Goal: Task Accomplishment & Management: Manage account settings

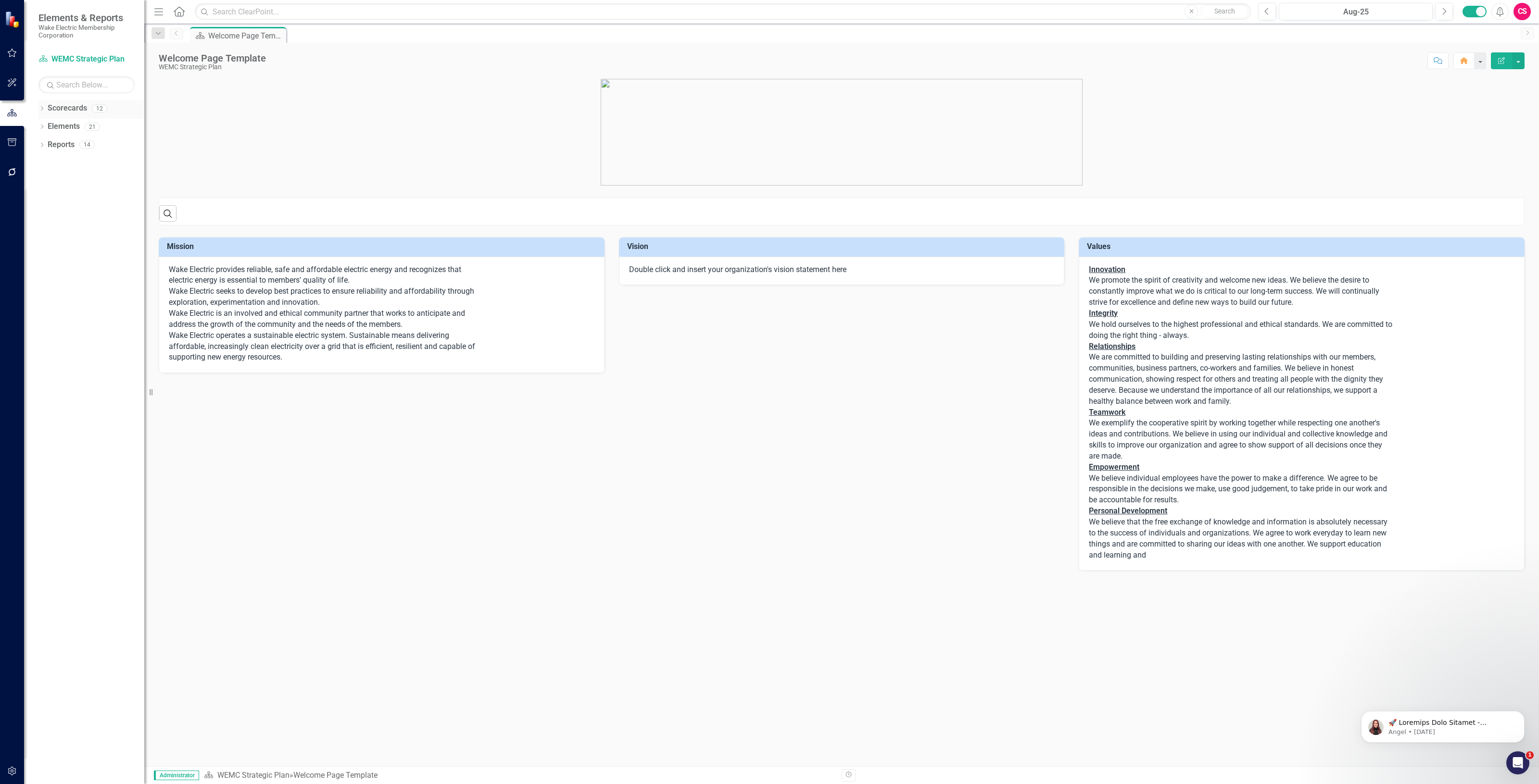
click at [53, 112] on link "Scorecards" at bounding box center [67, 108] width 40 height 11
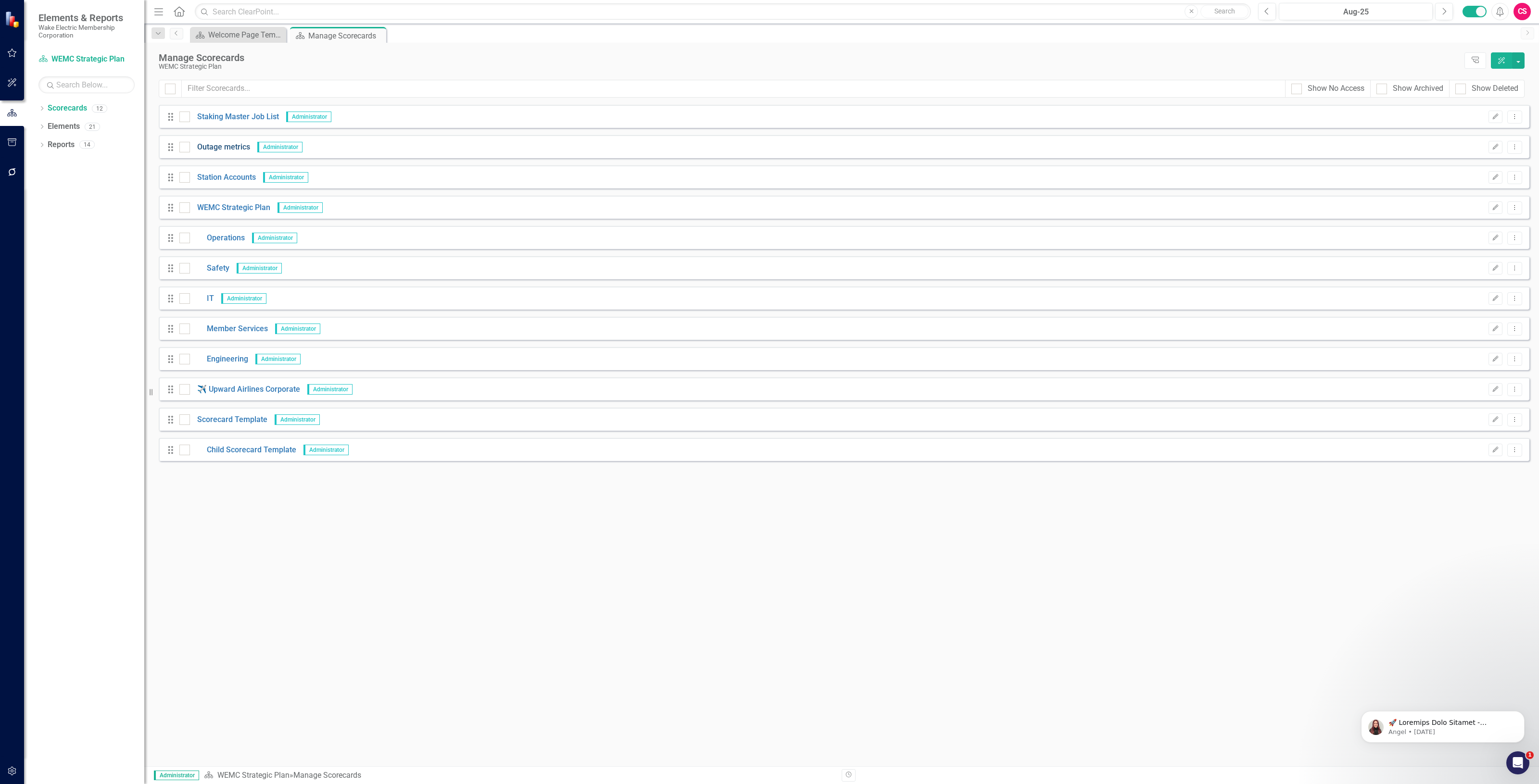
click at [232, 144] on link "Outage metrics" at bounding box center [220, 148] width 60 height 11
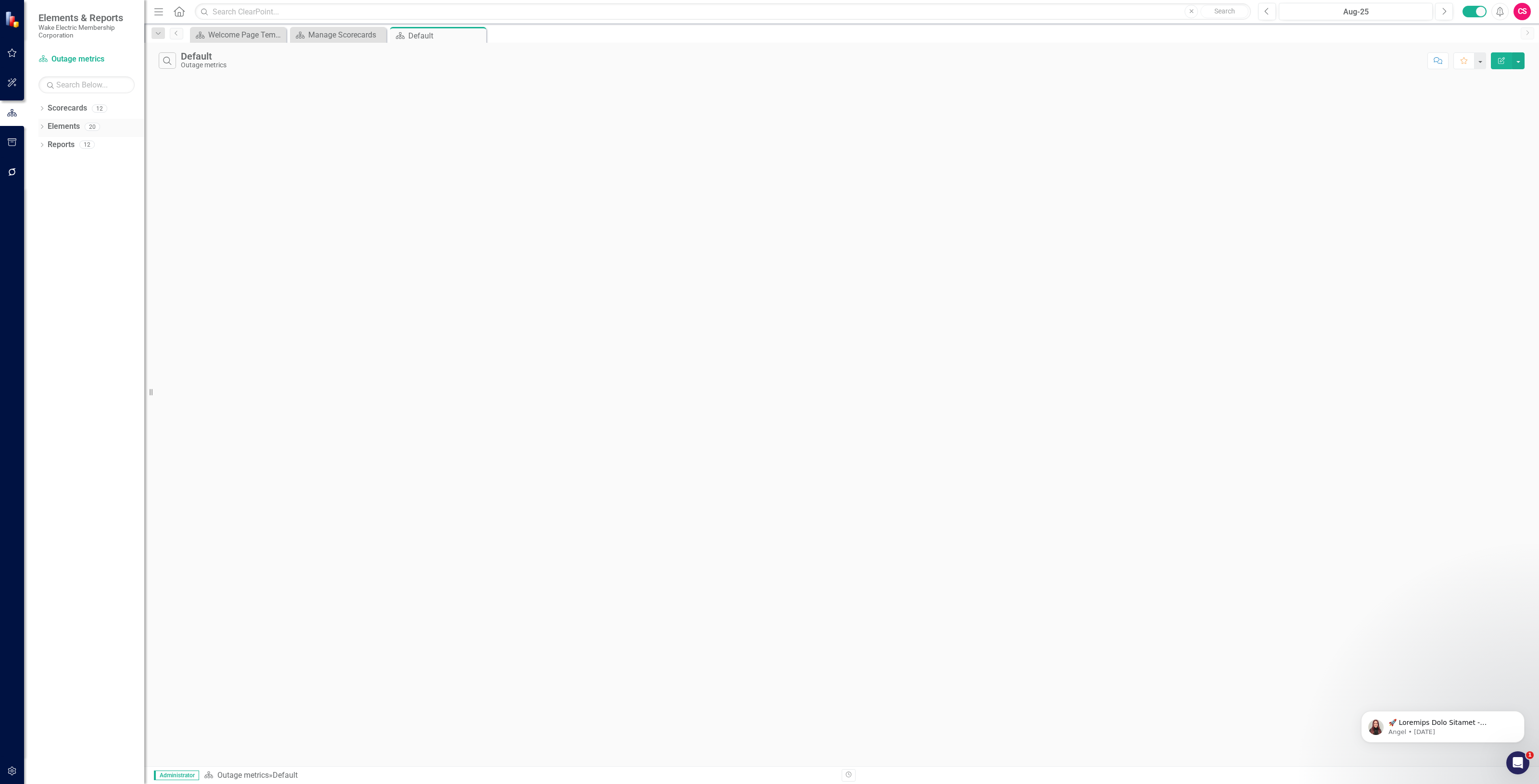
click at [67, 133] on div "Elements" at bounding box center [64, 126] width 32 height 16
click at [65, 131] on link "Elements" at bounding box center [64, 127] width 32 height 11
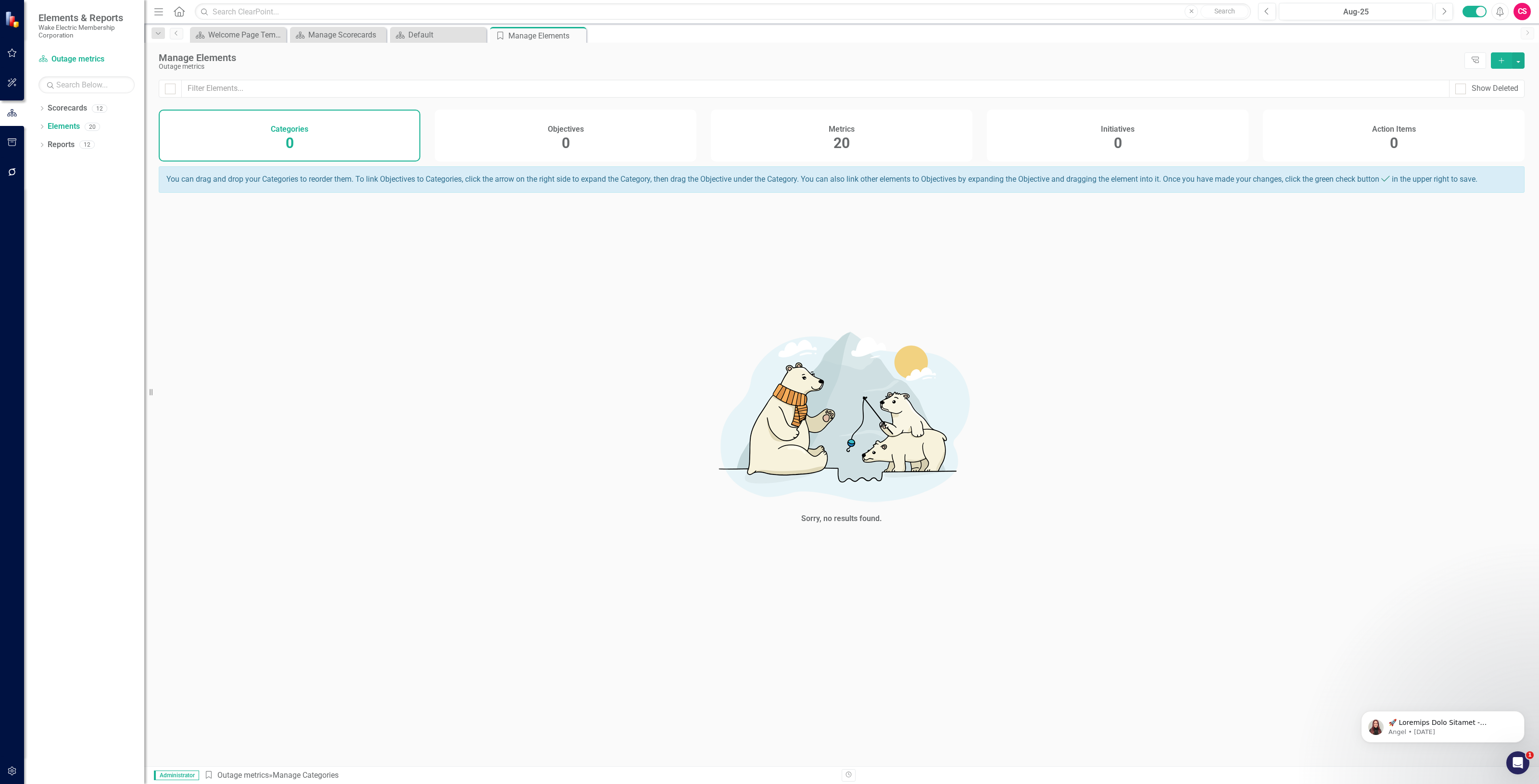
click at [831, 151] on div "Metrics 20" at bounding box center [841, 135] width 261 height 52
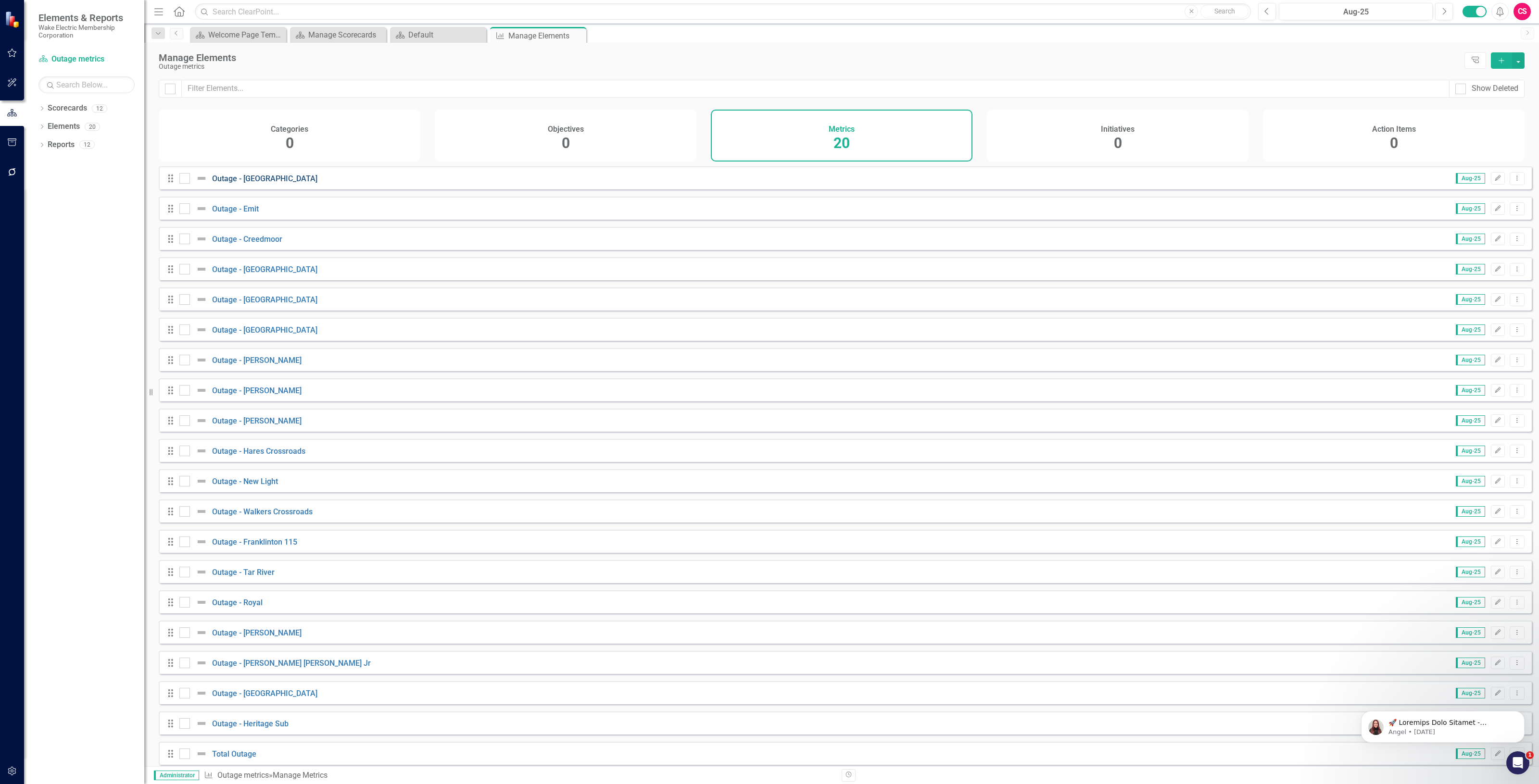
click at [265, 183] on link "Outage - [GEOGRAPHIC_DATA]" at bounding box center [265, 178] width 105 height 9
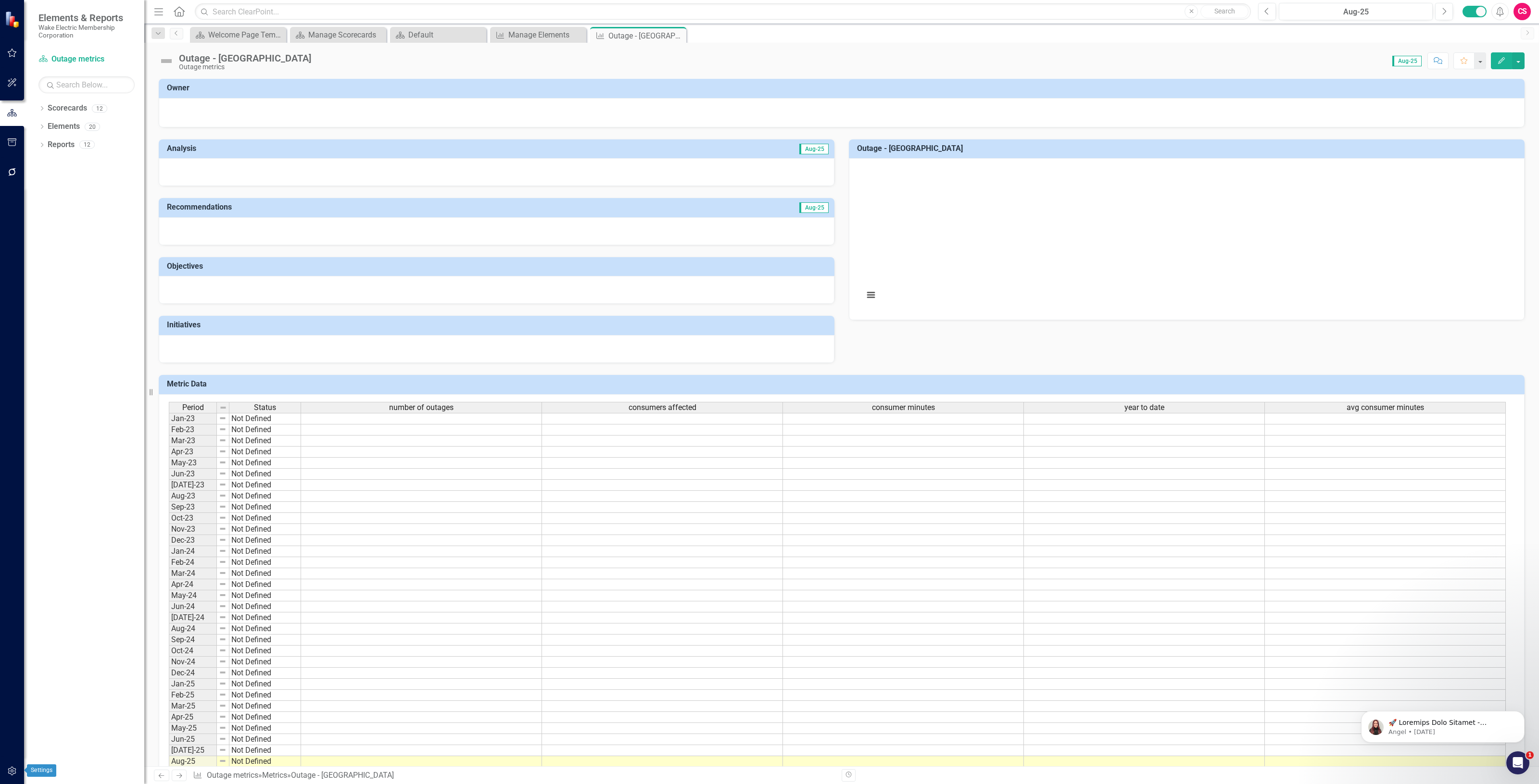
click at [16, 769] on icon "button" at bounding box center [12, 771] width 10 height 8
click at [13, 119] on button "button" at bounding box center [12, 112] width 21 height 20
click at [65, 109] on link "Scorecards" at bounding box center [67, 108] width 40 height 11
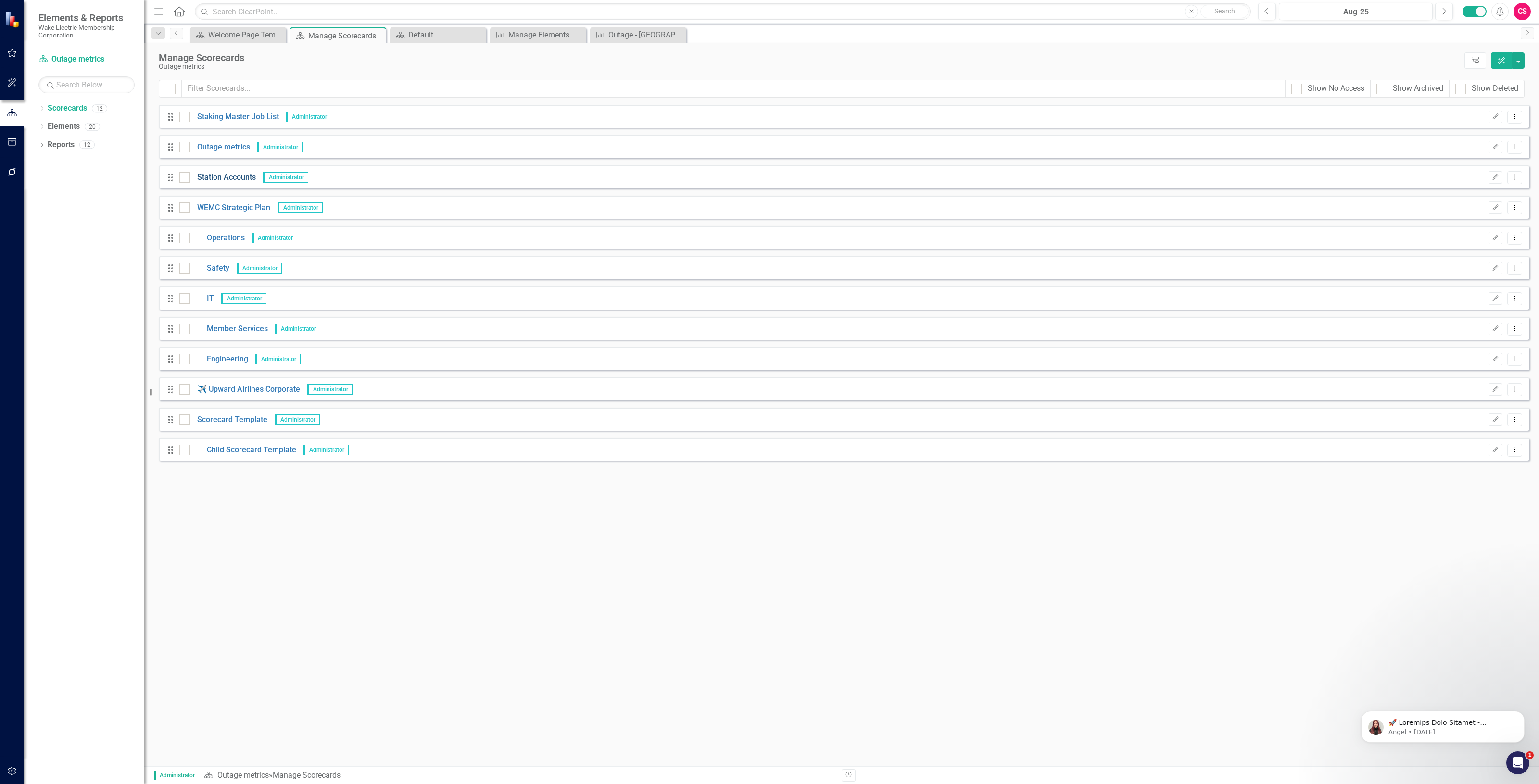
click at [234, 177] on link "Station Accounts" at bounding box center [223, 177] width 66 height 11
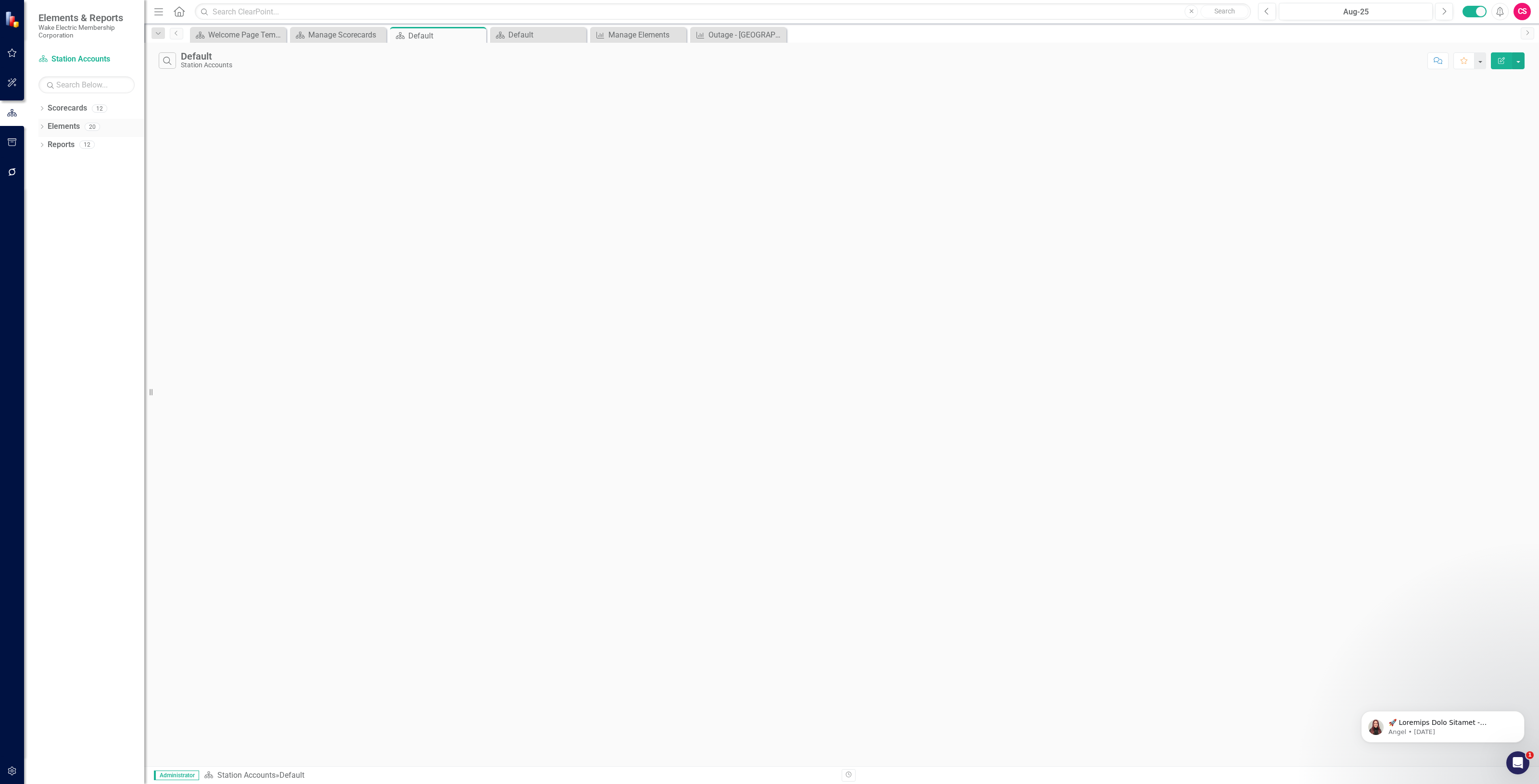
click at [59, 125] on link "Elements" at bounding box center [64, 127] width 32 height 11
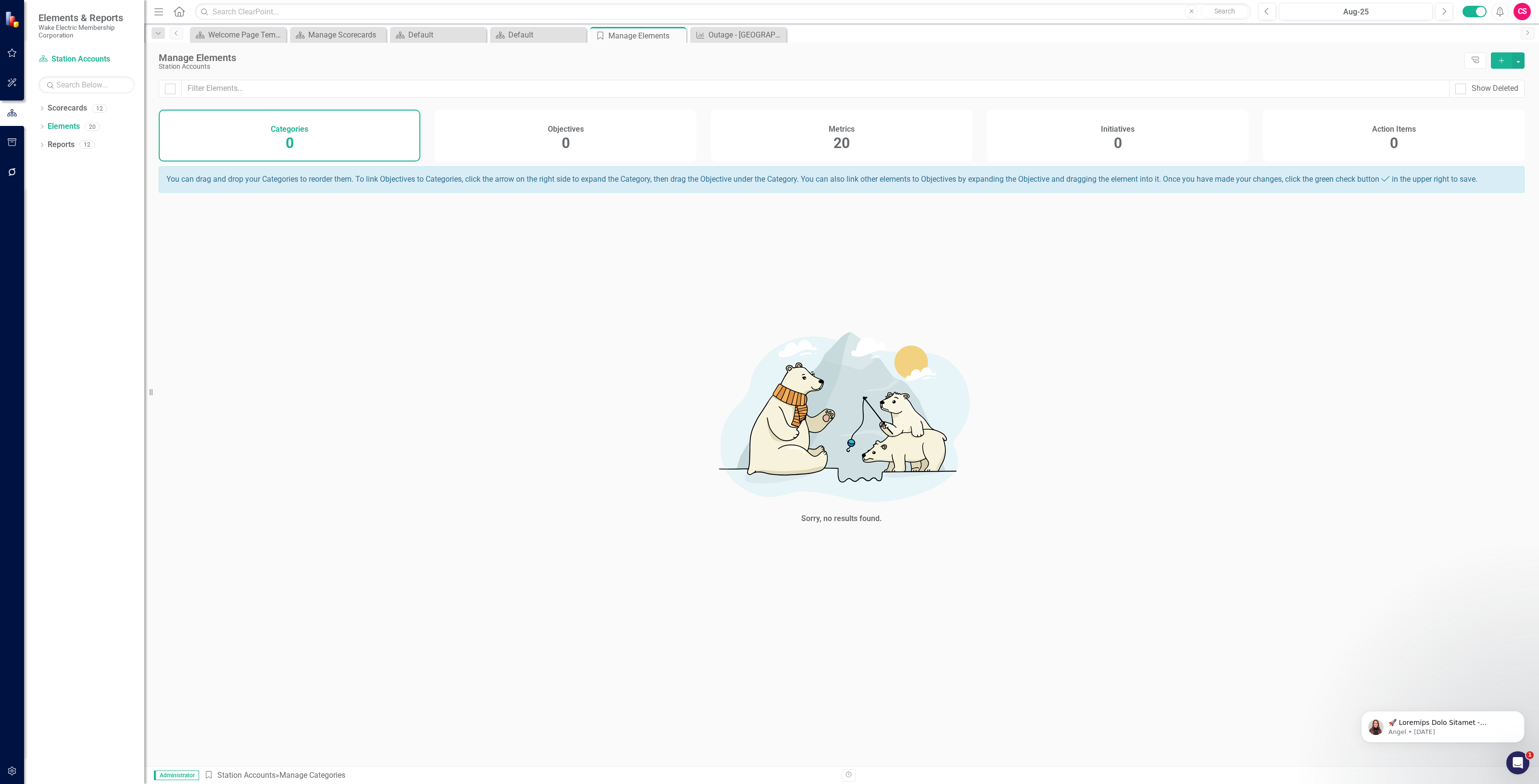
click at [849, 113] on div "Metrics 20" at bounding box center [841, 135] width 261 height 52
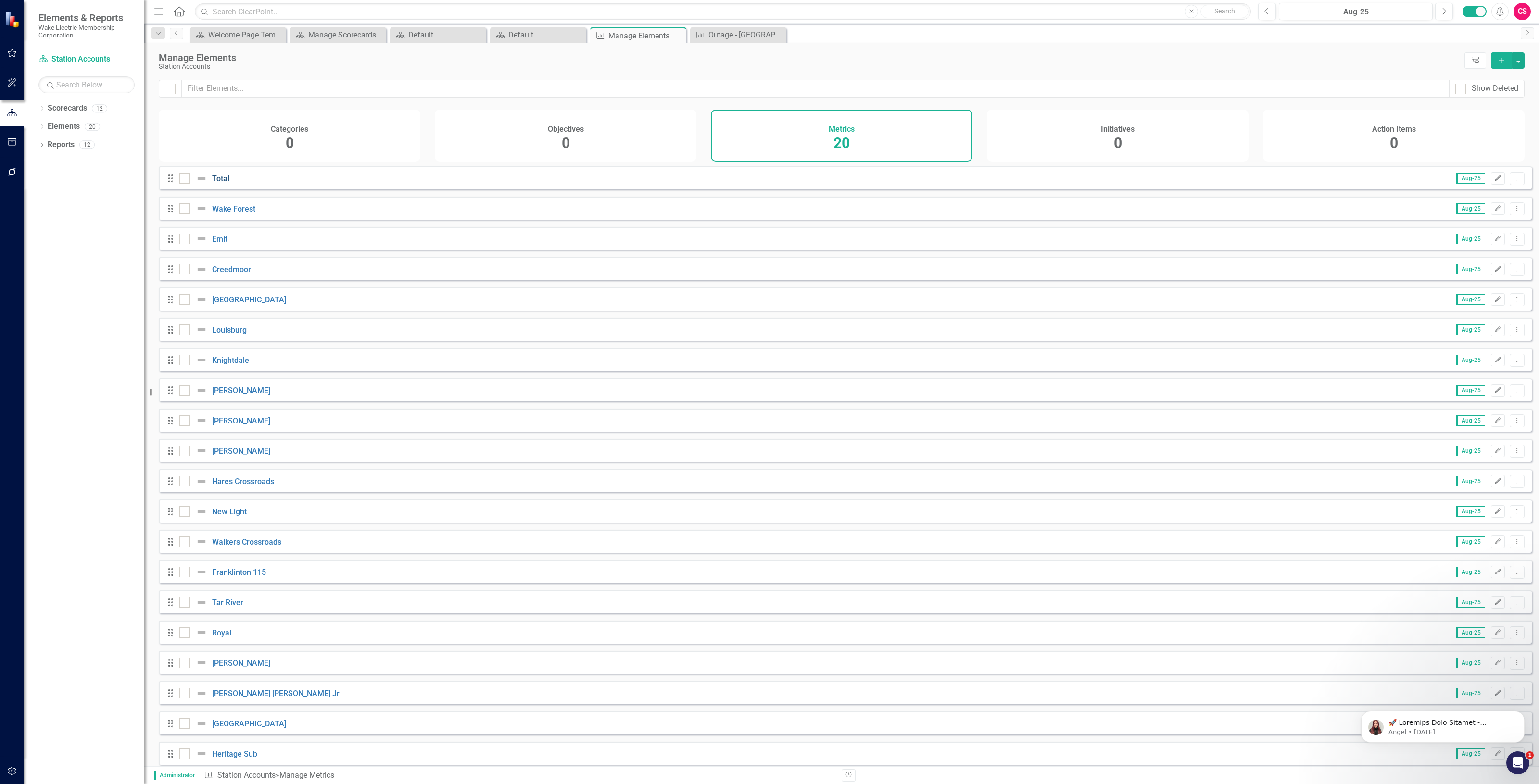
click at [225, 183] on link "Total" at bounding box center [220, 178] width 17 height 9
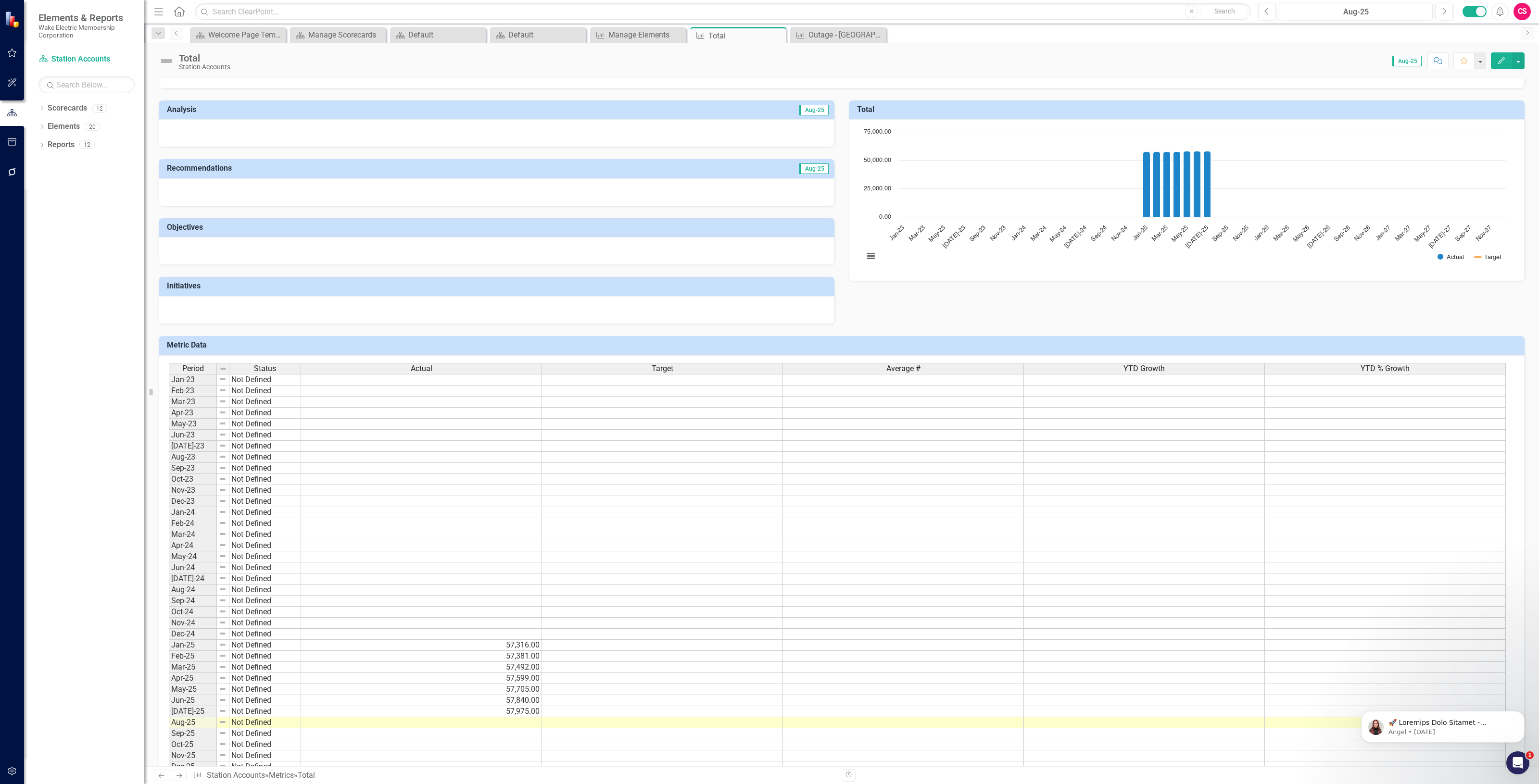
scroll to position [60, 0]
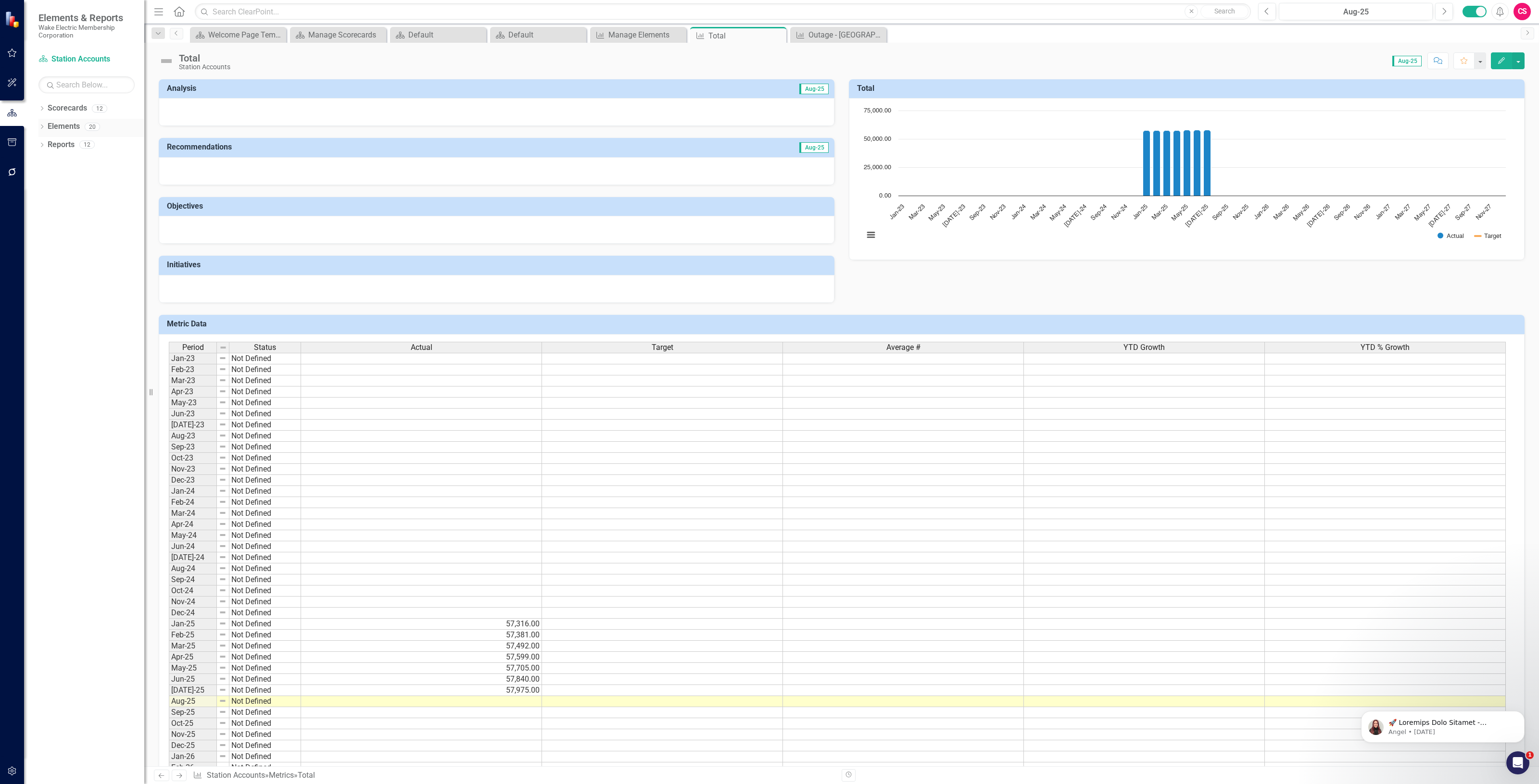
click at [65, 123] on link "Elements" at bounding box center [64, 127] width 32 height 11
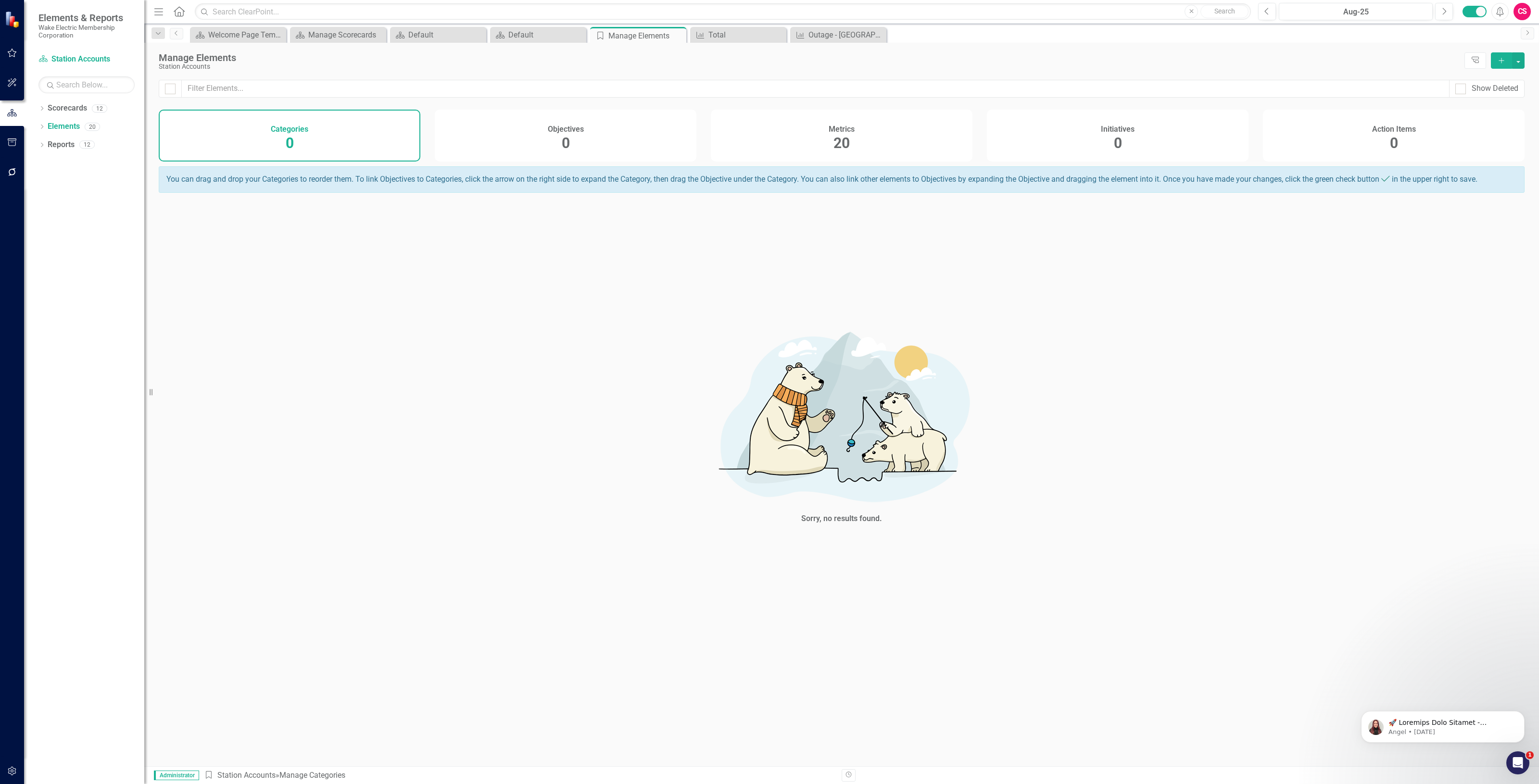
click at [856, 138] on div "Metrics 20" at bounding box center [841, 135] width 261 height 52
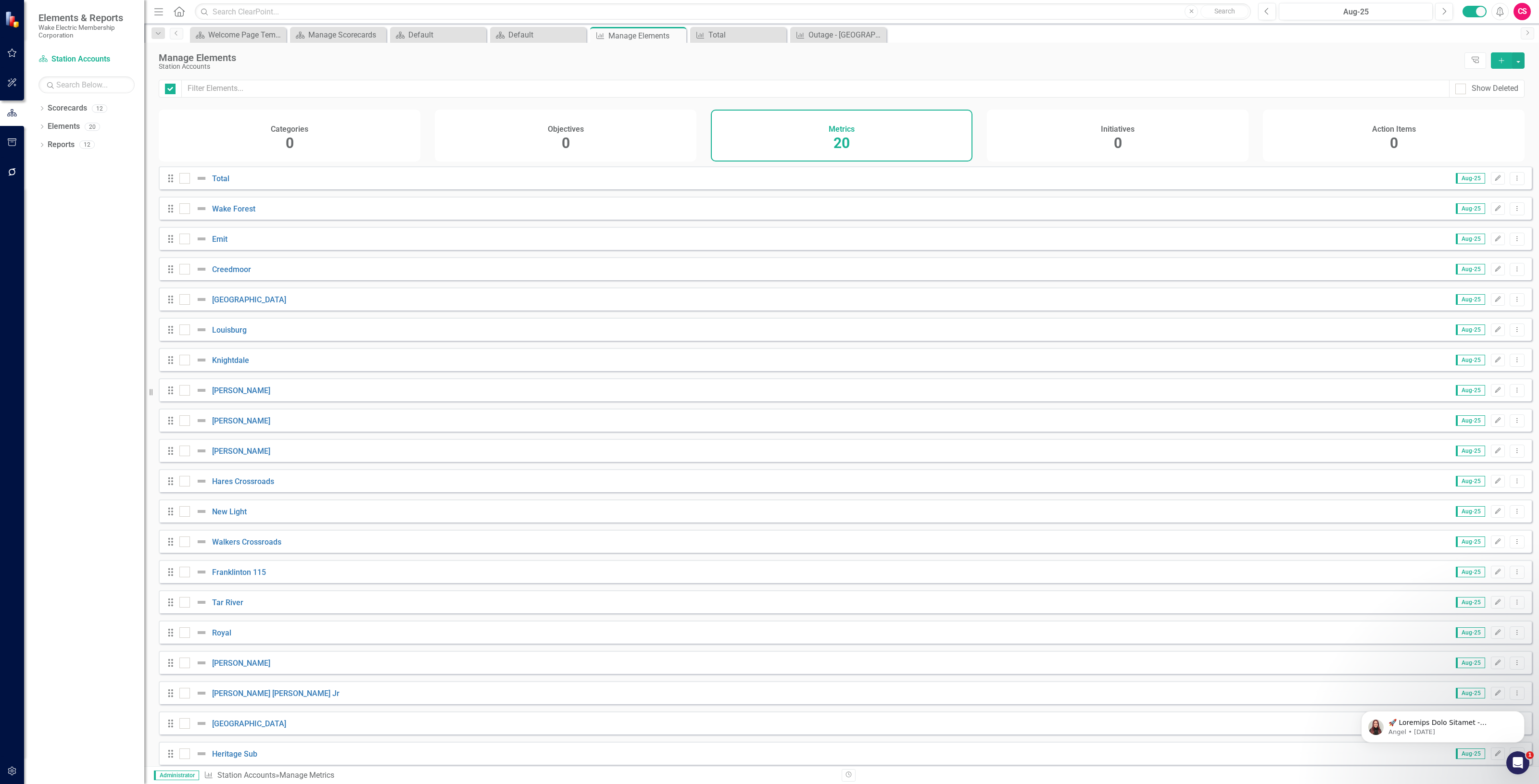
checkbox input "false"
click at [1513, 182] on icon "Dropdown Menu" at bounding box center [1517, 177] width 8 height 6
click at [1467, 204] on link "Edit Edit Metric" at bounding box center [1477, 202] width 78 height 18
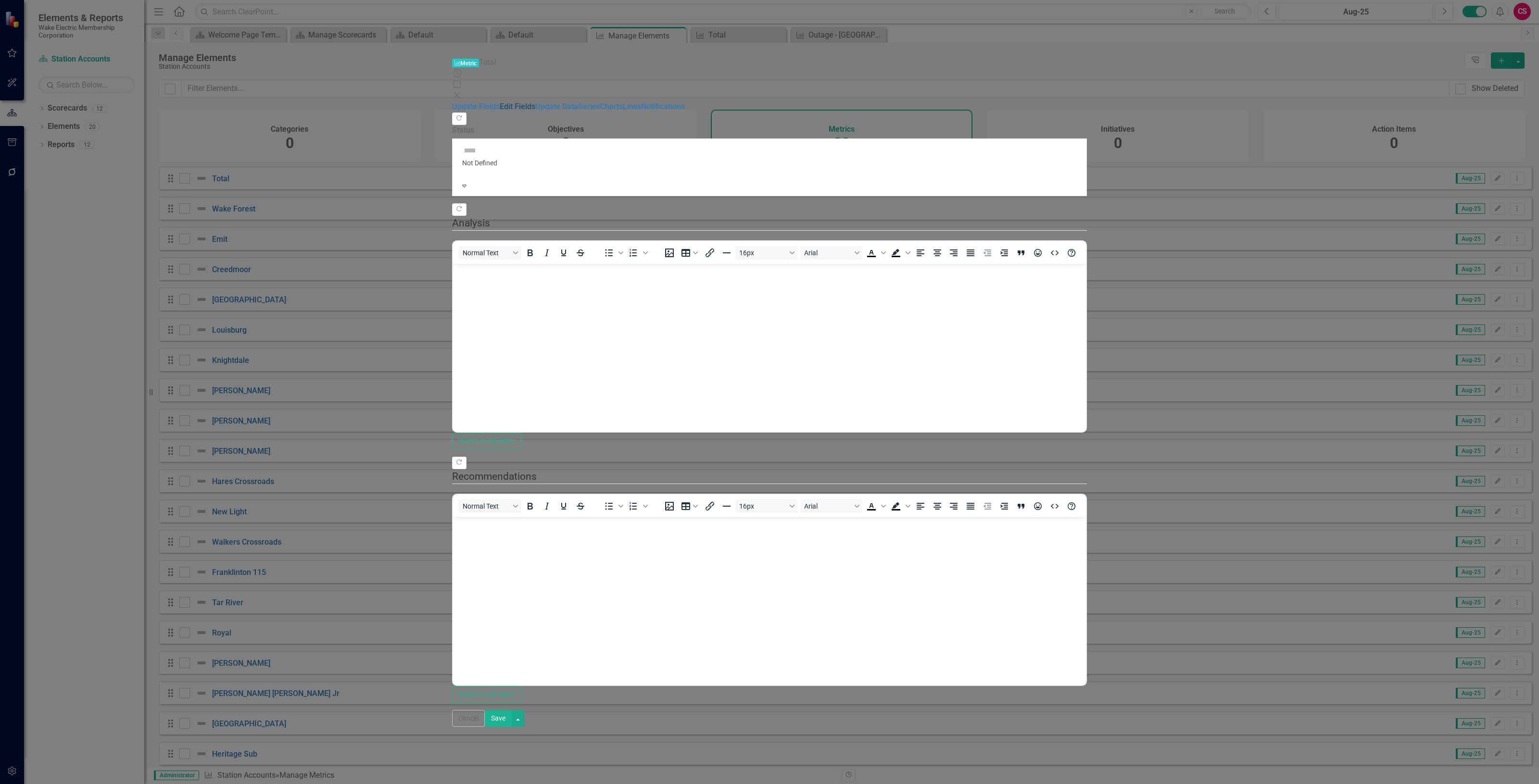
click at [500, 102] on link "Edit Fields" at bounding box center [517, 106] width 35 height 9
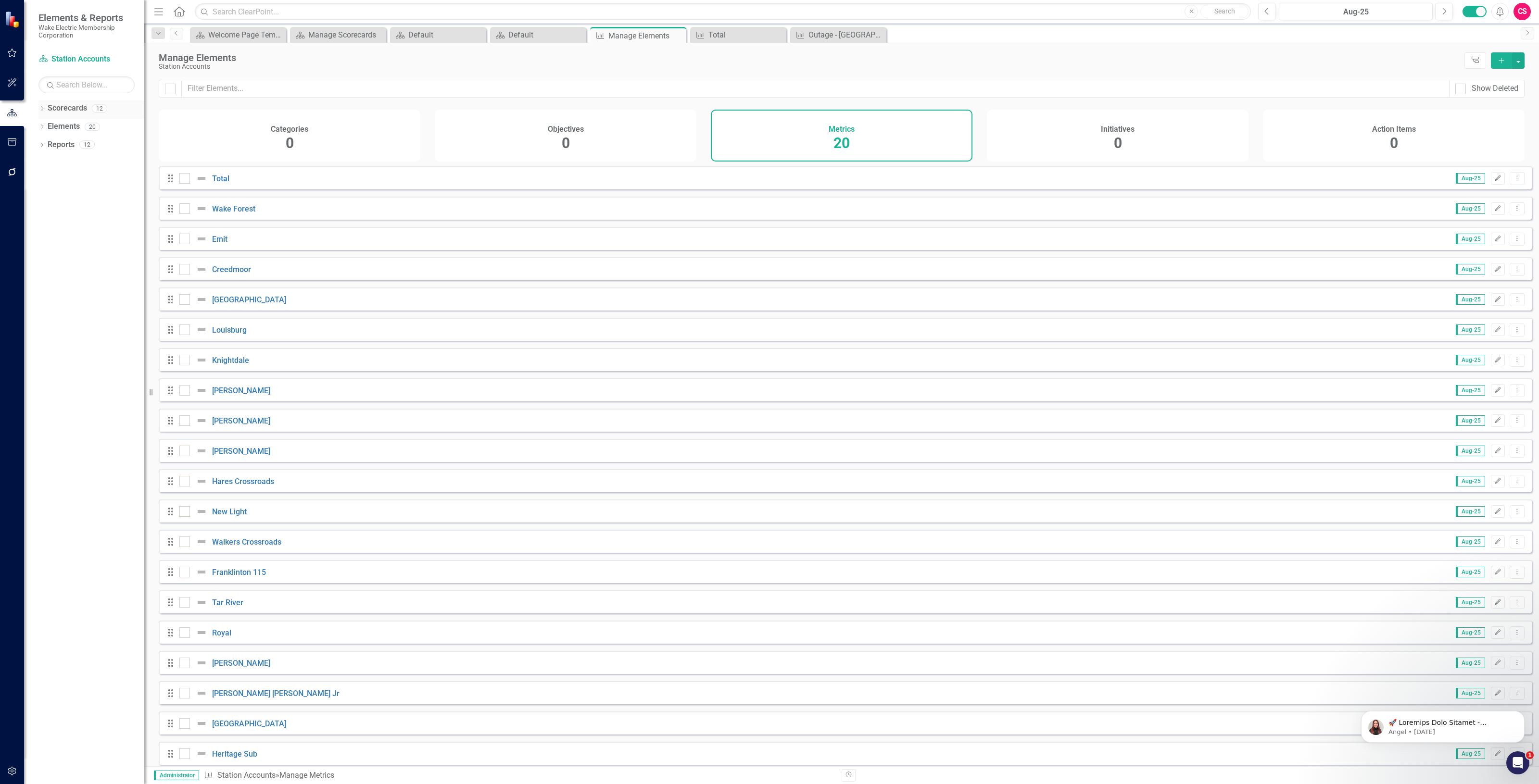
click at [62, 106] on link "Scorecards" at bounding box center [67, 108] width 40 height 11
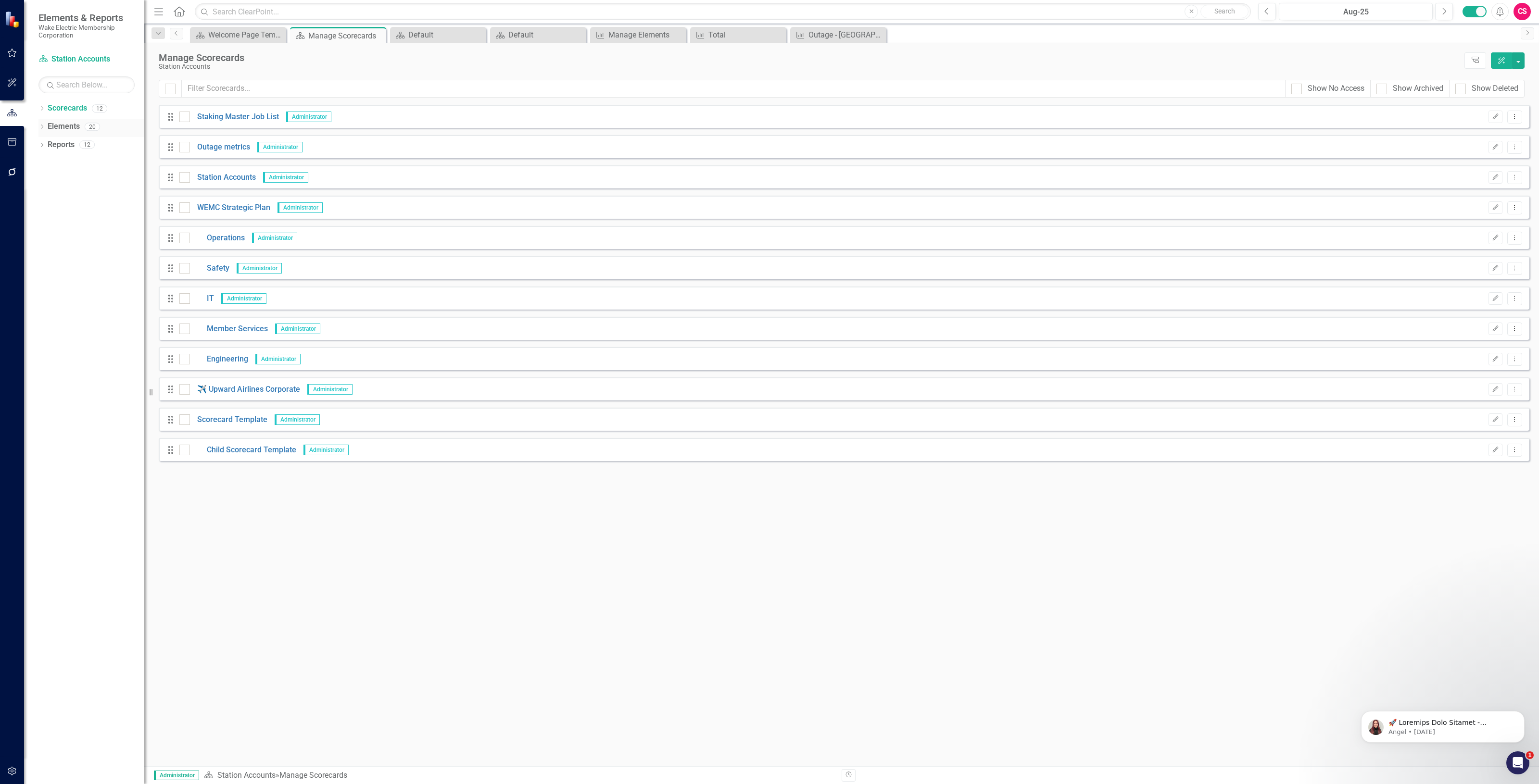
click at [71, 125] on link "Elements" at bounding box center [64, 127] width 32 height 11
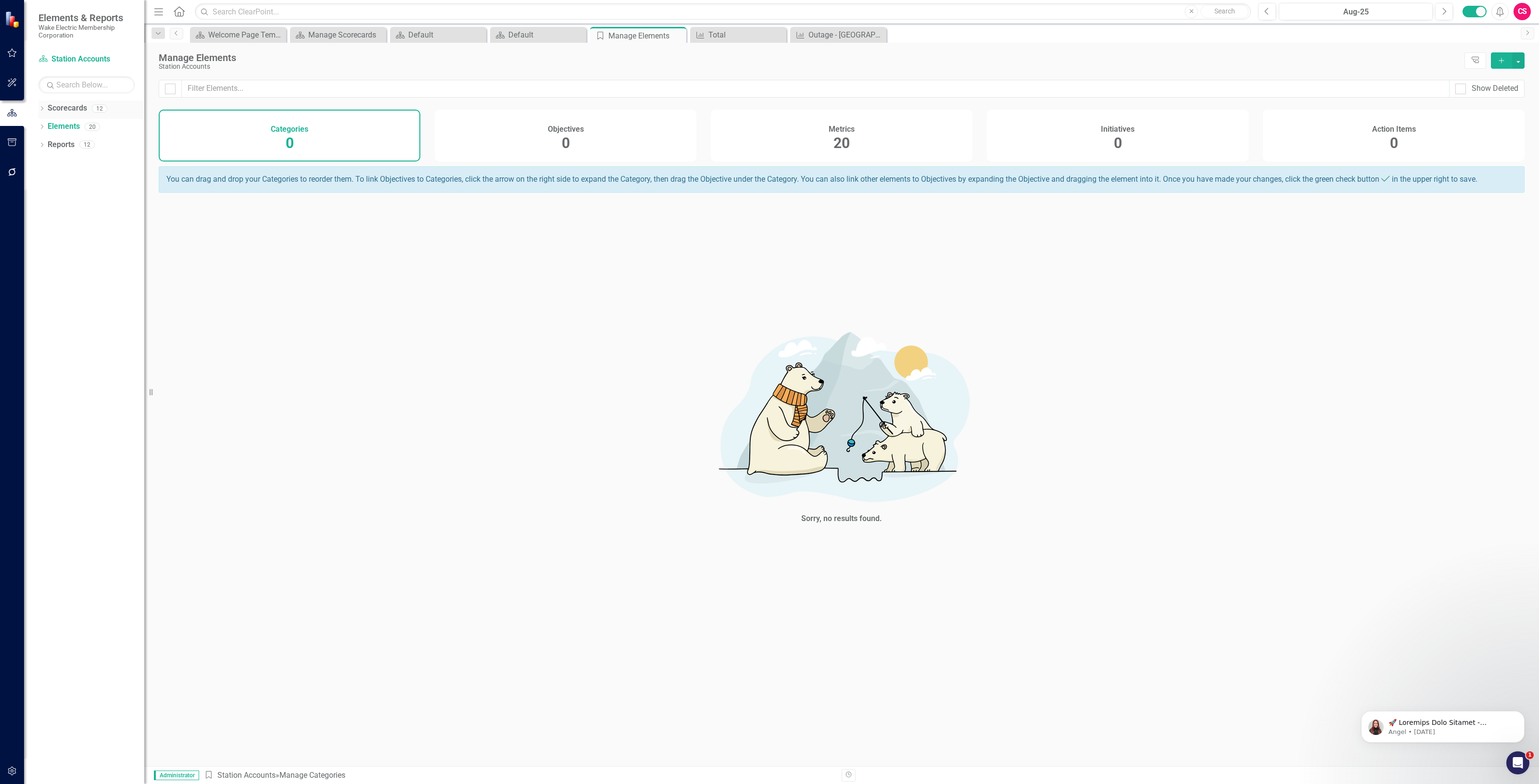
click at [68, 112] on link "Scorecards" at bounding box center [67, 108] width 40 height 11
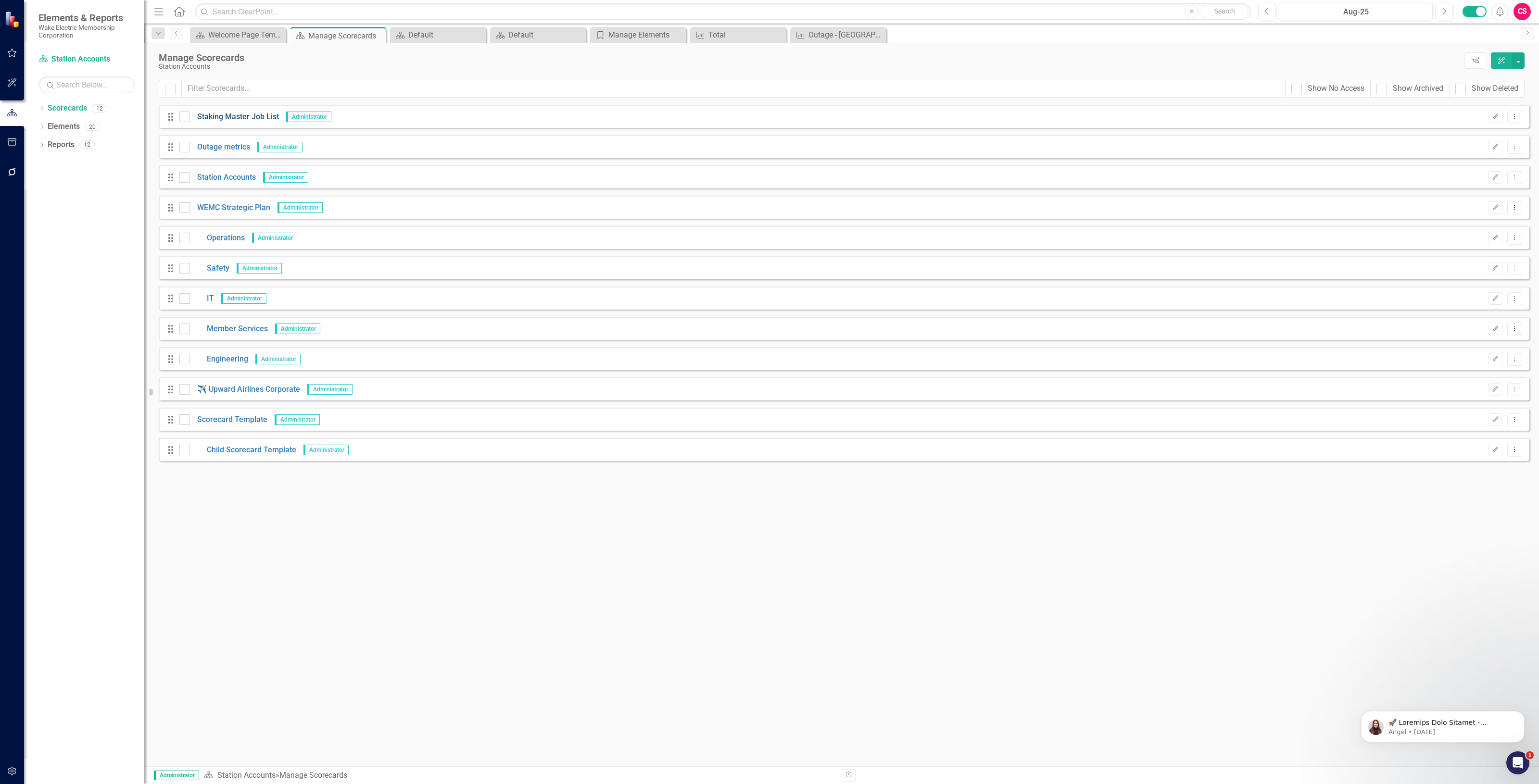
click at [244, 119] on link "Staking Master Job List" at bounding box center [234, 117] width 89 height 11
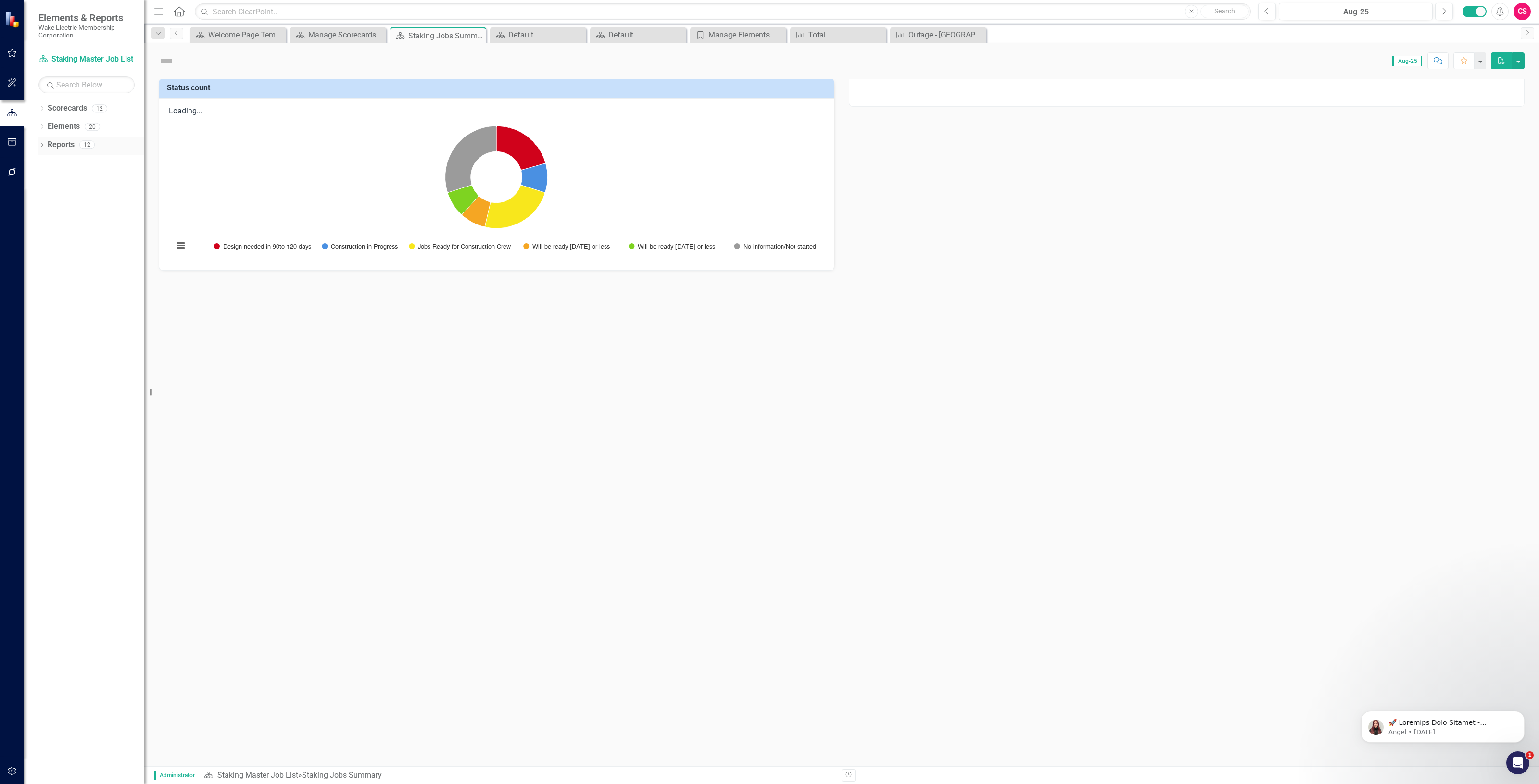
click at [64, 146] on link "Reports" at bounding box center [61, 145] width 27 height 11
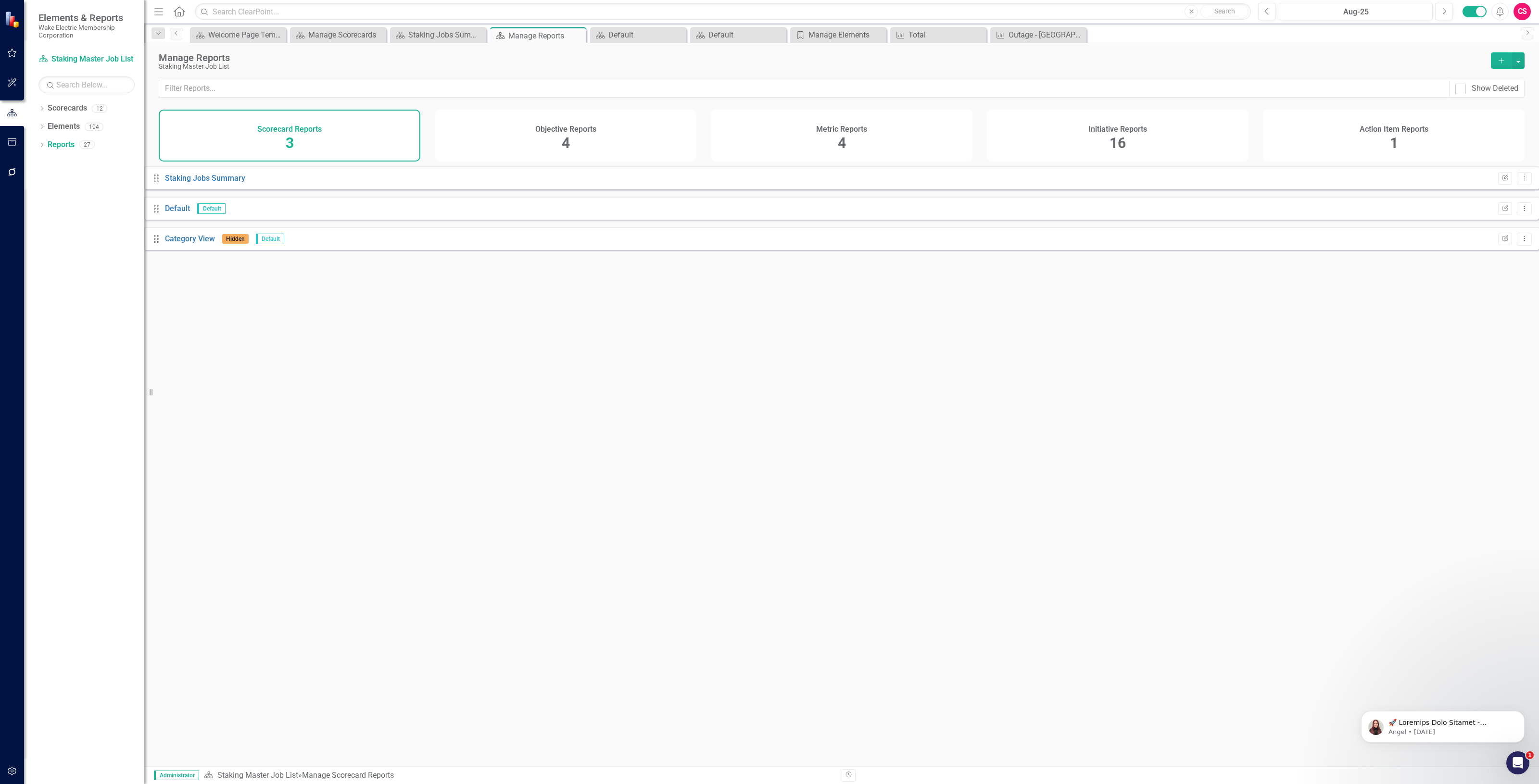
click at [864, 134] on div "Metric Reports 4" at bounding box center [841, 135] width 261 height 52
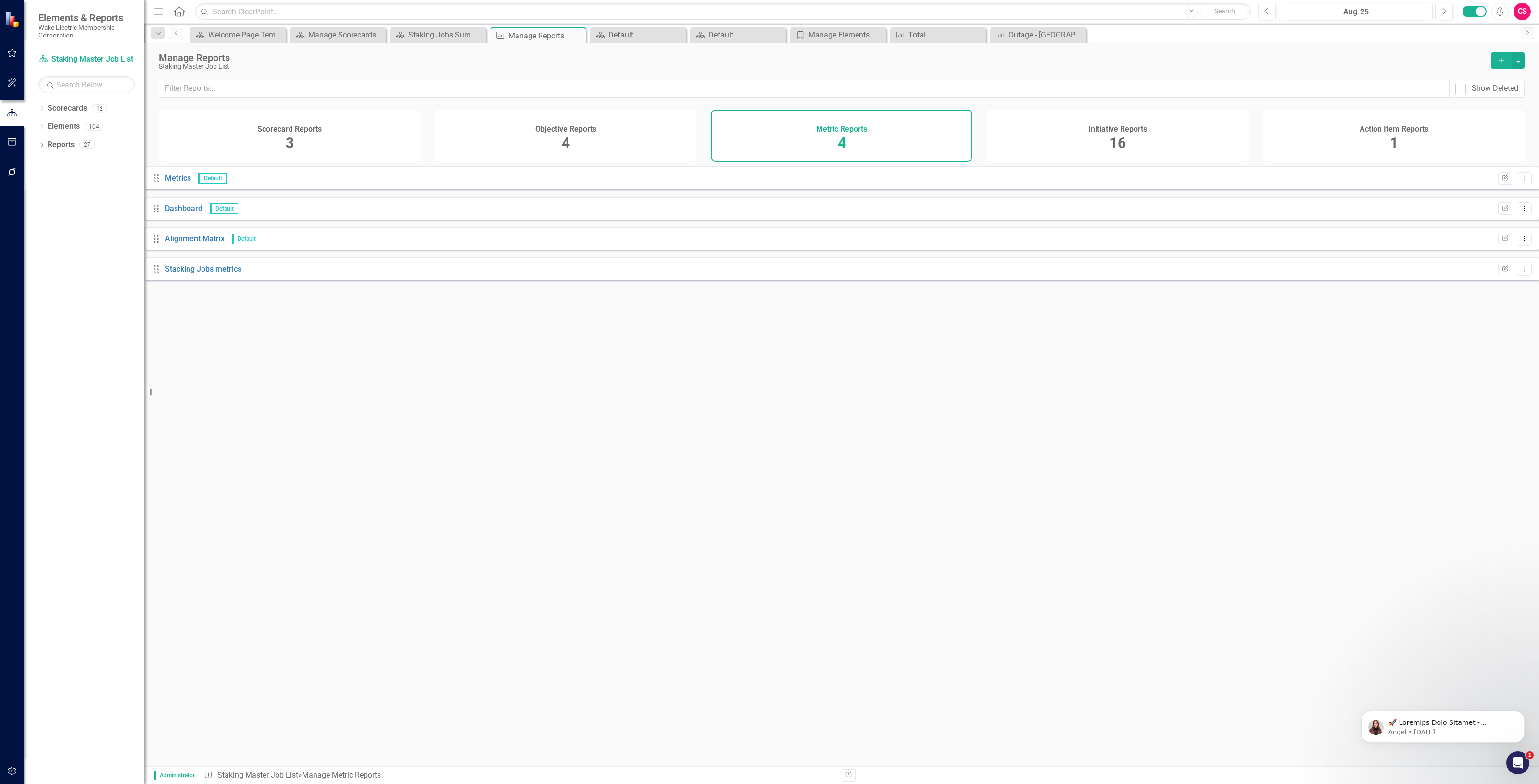
click at [1021, 149] on div "Initiative Reports 16" at bounding box center [1117, 135] width 261 height 52
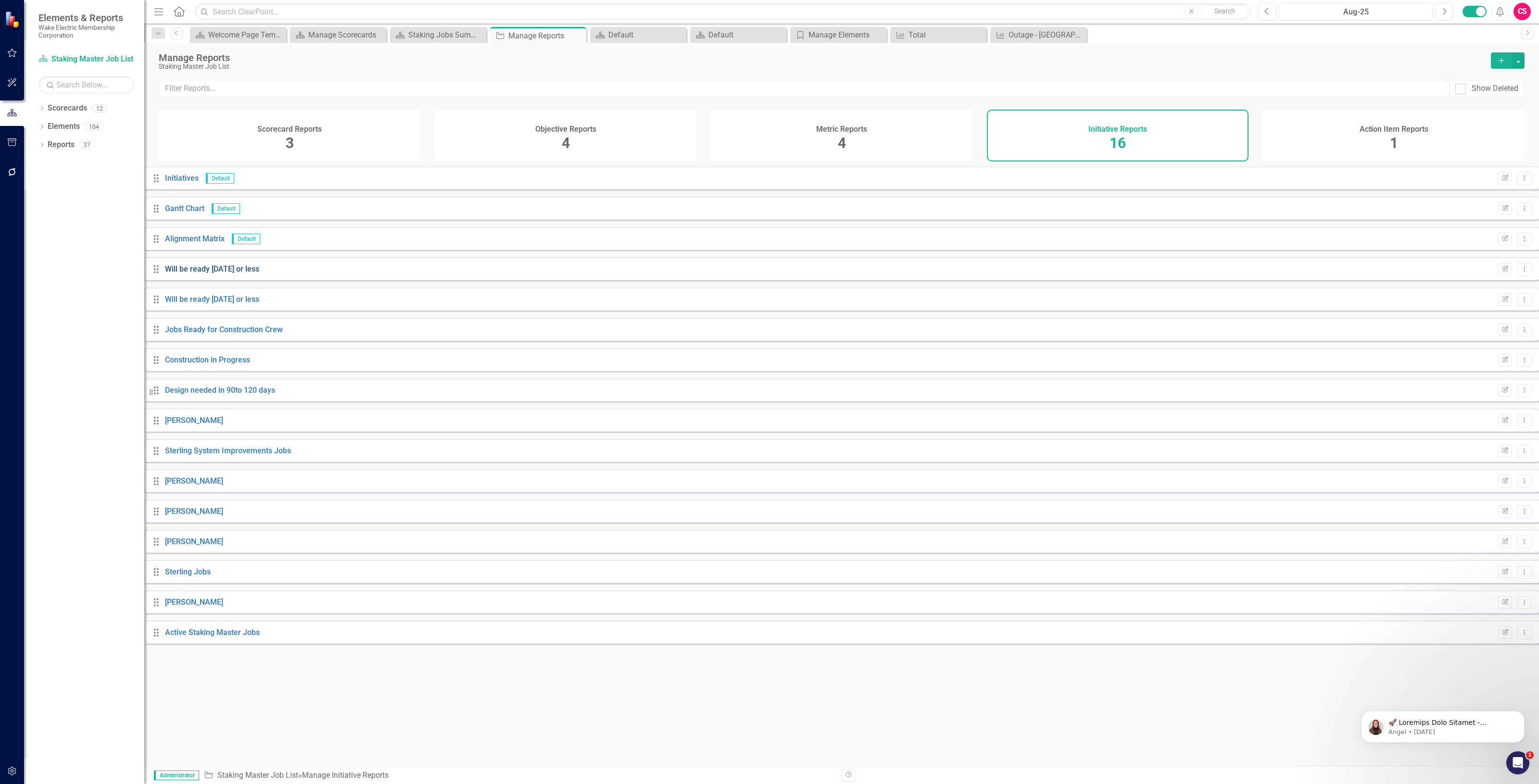
click at [246, 274] on link "Will be ready [DATE] or less" at bounding box center [212, 269] width 94 height 9
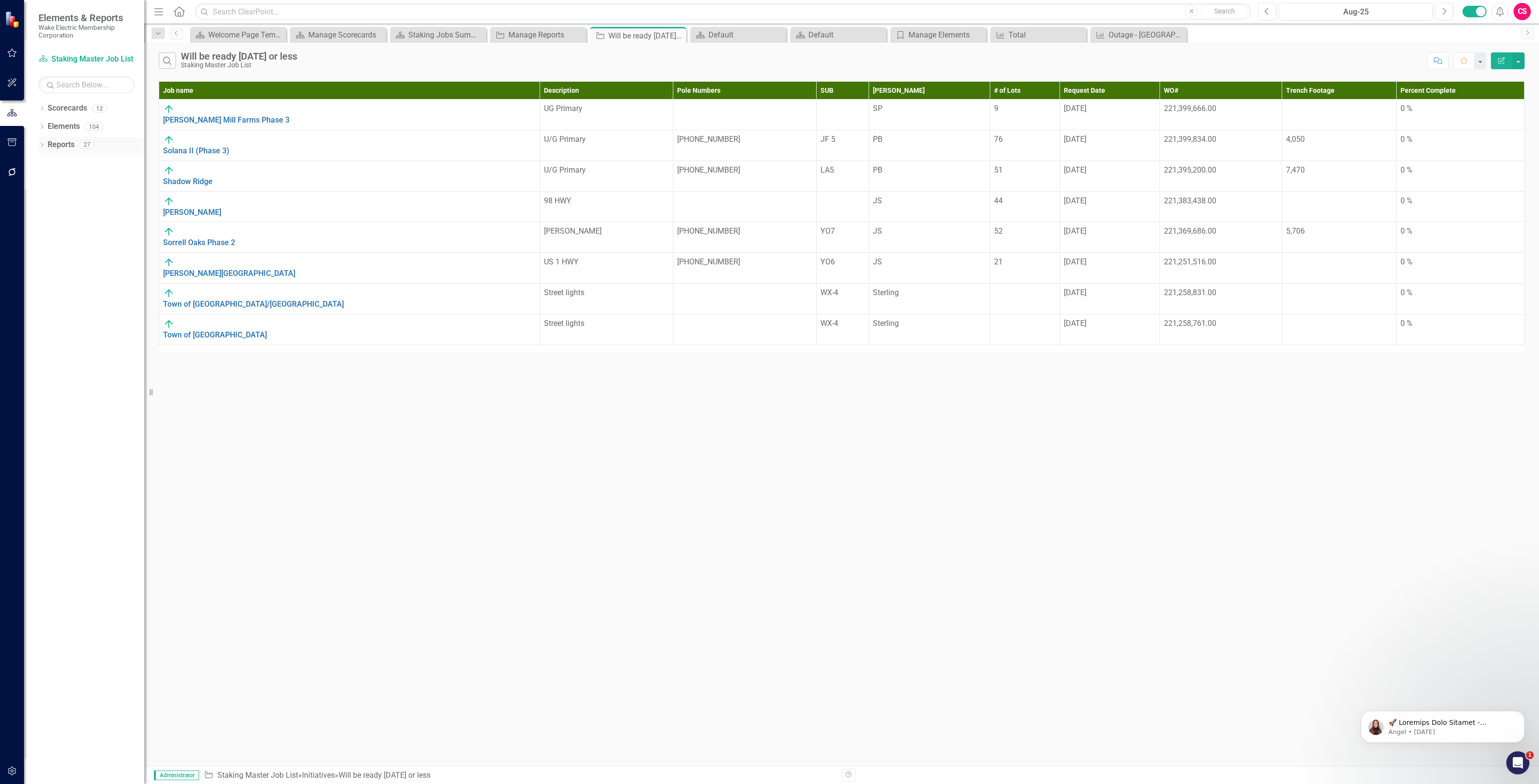
click at [63, 147] on link "Reports" at bounding box center [61, 145] width 27 height 11
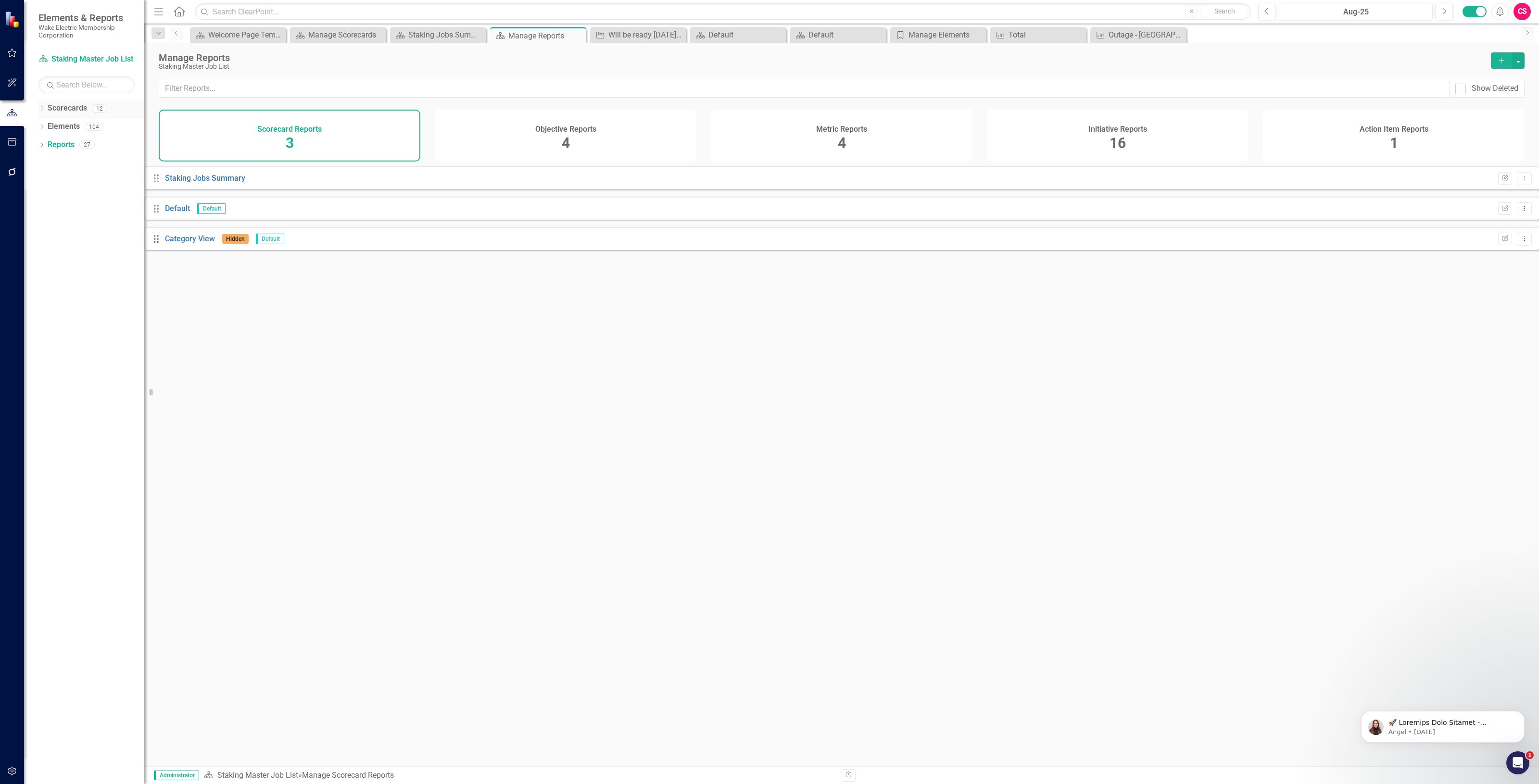
click at [78, 111] on link "Scorecards" at bounding box center [67, 108] width 40 height 11
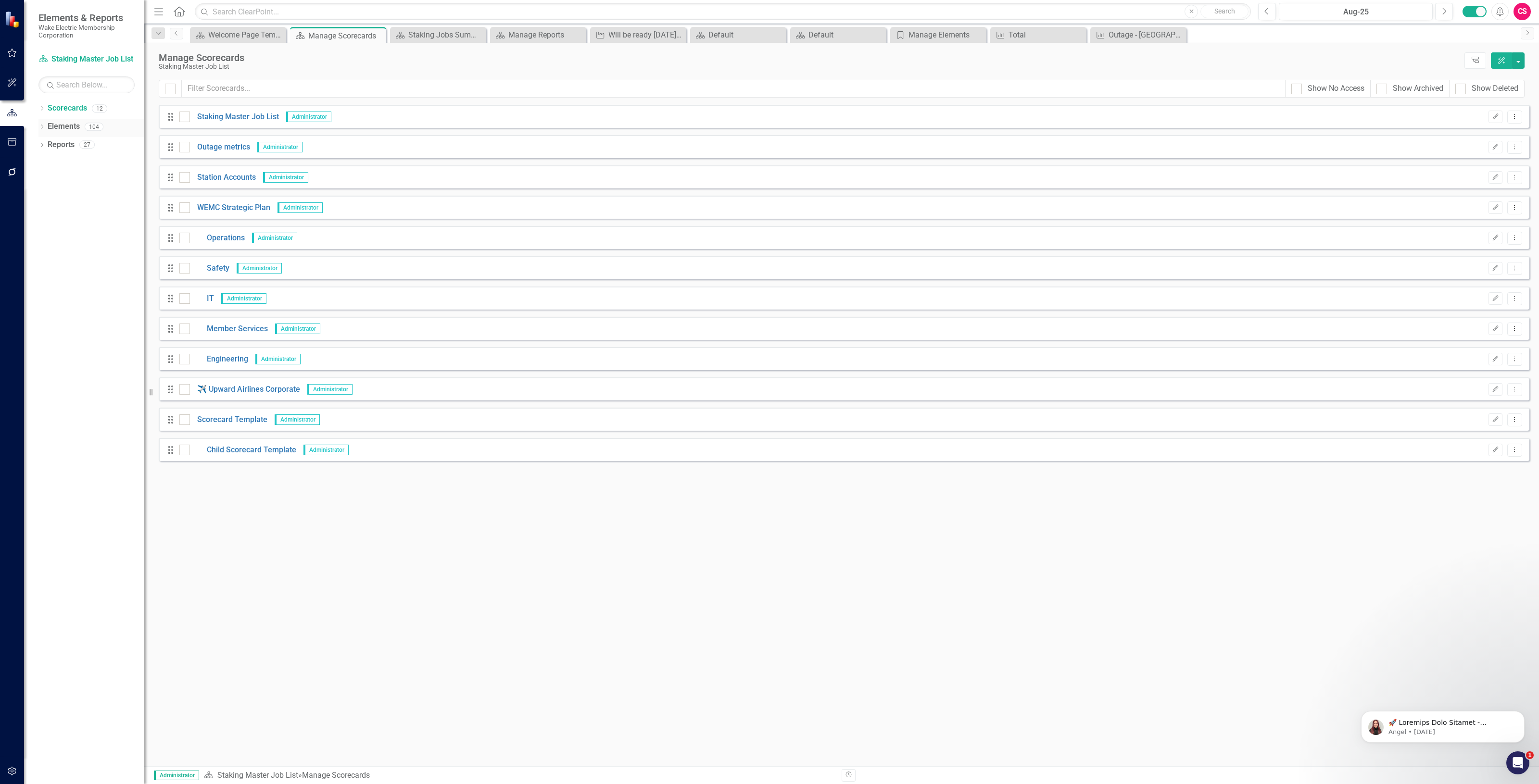
click at [55, 130] on link "Elements" at bounding box center [64, 127] width 32 height 11
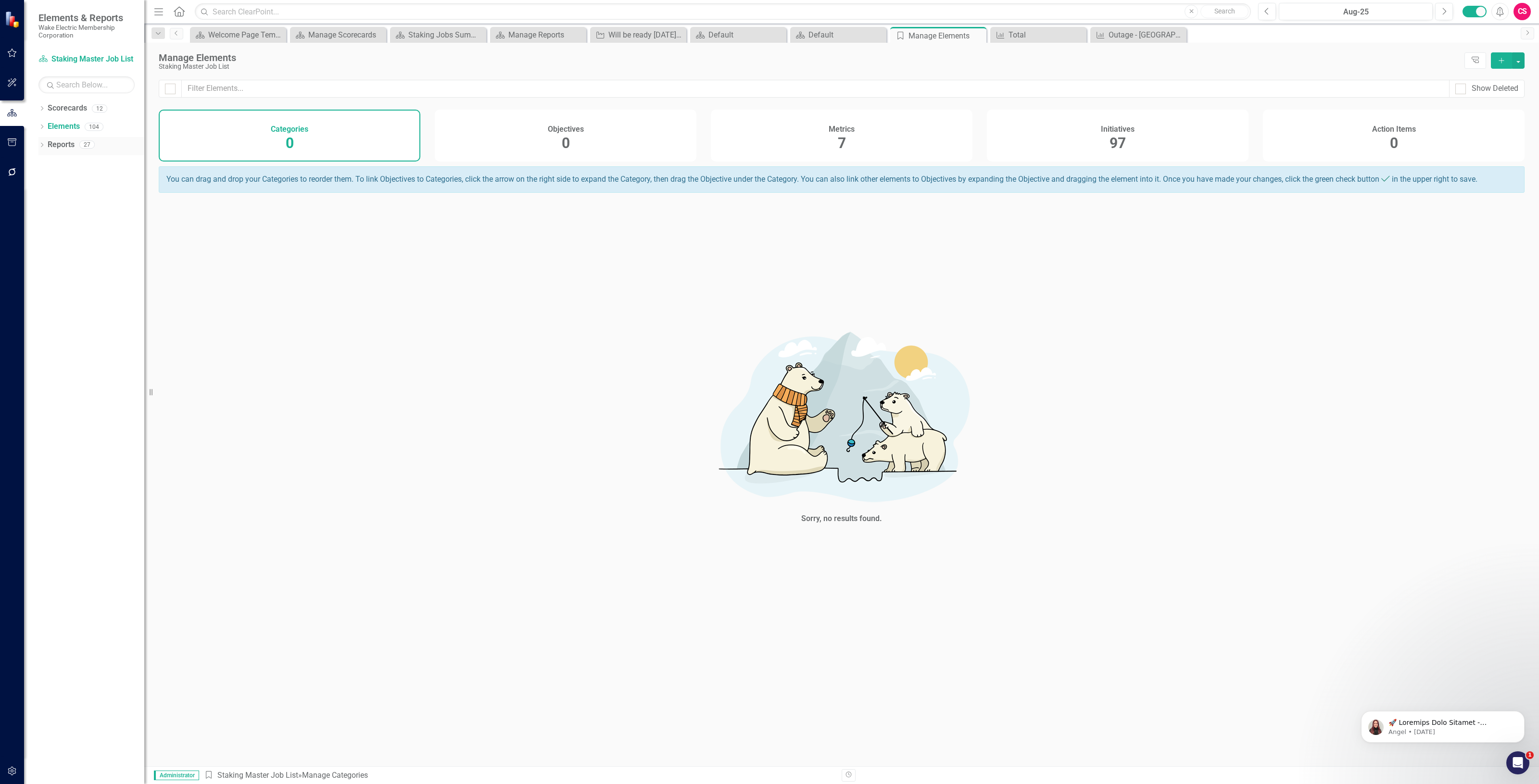
click at [64, 150] on link "Reports" at bounding box center [61, 145] width 27 height 11
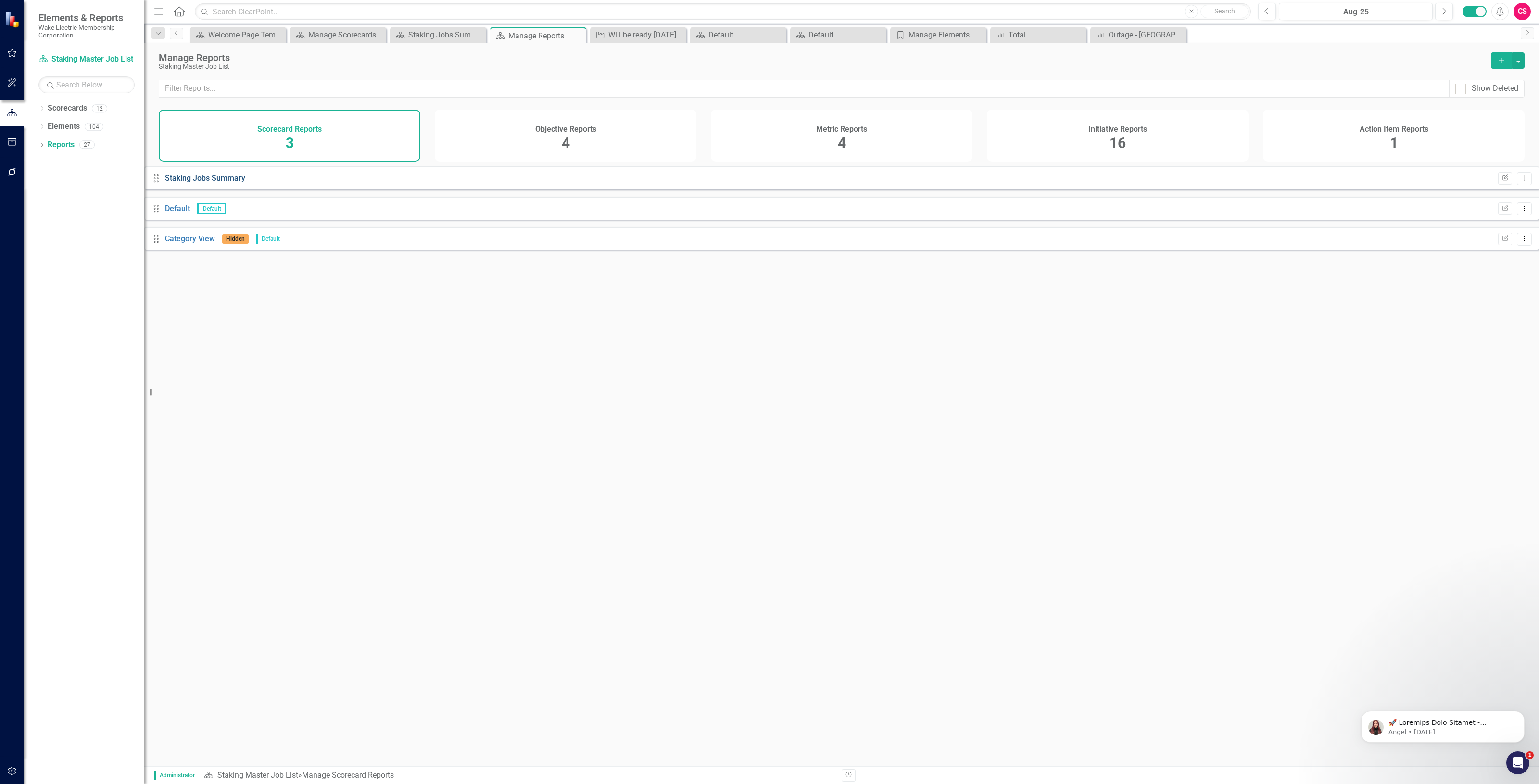
click at [245, 183] on link "Staking Jobs Summary" at bounding box center [205, 177] width 80 height 9
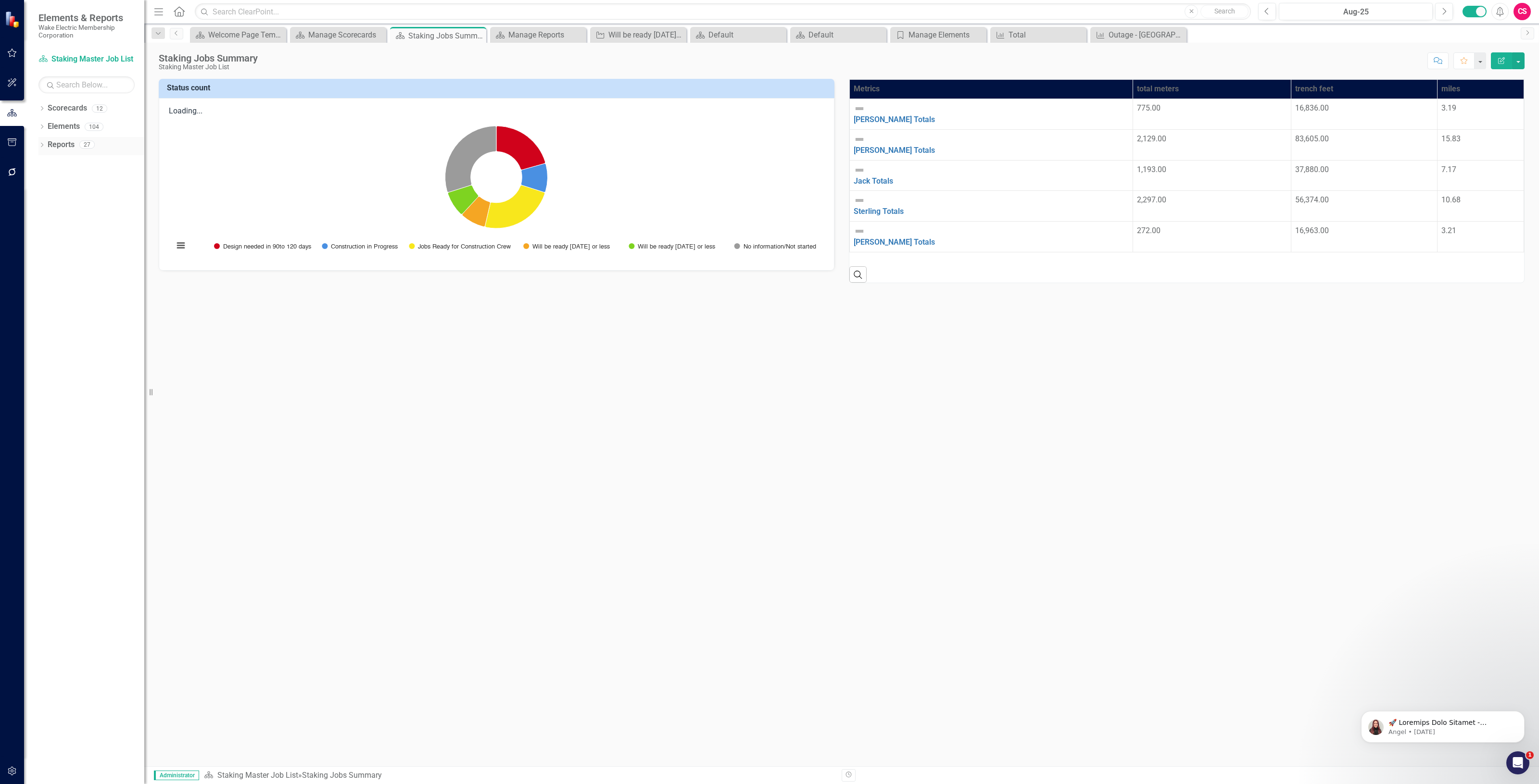
click at [59, 143] on link "Reports" at bounding box center [61, 145] width 27 height 11
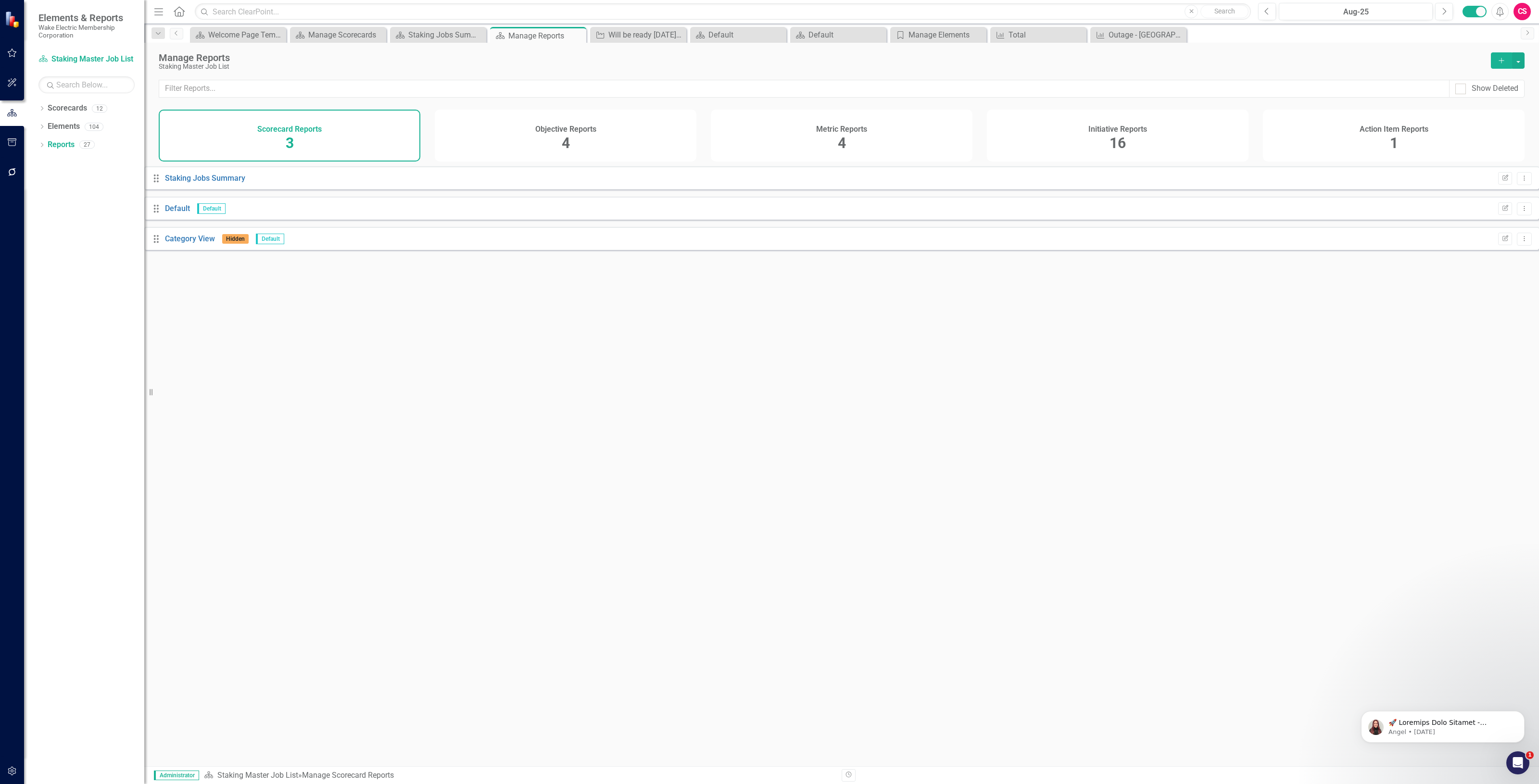
click at [1036, 139] on div "Initiative Reports 16" at bounding box center [1117, 135] width 261 height 52
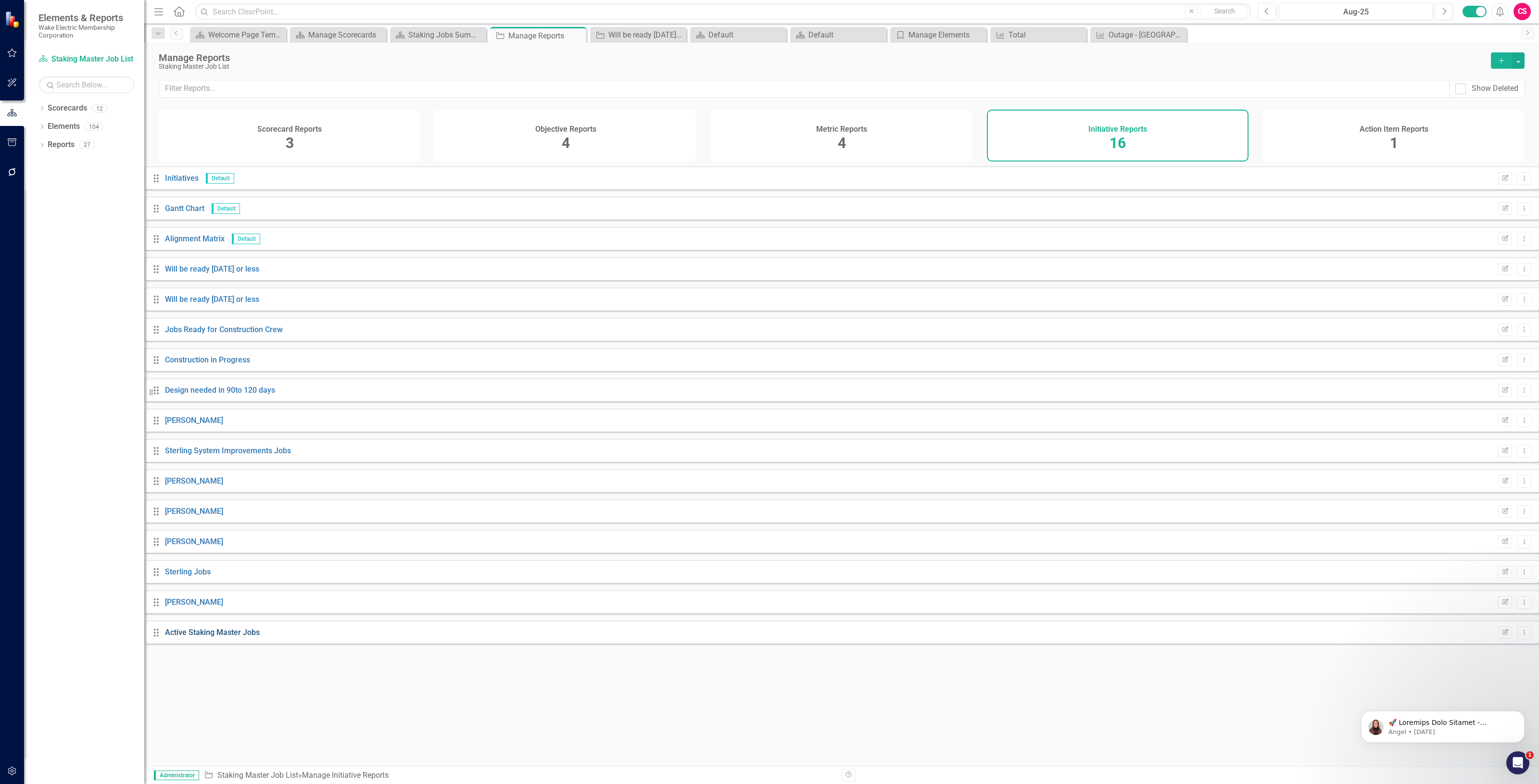
click at [191, 637] on link "Active Staking Master Jobs" at bounding box center [212, 632] width 95 height 9
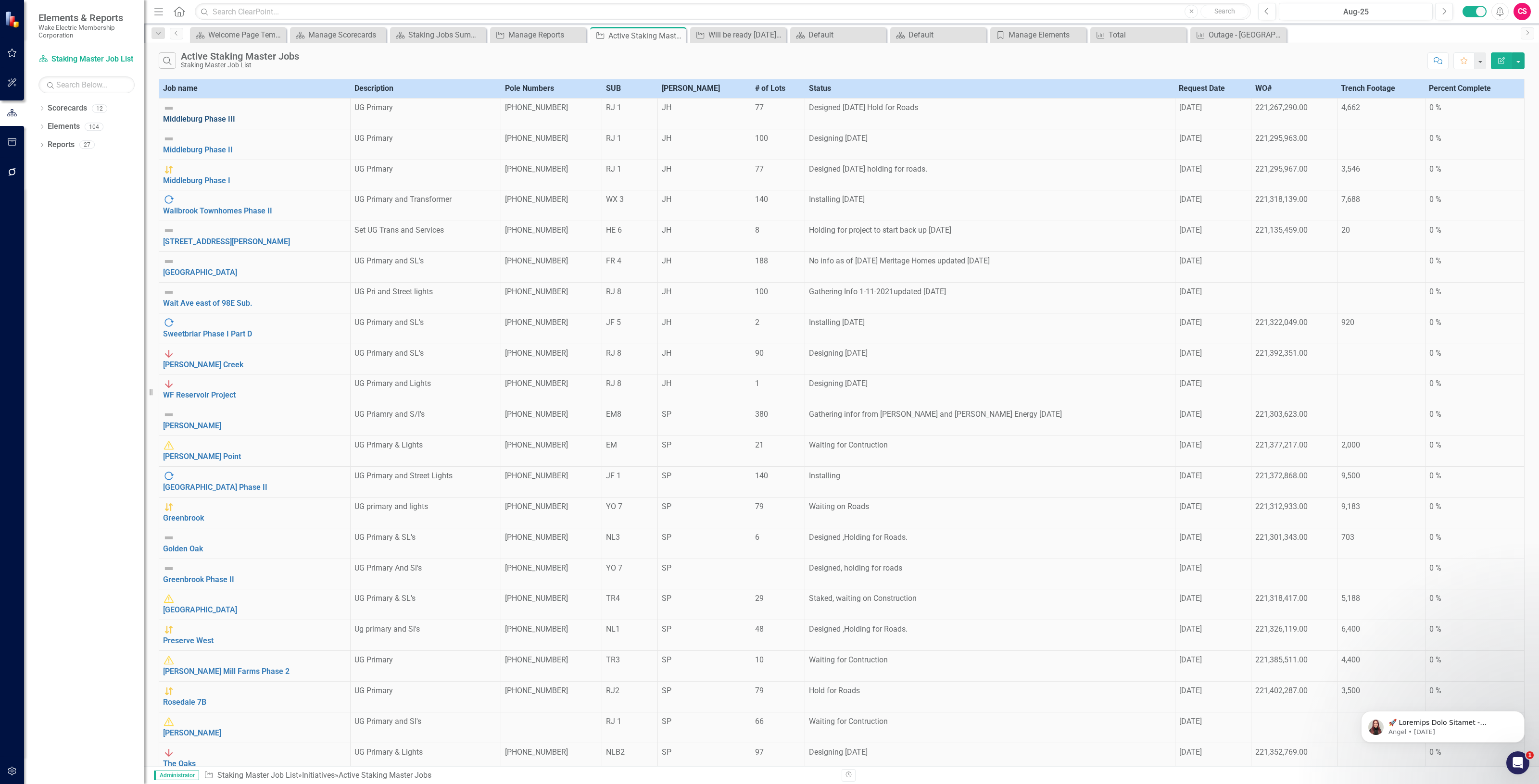
click at [221, 114] on link "Middleburg Phase III" at bounding box center [199, 119] width 72 height 9
click at [351, 115] on td "UG Primary" at bounding box center [426, 114] width 150 height 31
click at [351, 116] on td "UG Primary" at bounding box center [426, 114] width 150 height 31
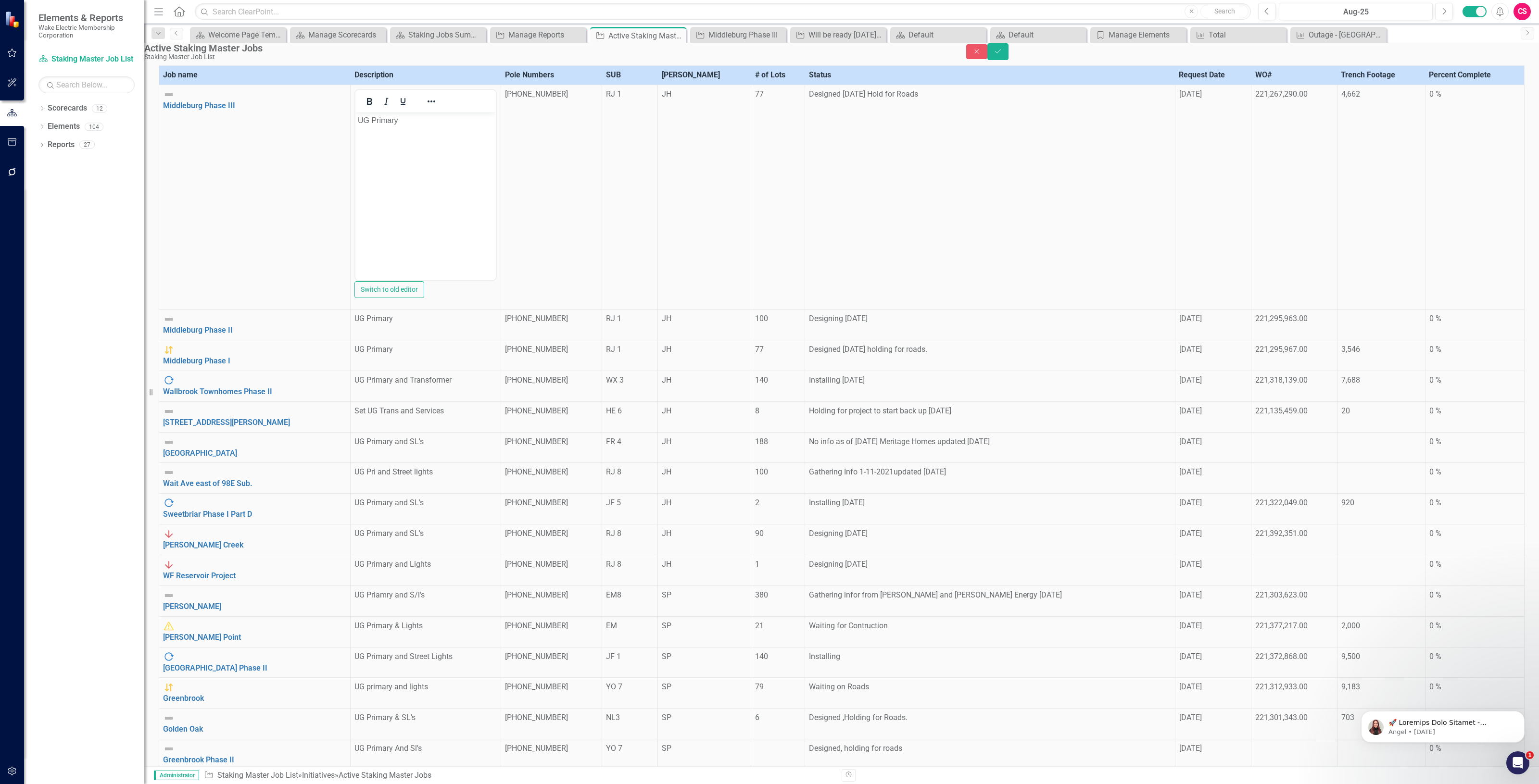
click at [501, 150] on td "[PHONE_NUMBER]" at bounding box center [552, 198] width 101 height 225
click at [496, 133] on textarea "[PHONE_NUMBER]" at bounding box center [559, 140] width 128 height 103
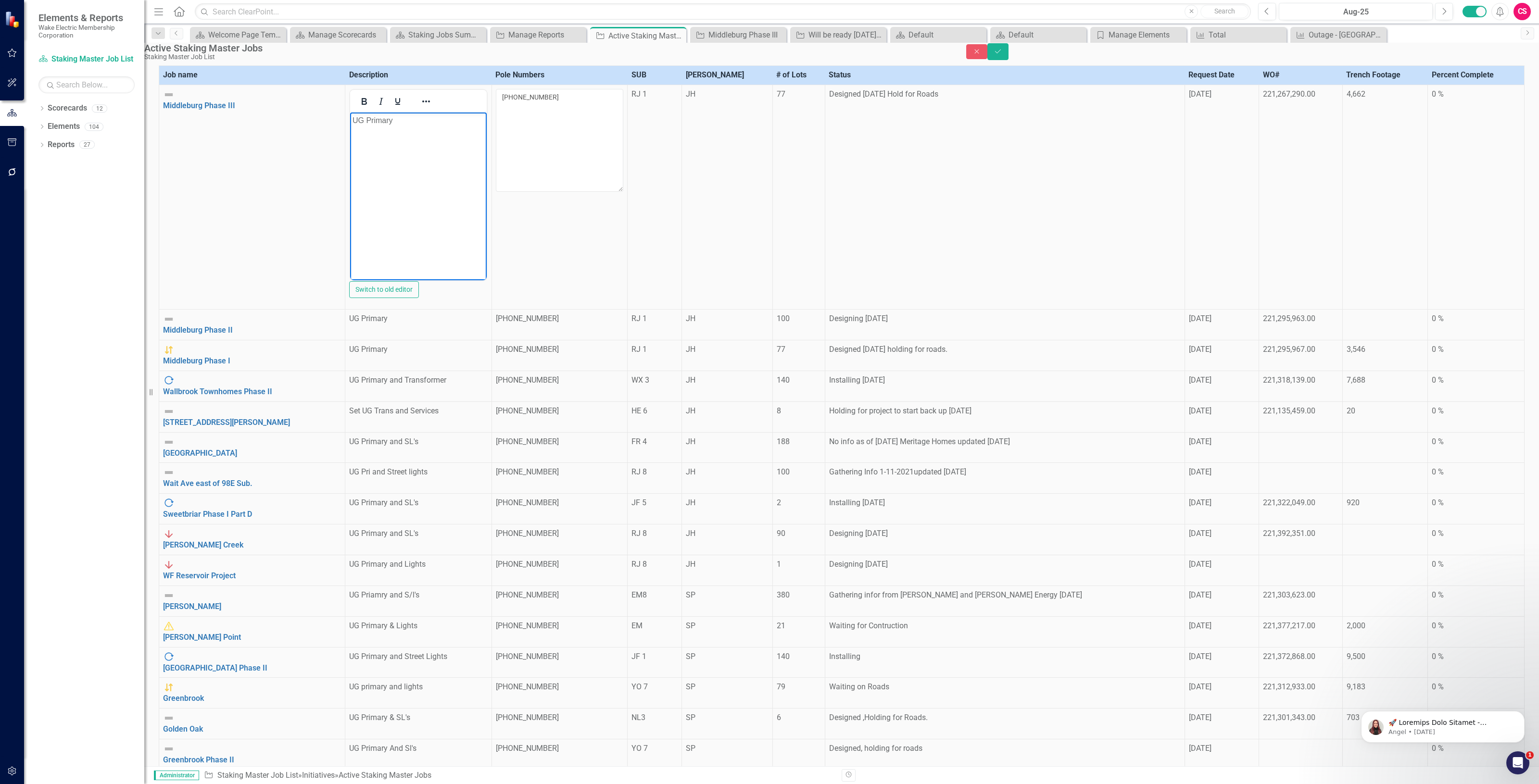
click at [403, 131] on body "UG Primary" at bounding box center [418, 184] width 136 height 144
click at [496, 144] on textarea "[PHONE_NUMBER]" at bounding box center [559, 140] width 128 height 103
click at [627, 116] on td "RJ 1" at bounding box center [654, 198] width 54 height 225
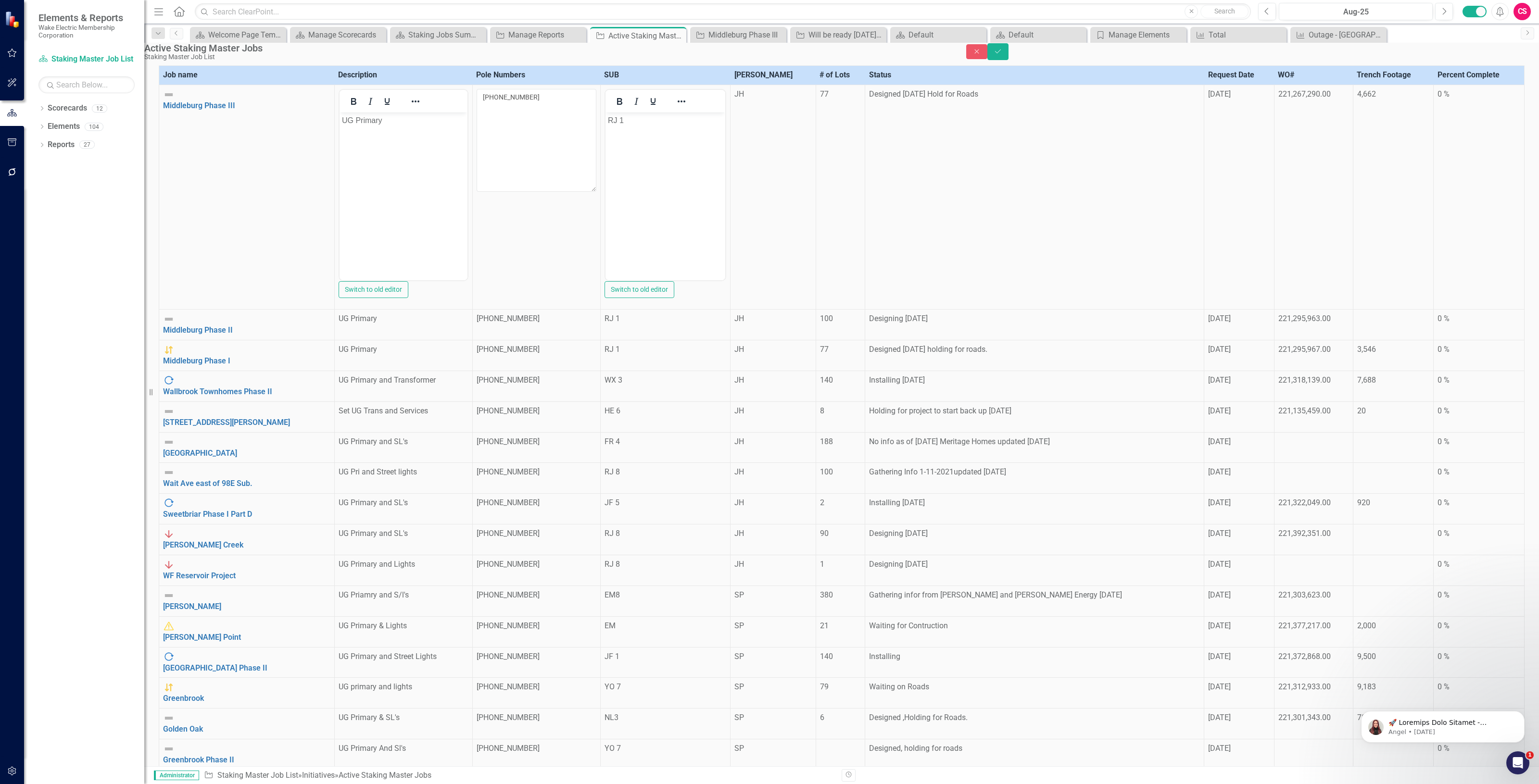
click at [657, 119] on p "RJ 1" at bounding box center [665, 121] width 115 height 12
click at [734, 100] on div "JH" at bounding box center [773, 94] width 78 height 11
click at [741, 103] on div "JH" at bounding box center [767, 98] width 53 height 11
click at [820, 100] on div "77" at bounding box center [841, 94] width 42 height 11
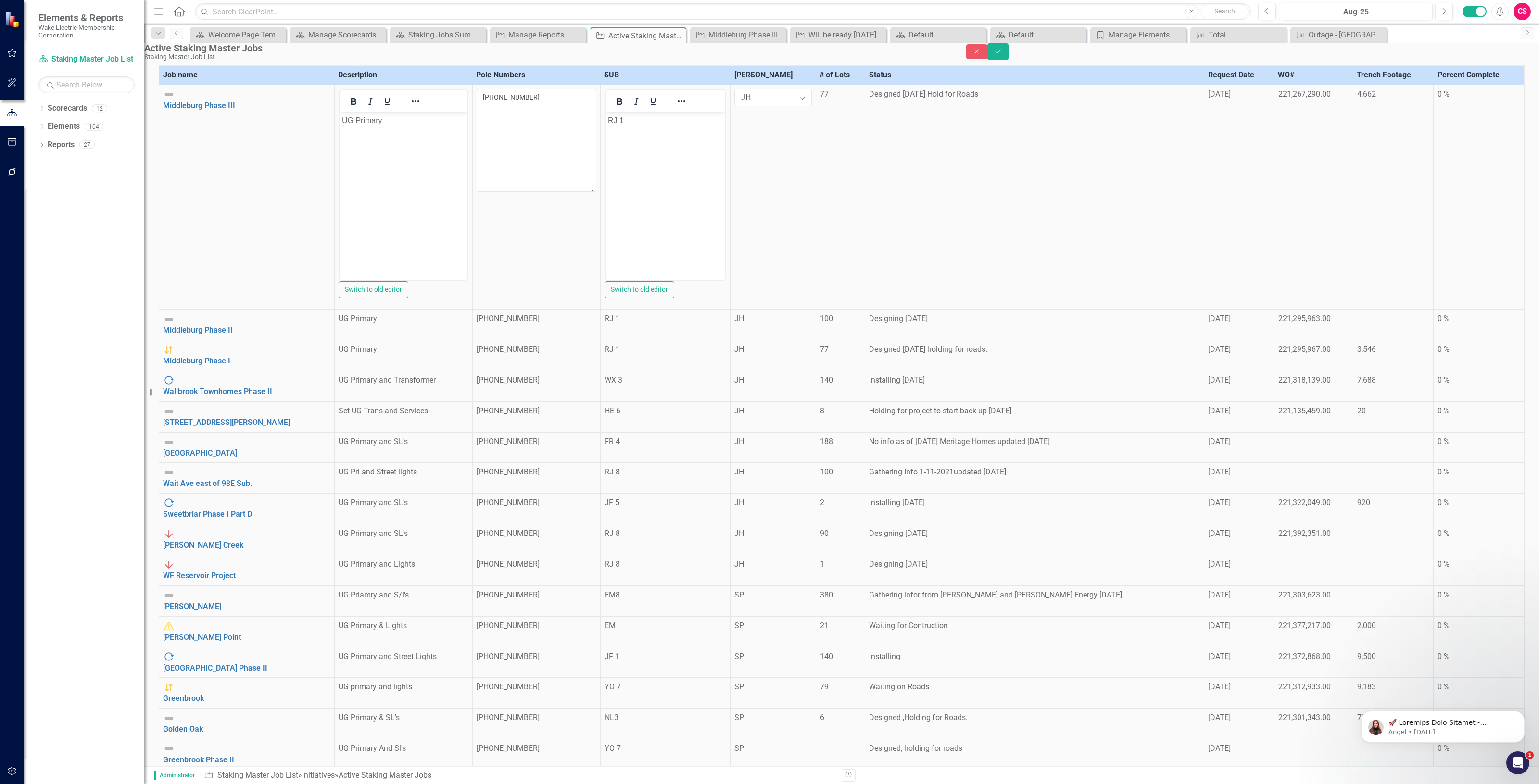
click at [820, 100] on div "77" at bounding box center [841, 94] width 42 height 11
click at [1438, 100] on div "0 %" at bounding box center [1478, 94] width 82 height 11
click at [1440, 100] on div "0 %" at bounding box center [1478, 94] width 82 height 11
click at [172, 101] on img at bounding box center [168, 94] width 12 height 12
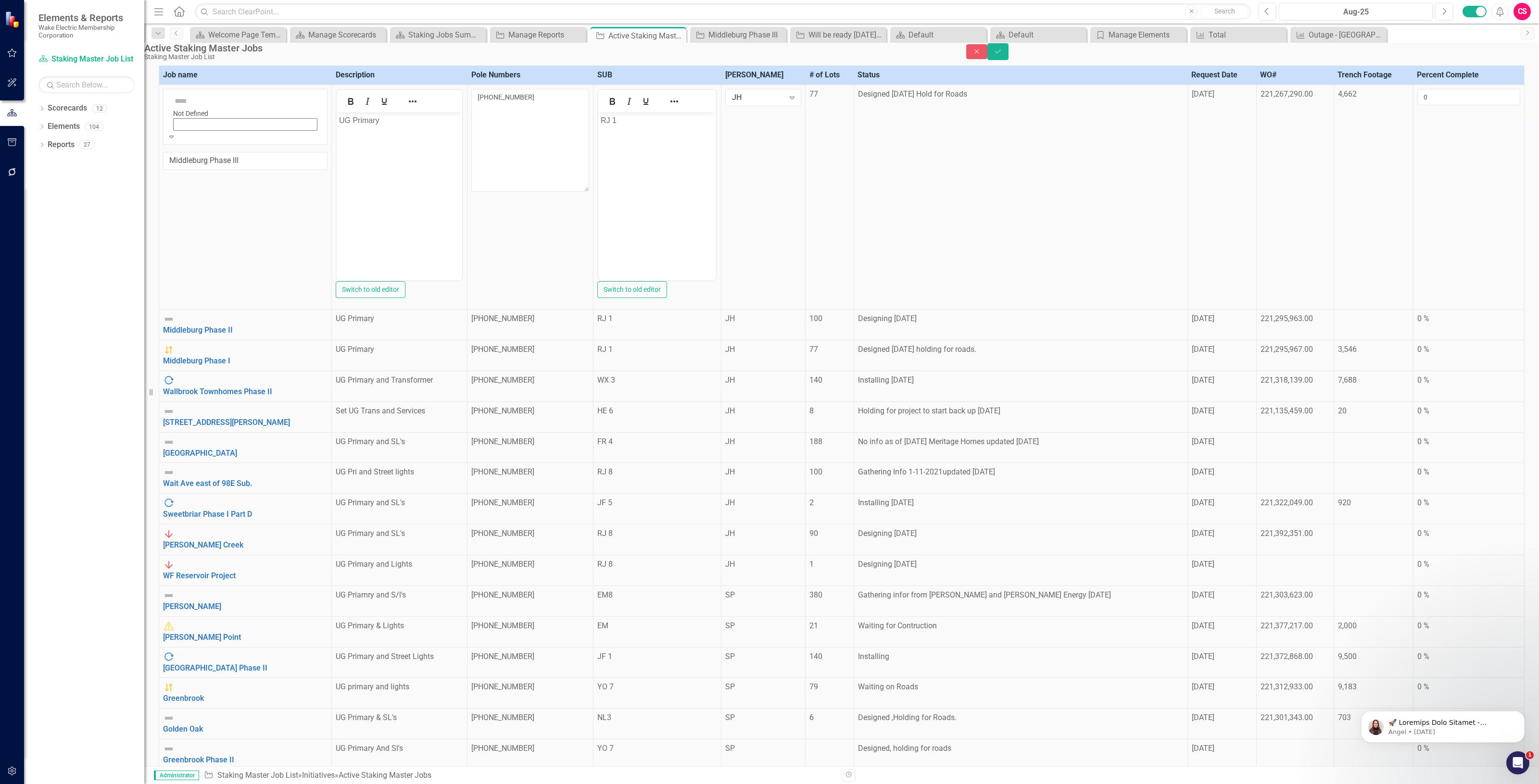
click at [173, 133] on icon "Expand" at bounding box center [171, 137] width 4 height 7
click at [981, 55] on icon "Close" at bounding box center [977, 51] width 8 height 7
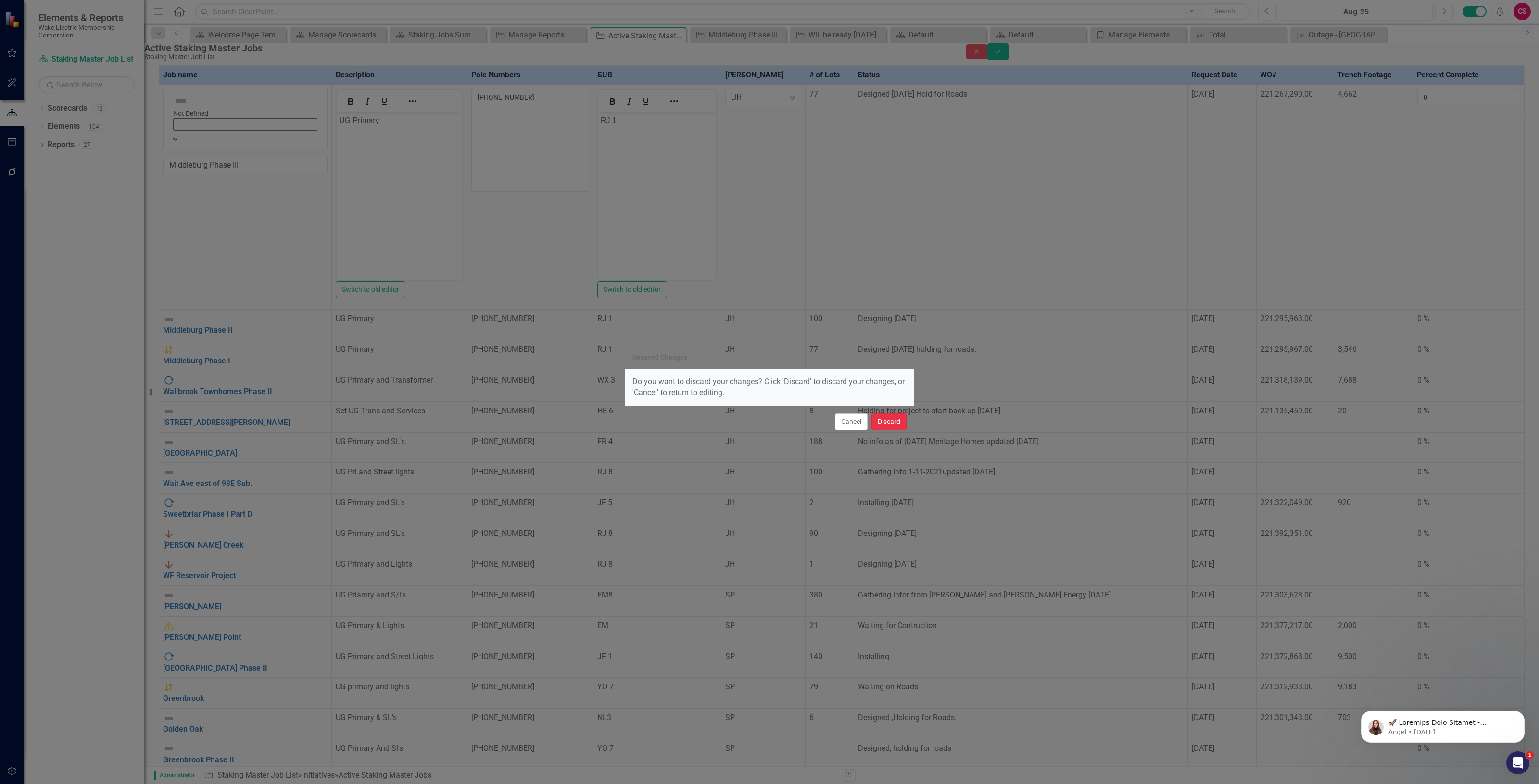
click at [887, 419] on button "Discard" at bounding box center [889, 422] width 35 height 17
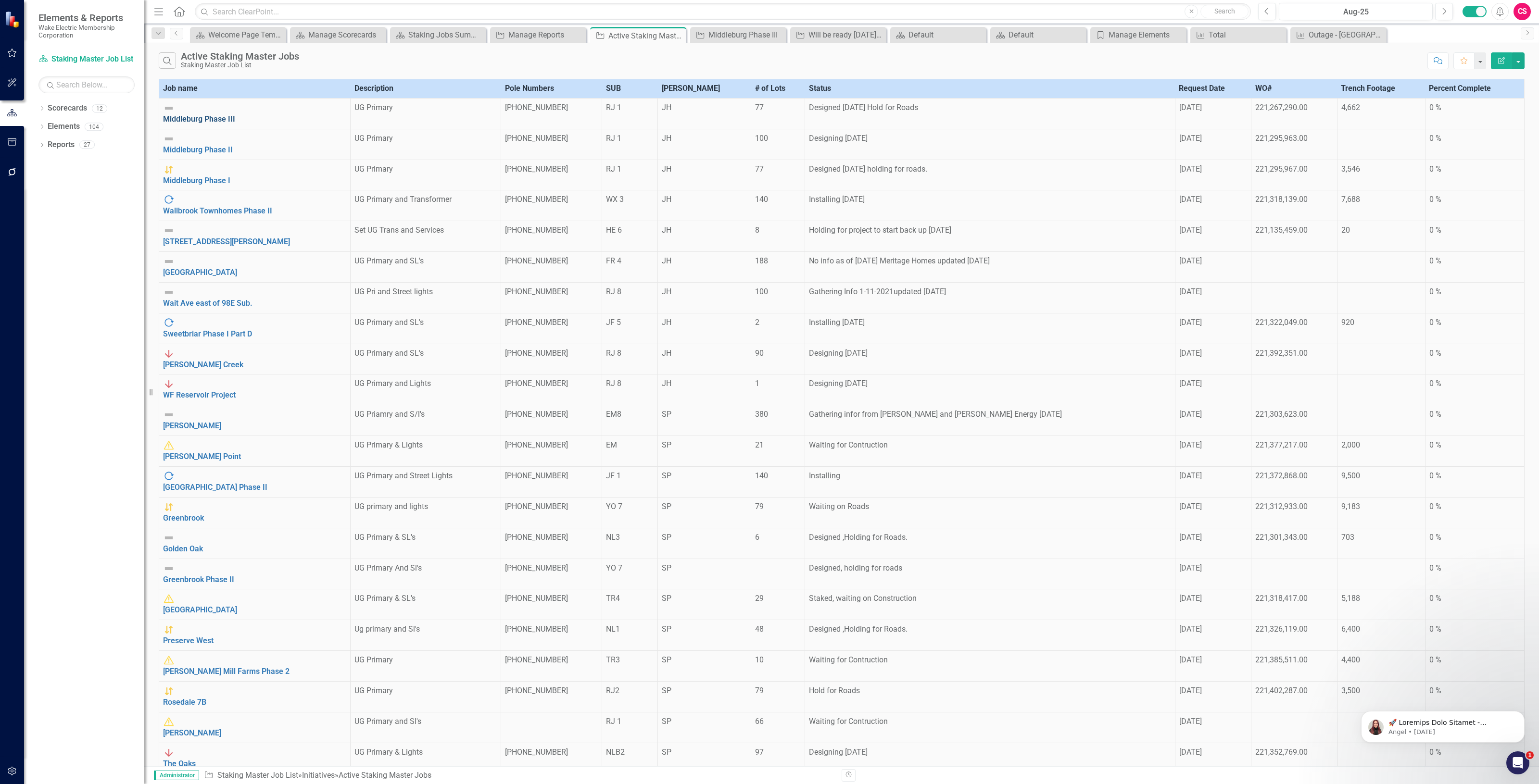
click at [193, 114] on link "Middleburg Phase III" at bounding box center [199, 119] width 72 height 9
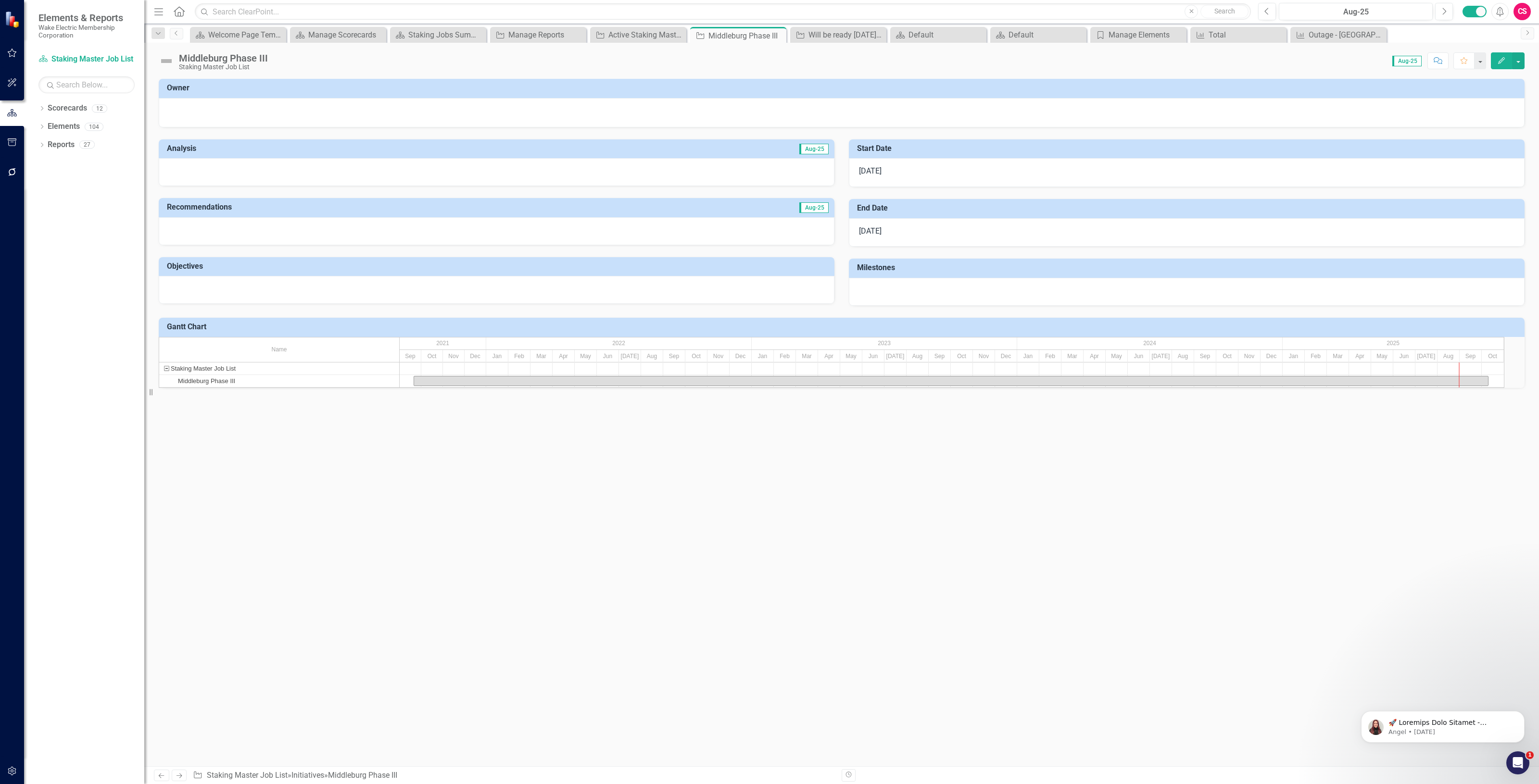
click at [911, 295] on div at bounding box center [1186, 292] width 676 height 28
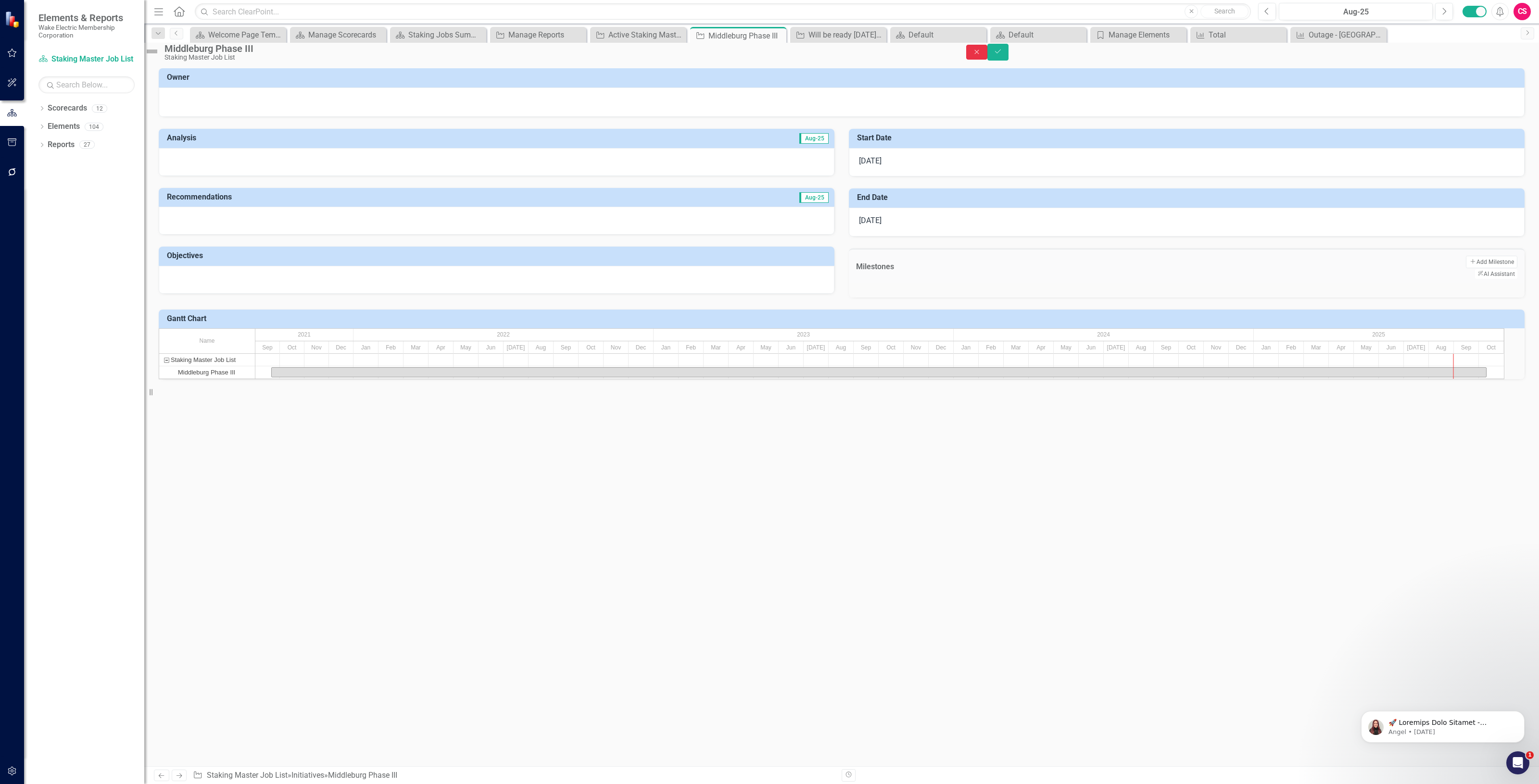
click at [981, 55] on icon "Close" at bounding box center [977, 52] width 8 height 7
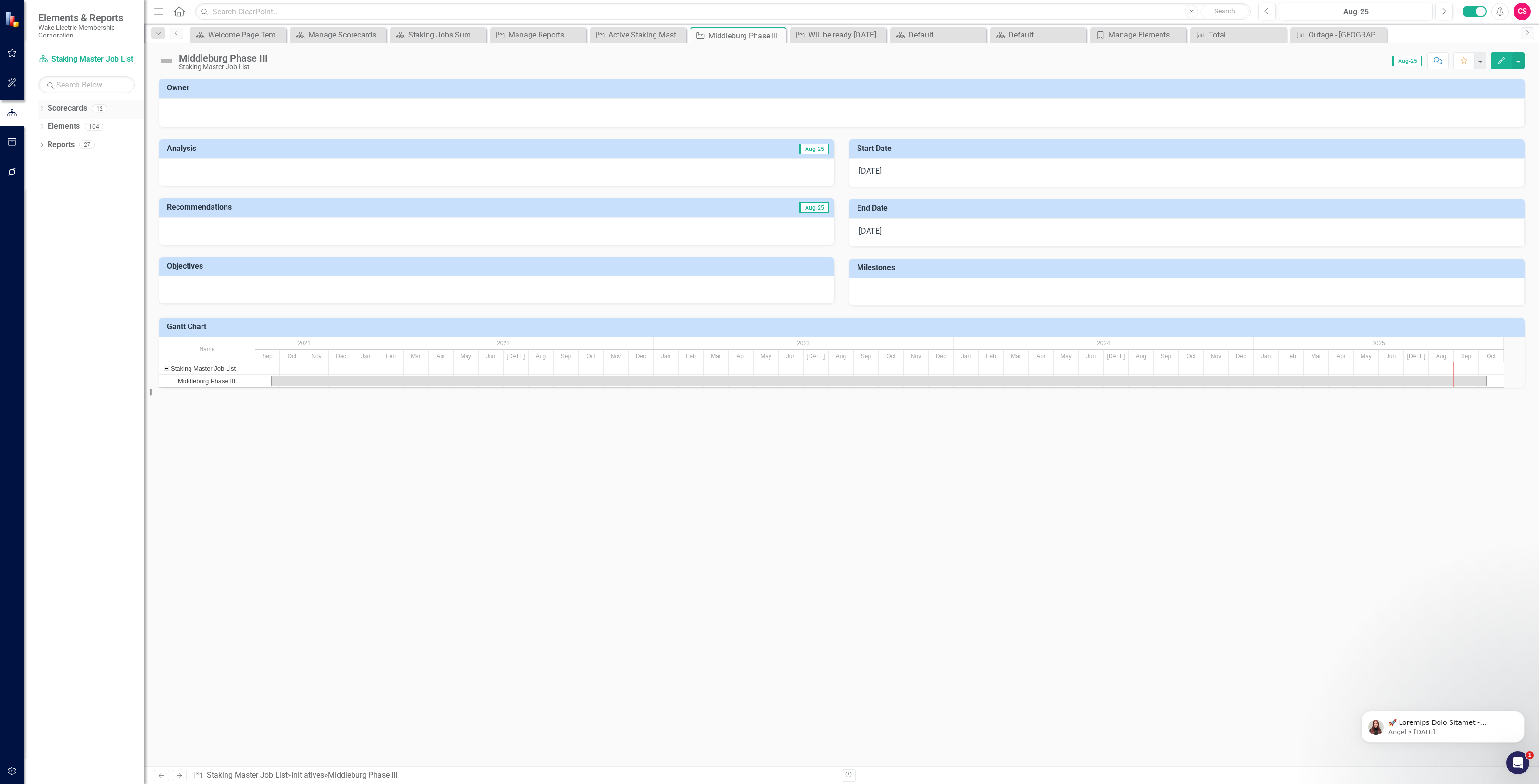
click at [59, 109] on link "Scorecards" at bounding box center [67, 108] width 40 height 11
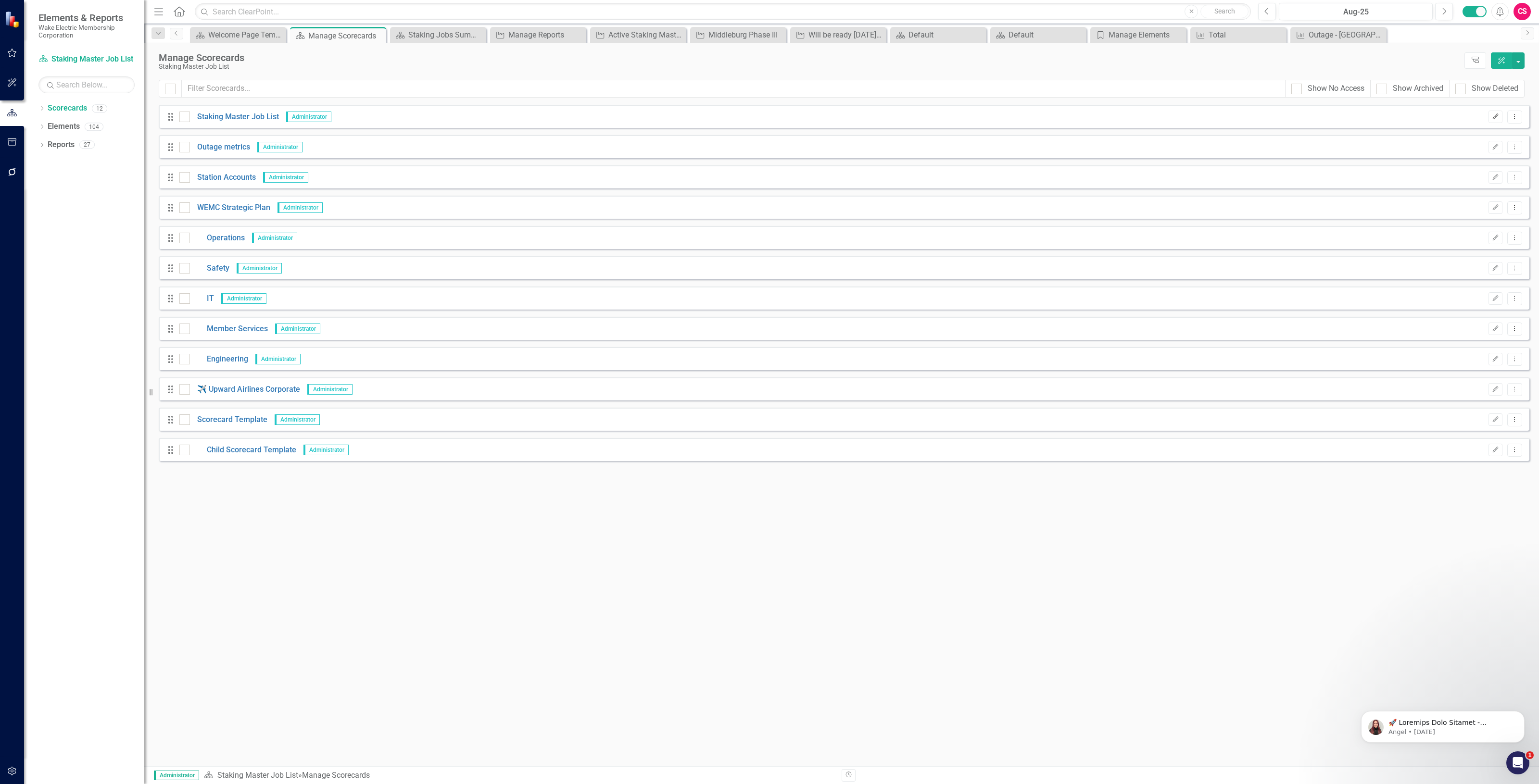
click at [1490, 118] on button "Edit" at bounding box center [1495, 117] width 14 height 12
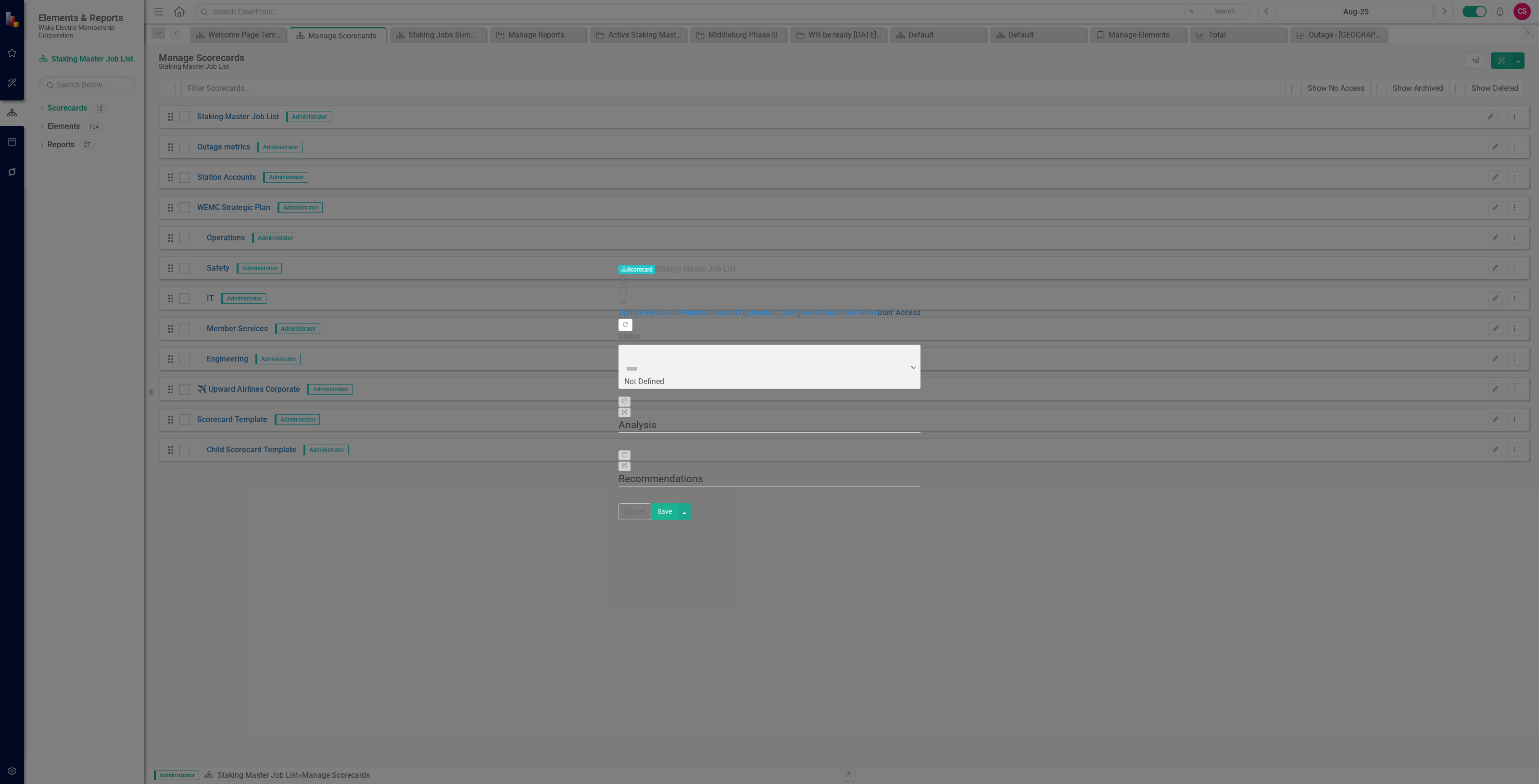
click at [877, 308] on link "User Access" at bounding box center [898, 313] width 43 height 9
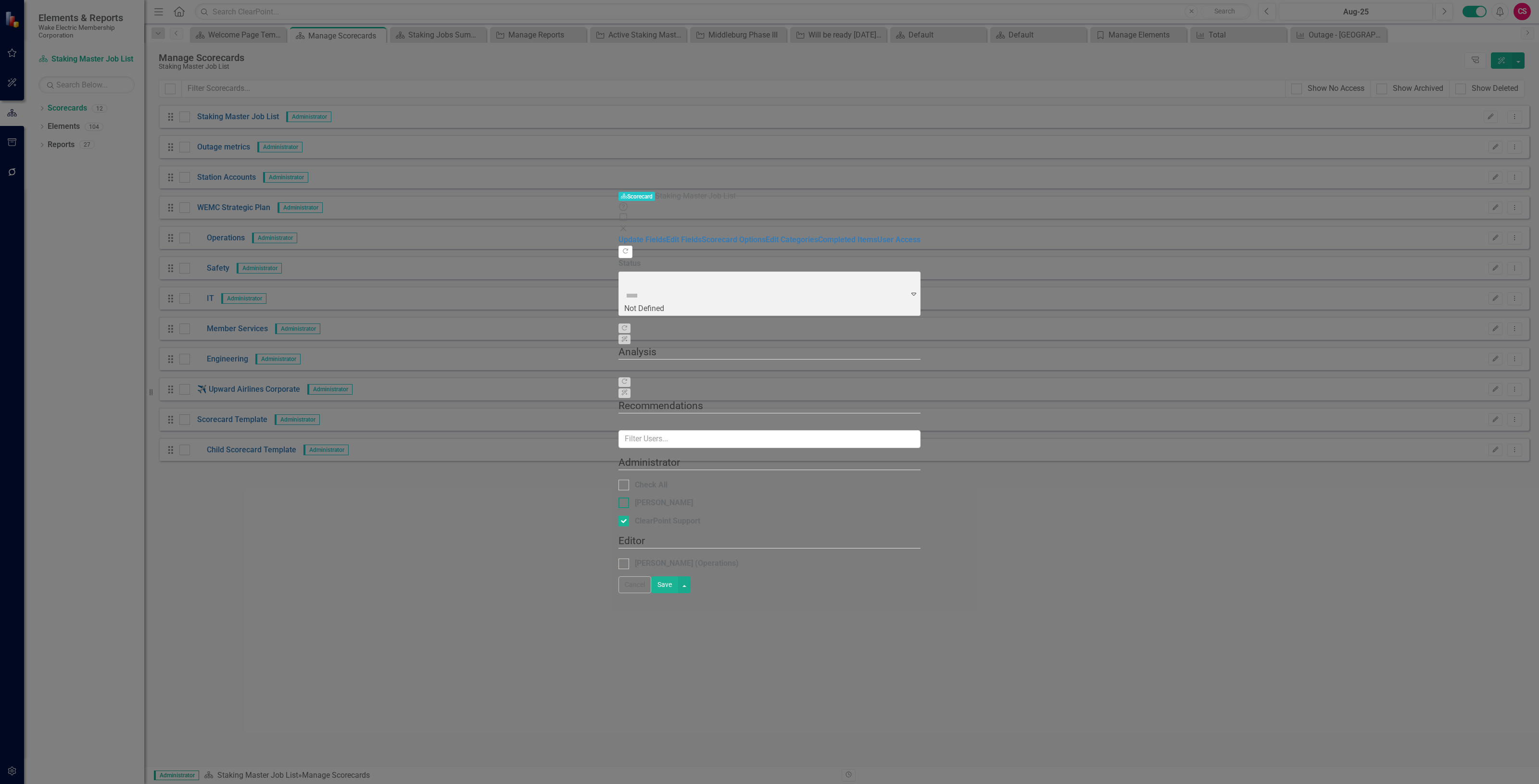
click at [635, 498] on div "[PERSON_NAME]" at bounding box center [664, 503] width 58 height 11
click at [618, 498] on input "[PERSON_NAME]" at bounding box center [621, 500] width 6 height 6
checkbox input "true"
click at [678, 593] on button "Save" at bounding box center [664, 585] width 27 height 17
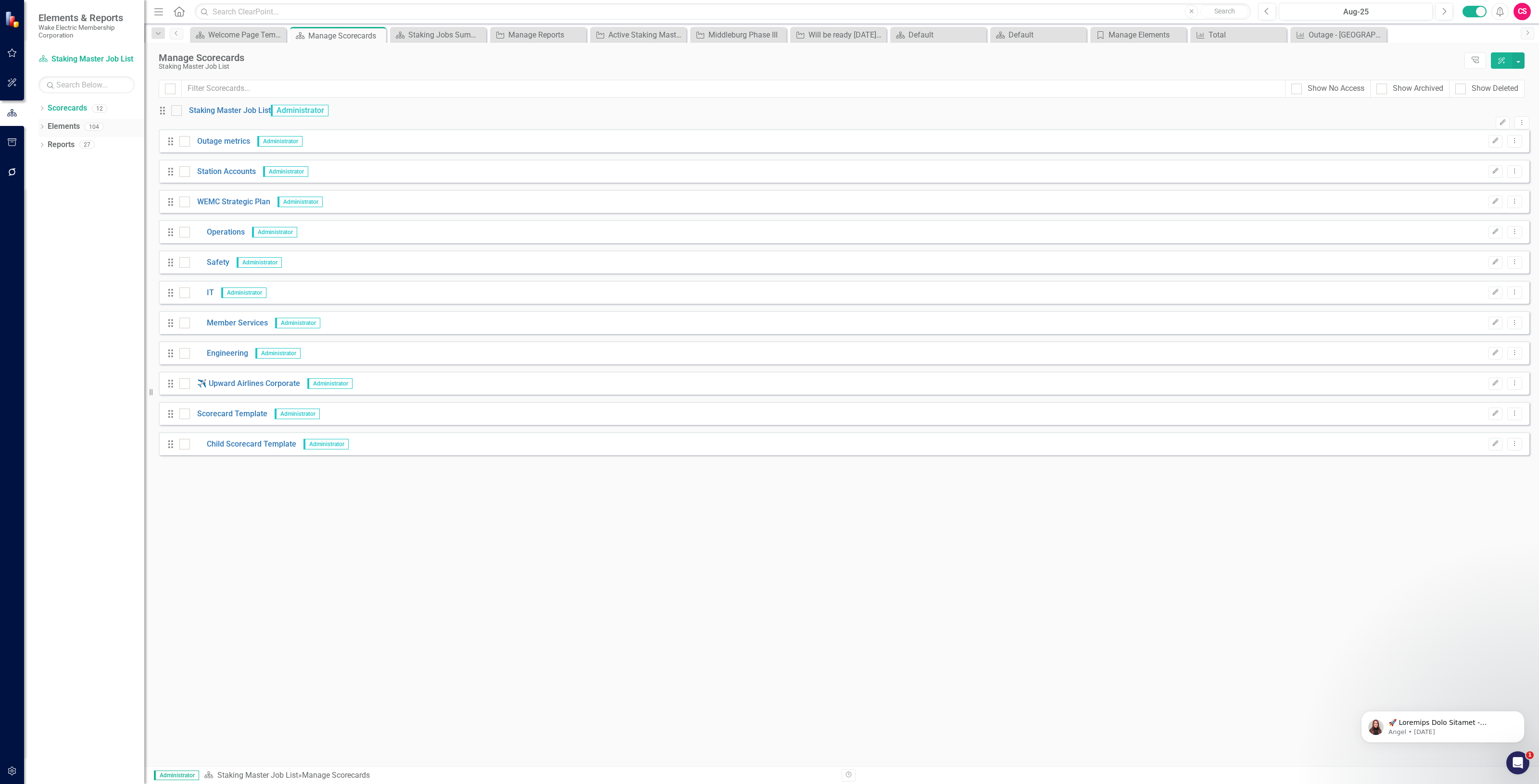
click at [64, 126] on link "Elements" at bounding box center [64, 127] width 32 height 11
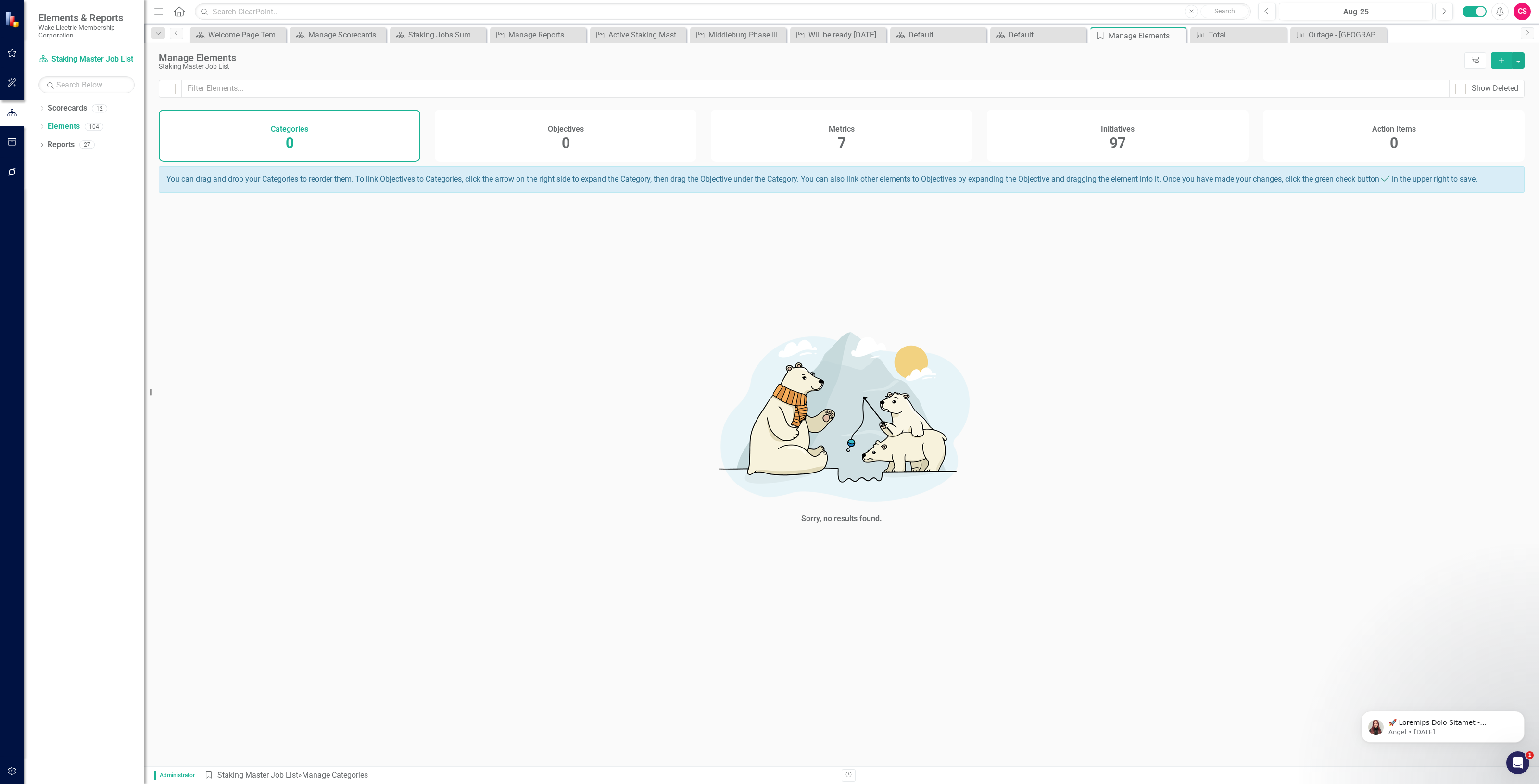
click at [712, 153] on div "Metrics 7" at bounding box center [841, 135] width 261 height 52
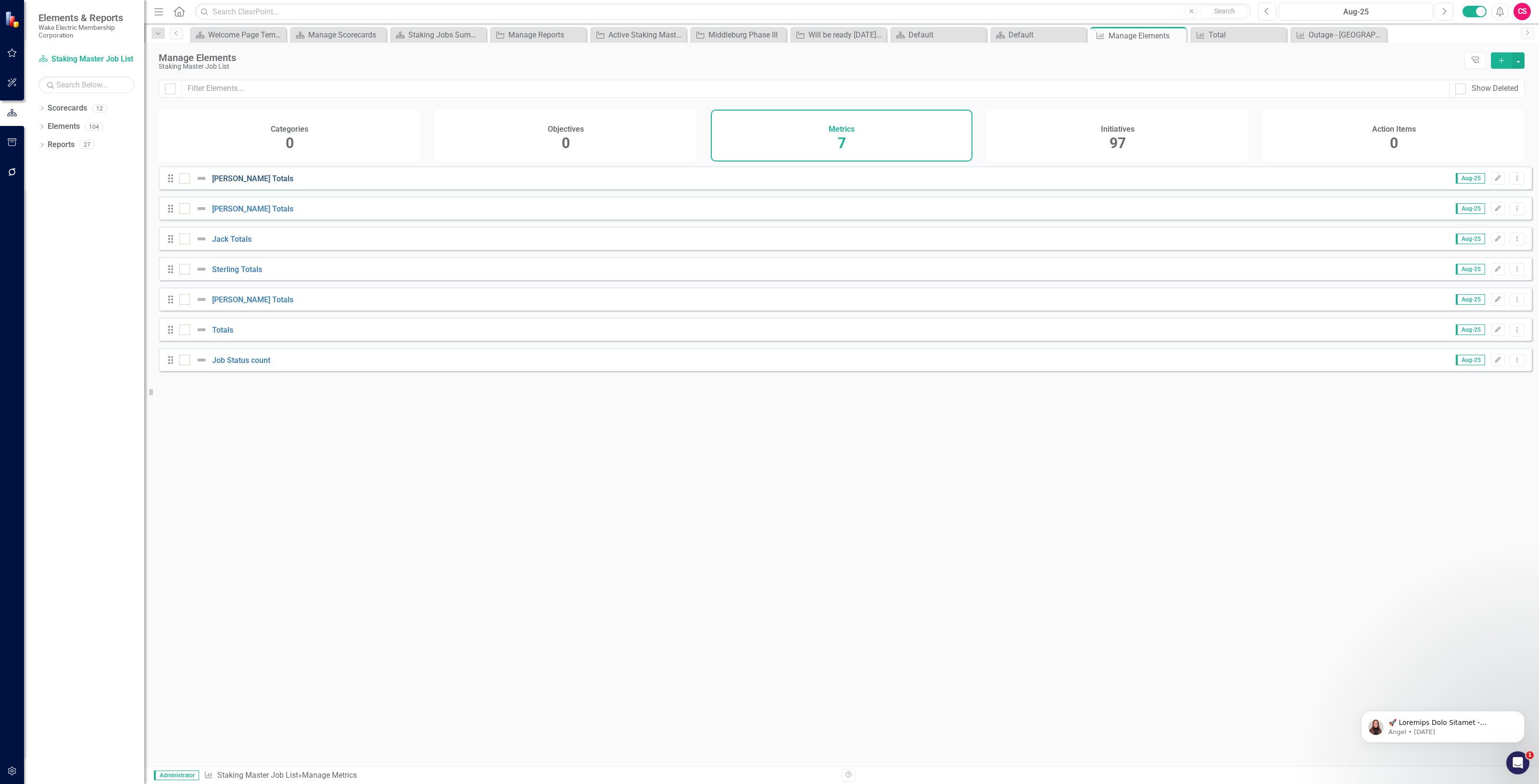
click at [228, 183] on link "[PERSON_NAME] Totals" at bounding box center [252, 178] width 81 height 9
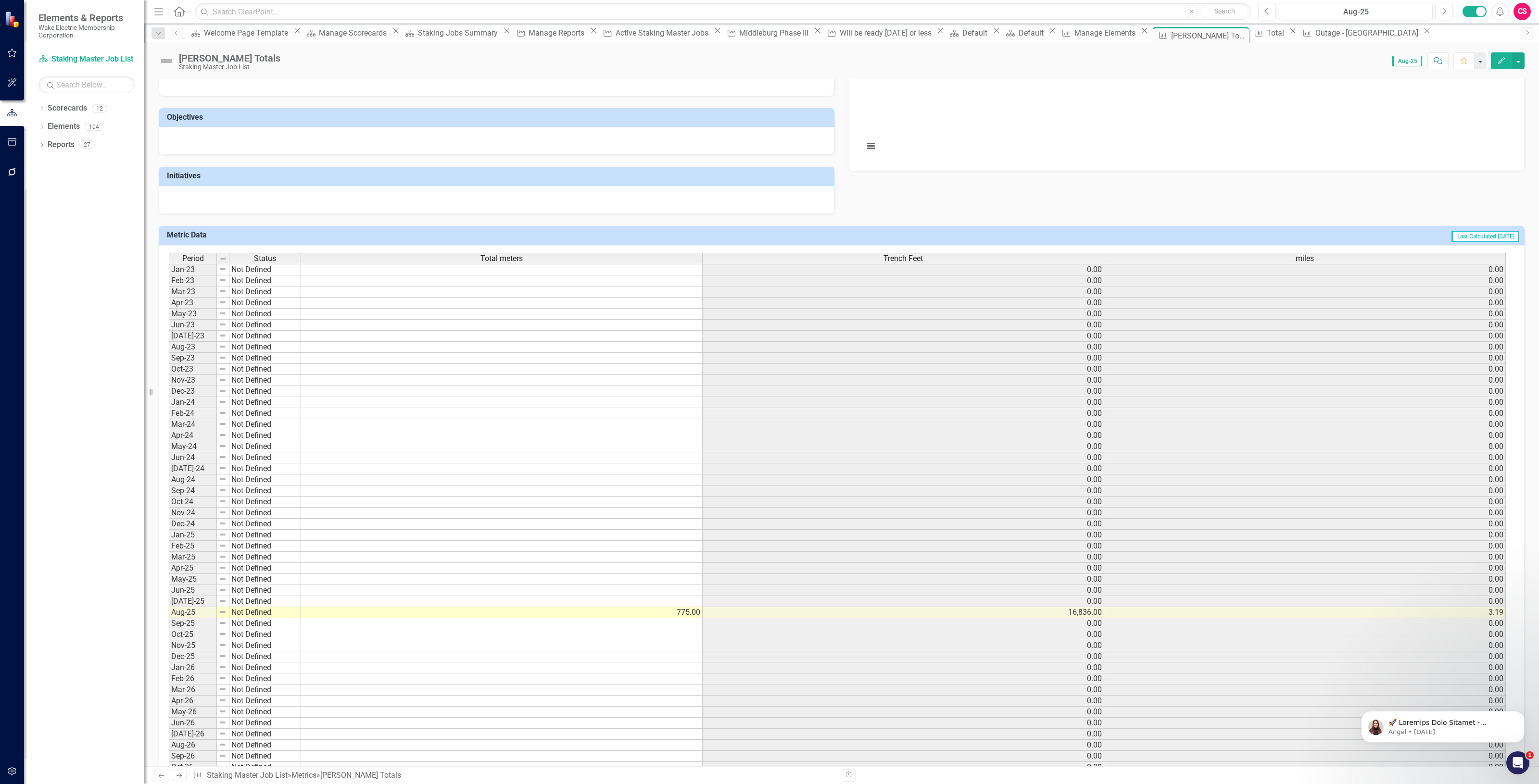
scroll to position [180, 0]
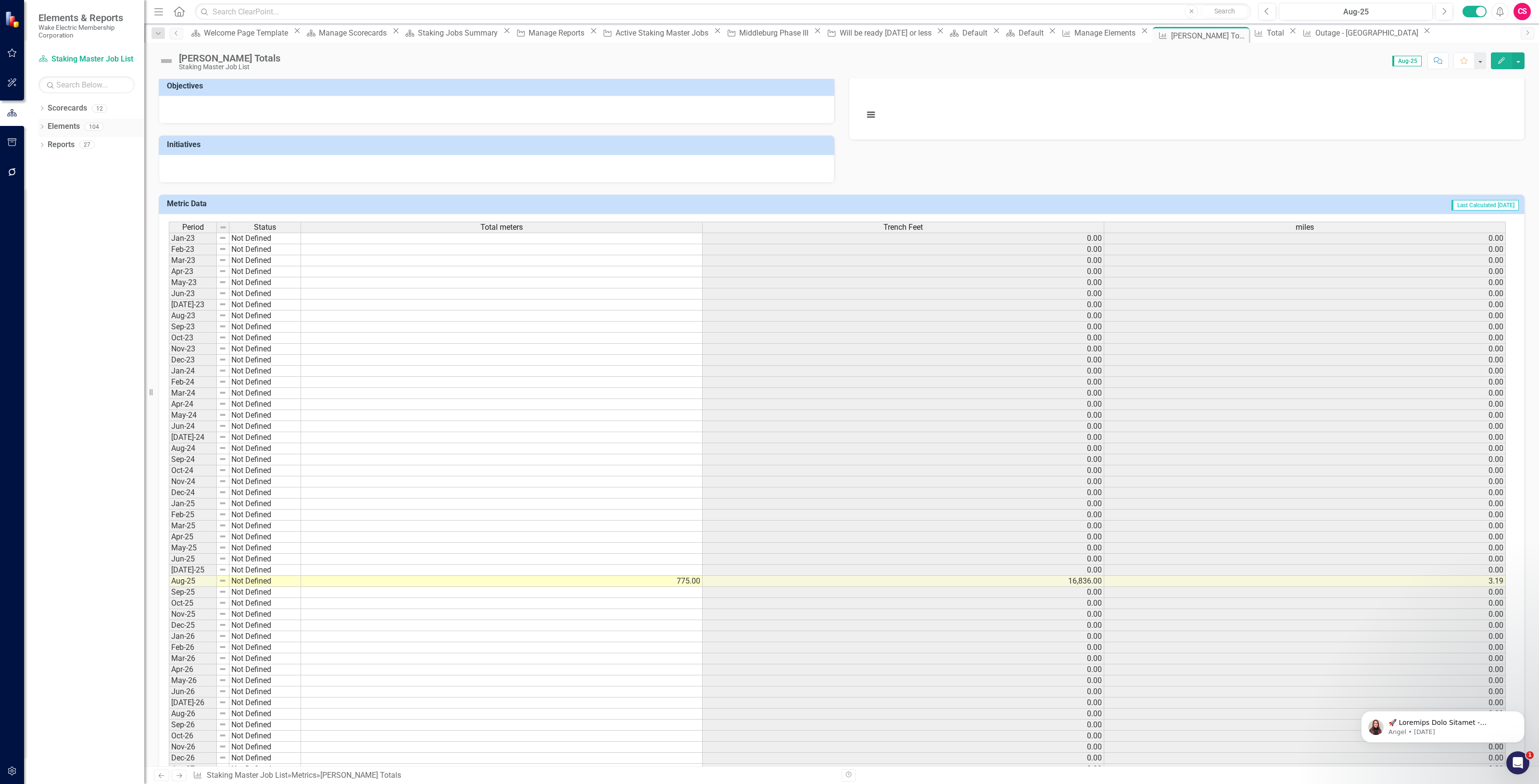
click at [59, 129] on link "Elements" at bounding box center [64, 127] width 32 height 11
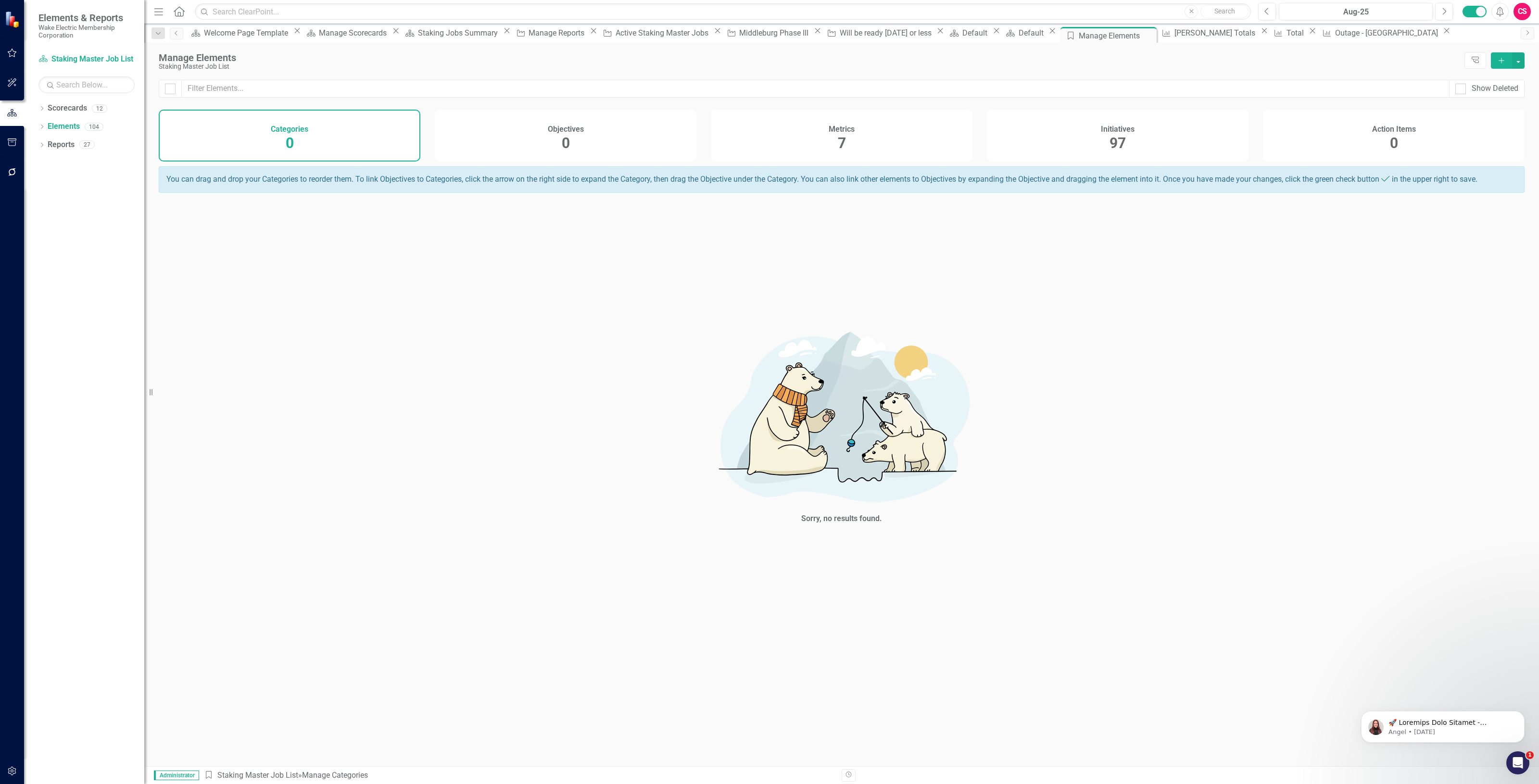
click at [888, 136] on div "Metrics 7" at bounding box center [841, 135] width 261 height 52
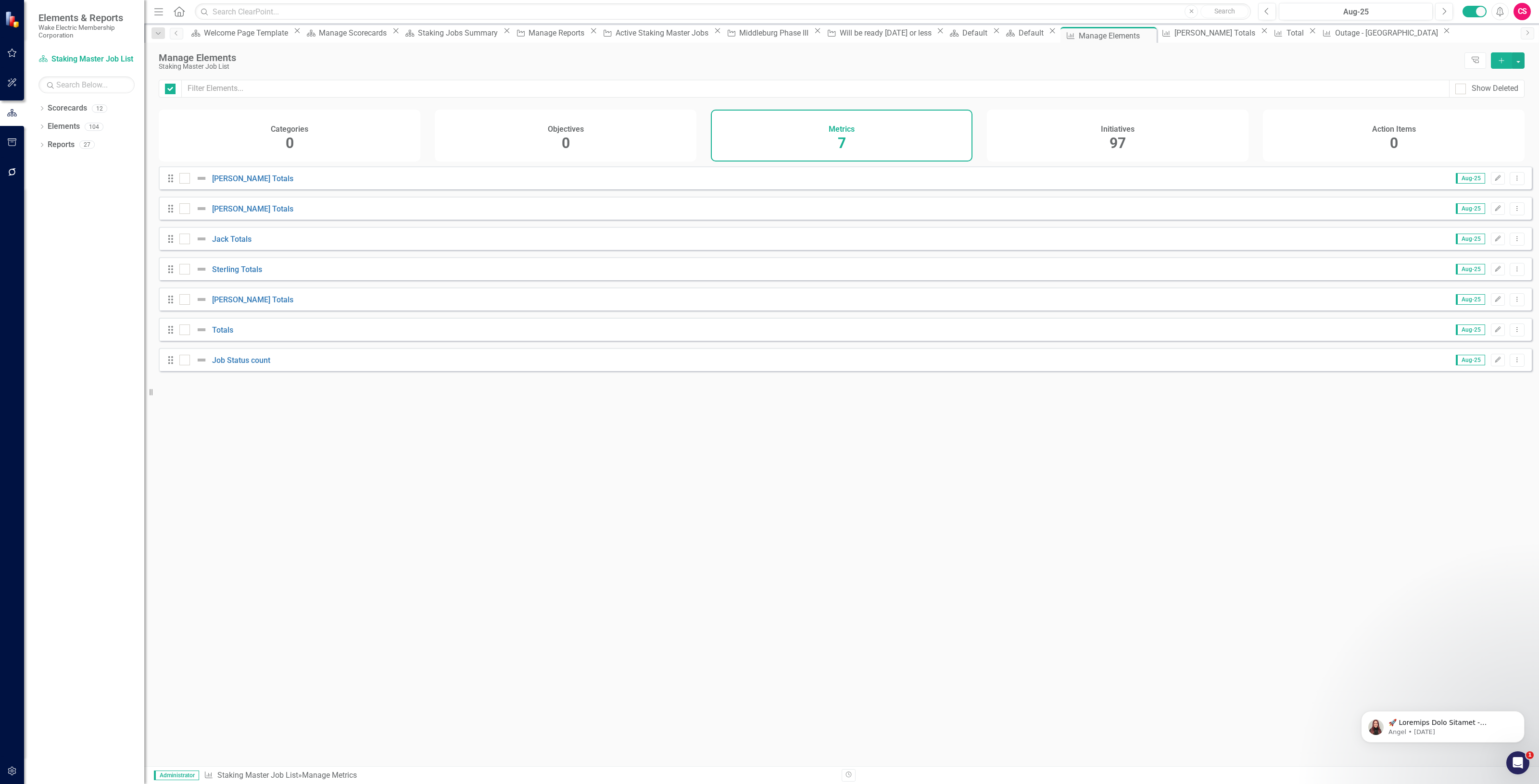
checkbox input "false"
click at [222, 335] on link "Totals" at bounding box center [223, 330] width 21 height 9
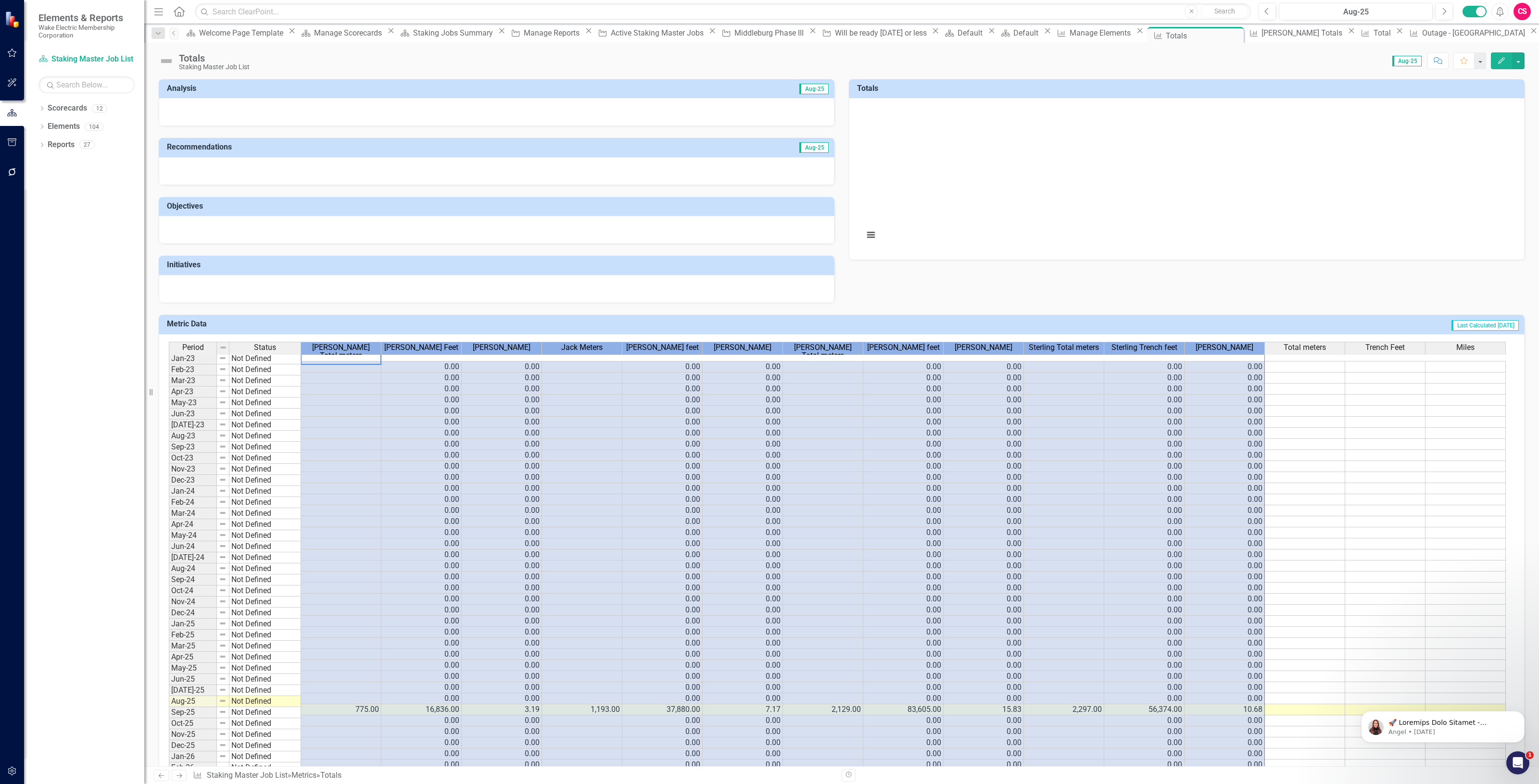
drag, startPoint x: 321, startPoint y: 345, endPoint x: 1231, endPoint y: 354, distance: 910.0
click at [1231, 354] on tr "Period Status [PERSON_NAME] Total meters [PERSON_NAME] Feet [PERSON_NAME] Jack …" at bounding box center [837, 351] width 1337 height 19
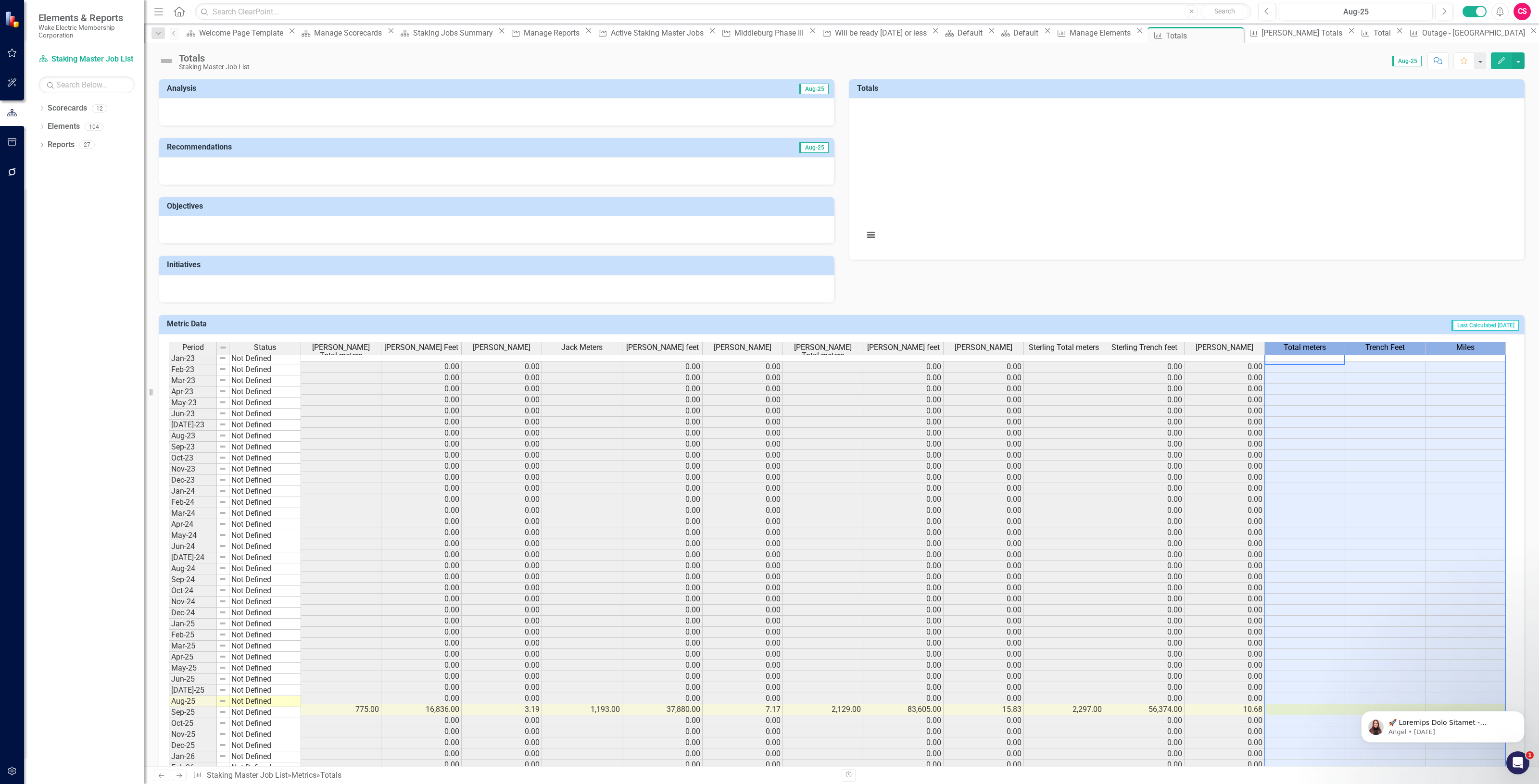
scroll to position [0, 6]
drag, startPoint x: 1302, startPoint y: 349, endPoint x: 1453, endPoint y: 346, distance: 151.0
click at [1453, 346] on tr "Period Status [PERSON_NAME] Total meters [PERSON_NAME] Feet [PERSON_NAME] Jack …" at bounding box center [837, 351] width 1337 height 19
click at [1365, 373] on td at bounding box center [1385, 378] width 80 height 11
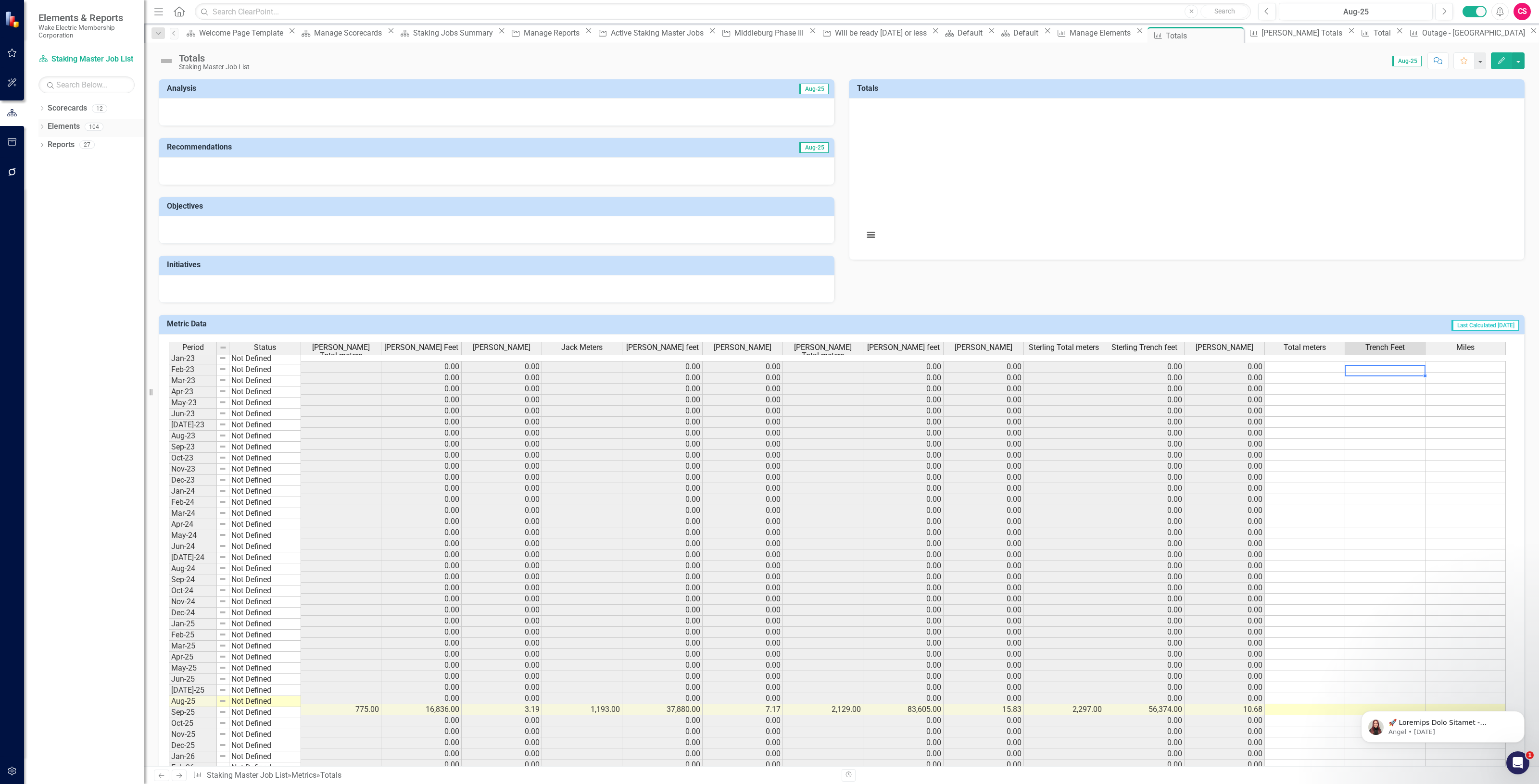
click at [72, 125] on link "Elements" at bounding box center [64, 127] width 32 height 11
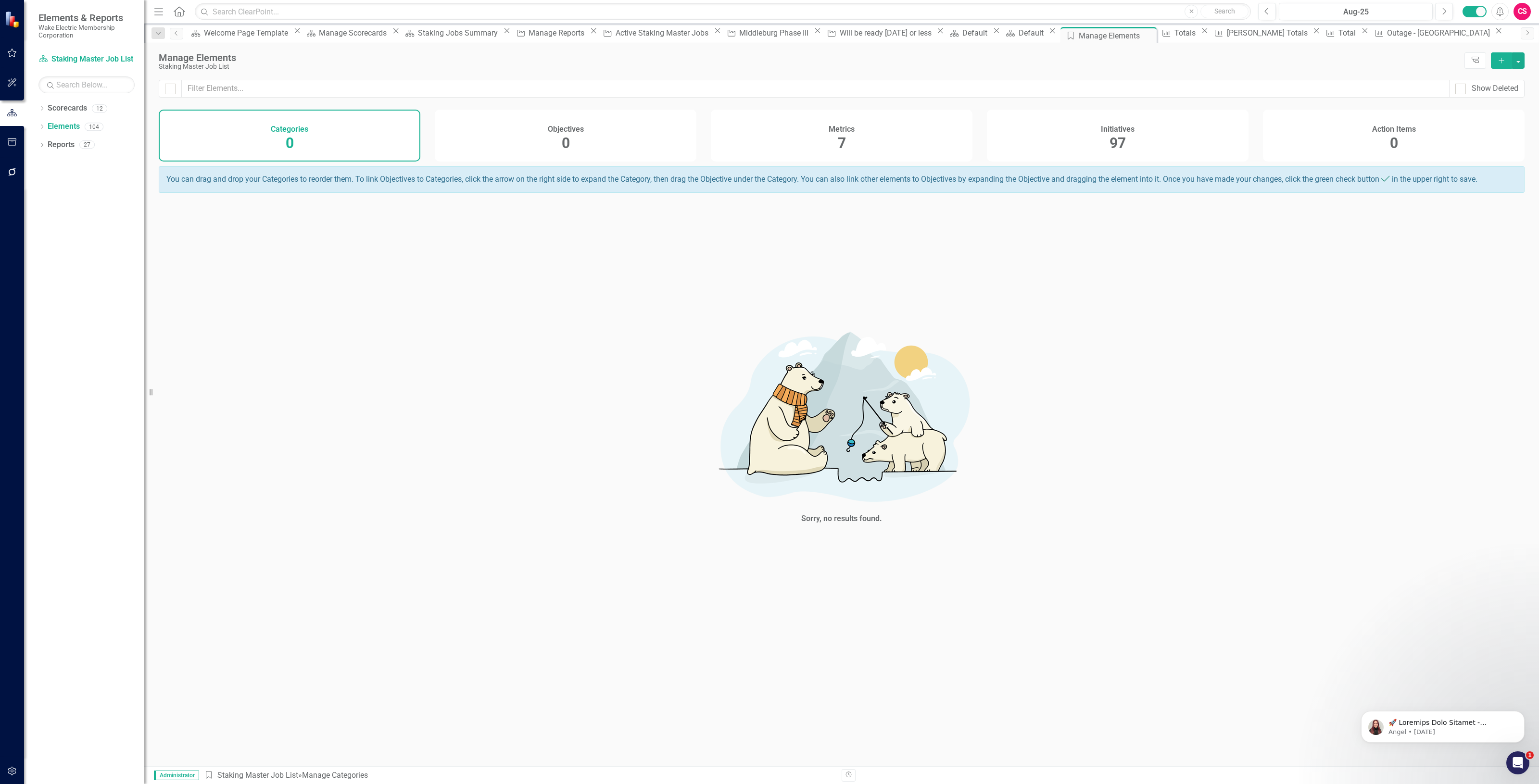
click at [927, 123] on div "Metrics 7" at bounding box center [841, 135] width 261 height 52
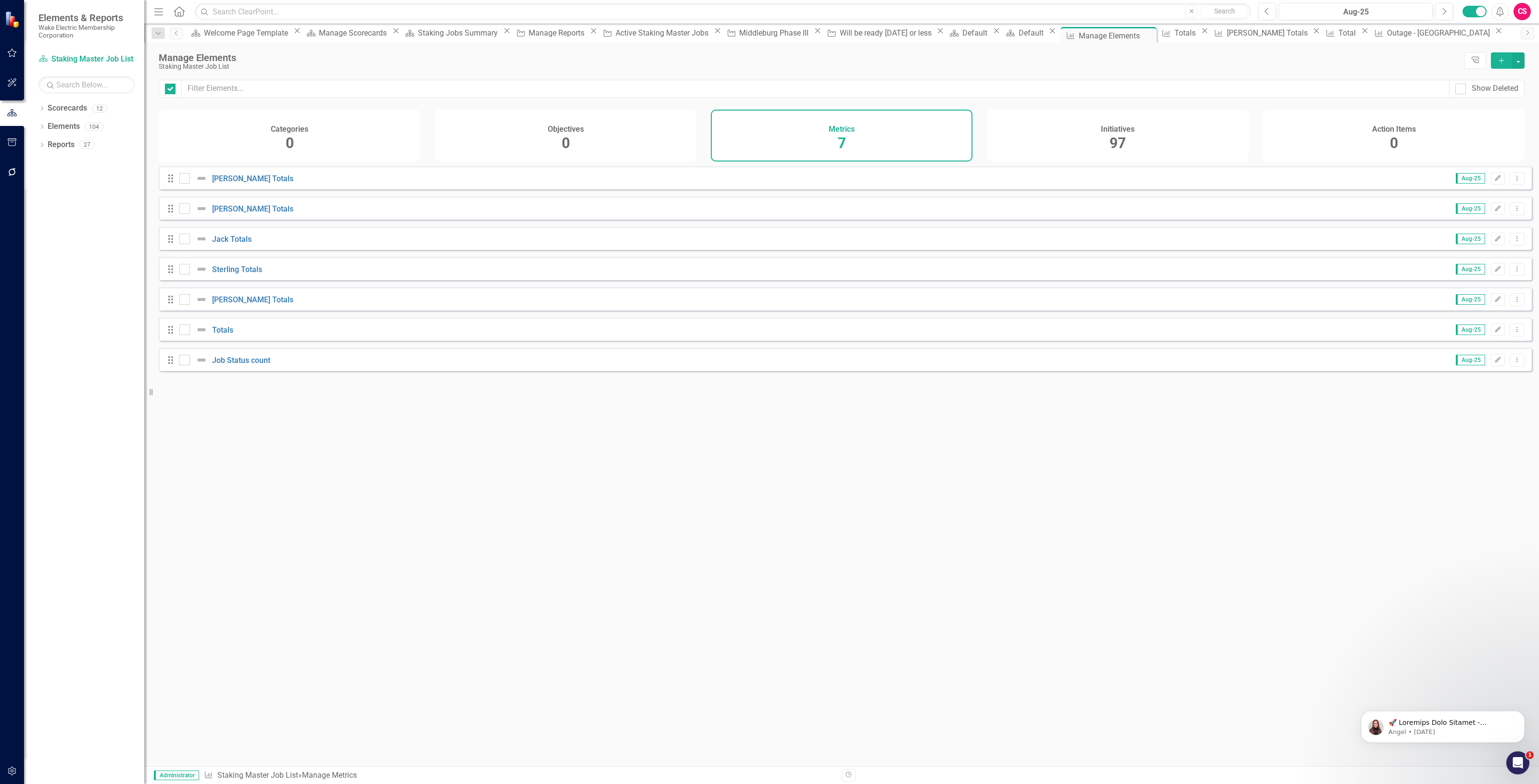
checkbox input "false"
click at [225, 335] on link "Totals" at bounding box center [223, 330] width 21 height 9
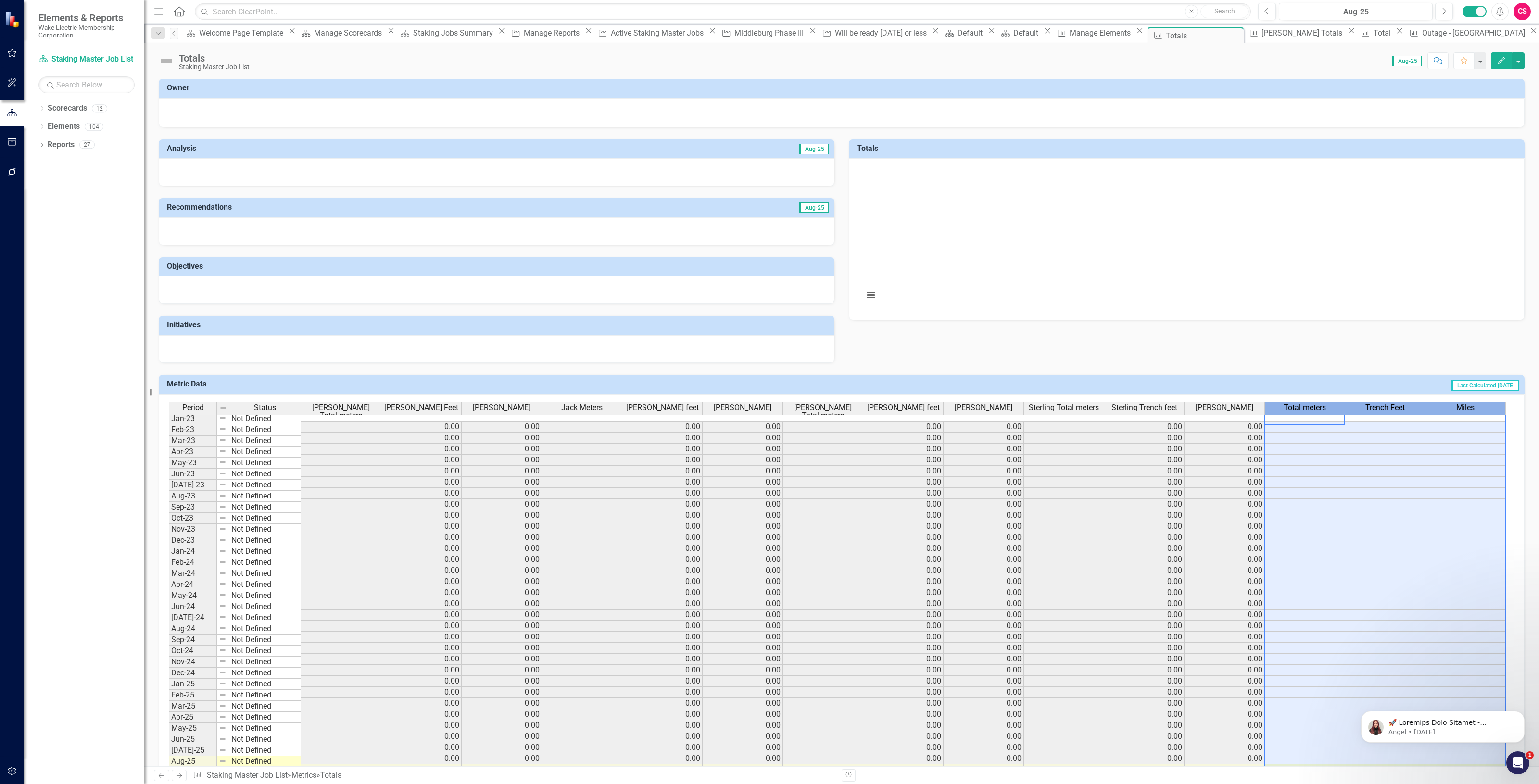
scroll to position [0, 6]
drag, startPoint x: 1298, startPoint y: 405, endPoint x: 1468, endPoint y: 403, distance: 170.0
click at [1468, 403] on tr "Period Status [PERSON_NAME] Total meters [PERSON_NAME] Feet [PERSON_NAME] Jack …" at bounding box center [837, 412] width 1337 height 19
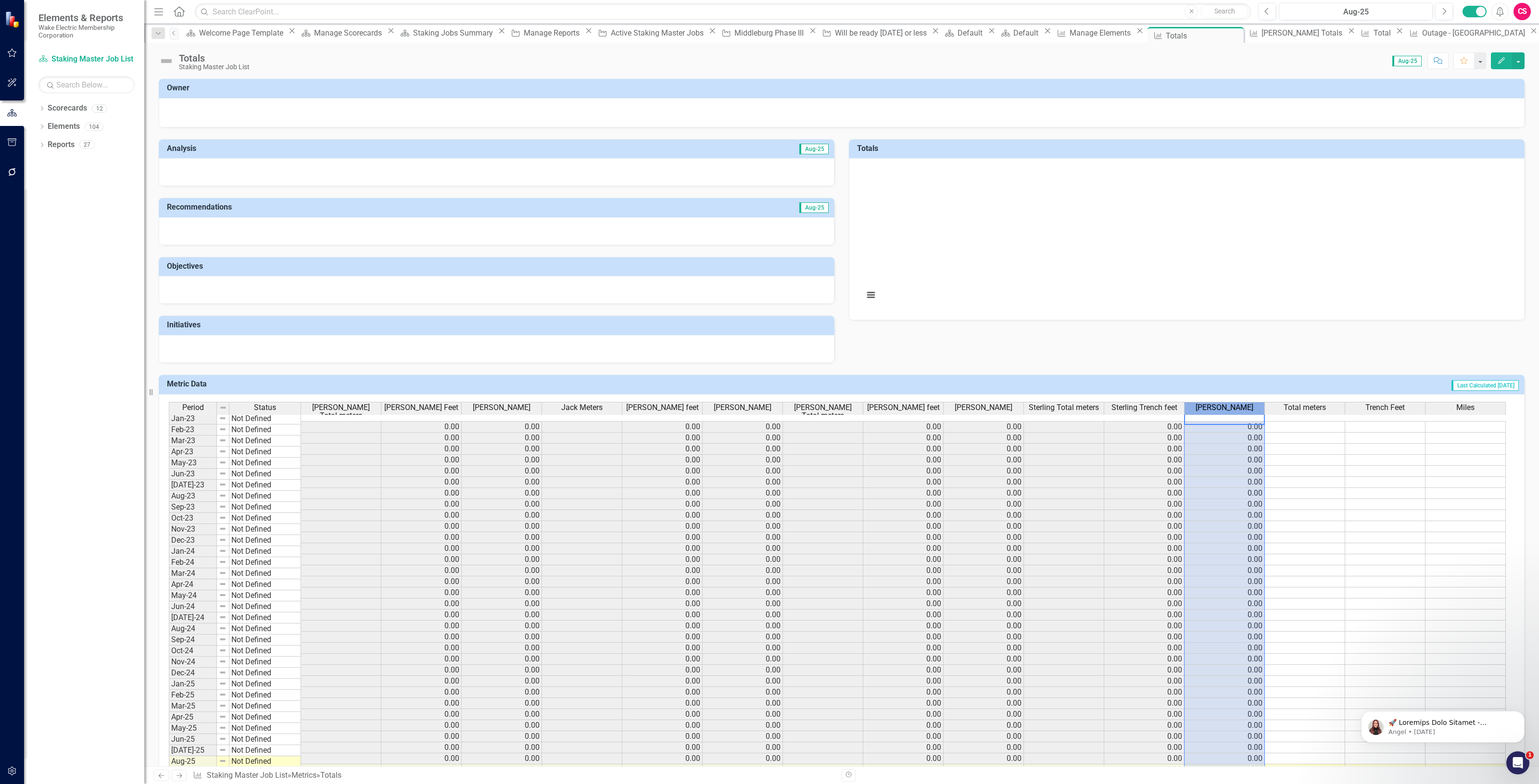
click at [1224, 407] on span "[PERSON_NAME]" at bounding box center [1224, 408] width 58 height 8
click at [1012, 241] on rect "Interactive chart" at bounding box center [1185, 238] width 652 height 144
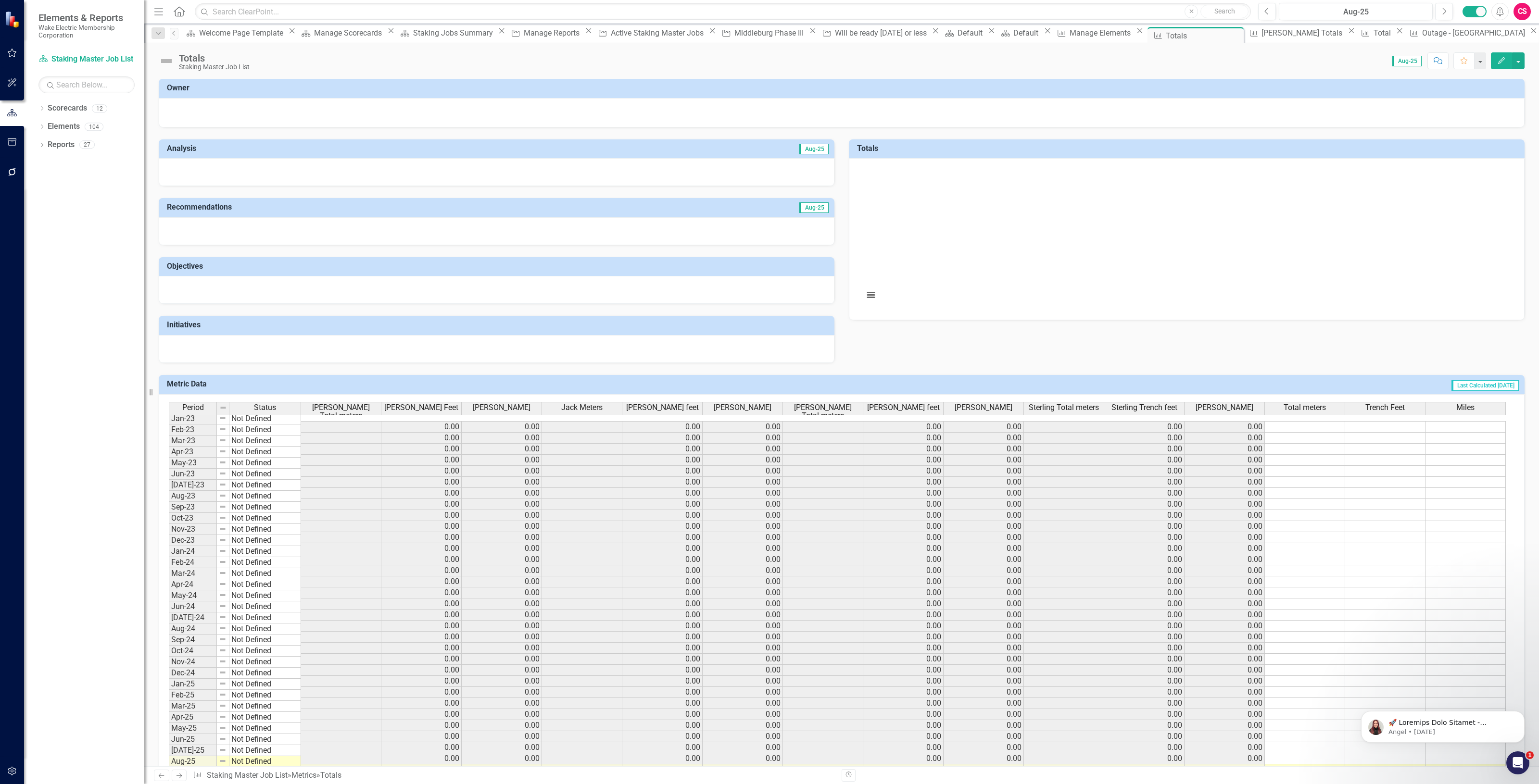
click at [1014, 239] on rect "Interactive chart" at bounding box center [1185, 238] width 652 height 144
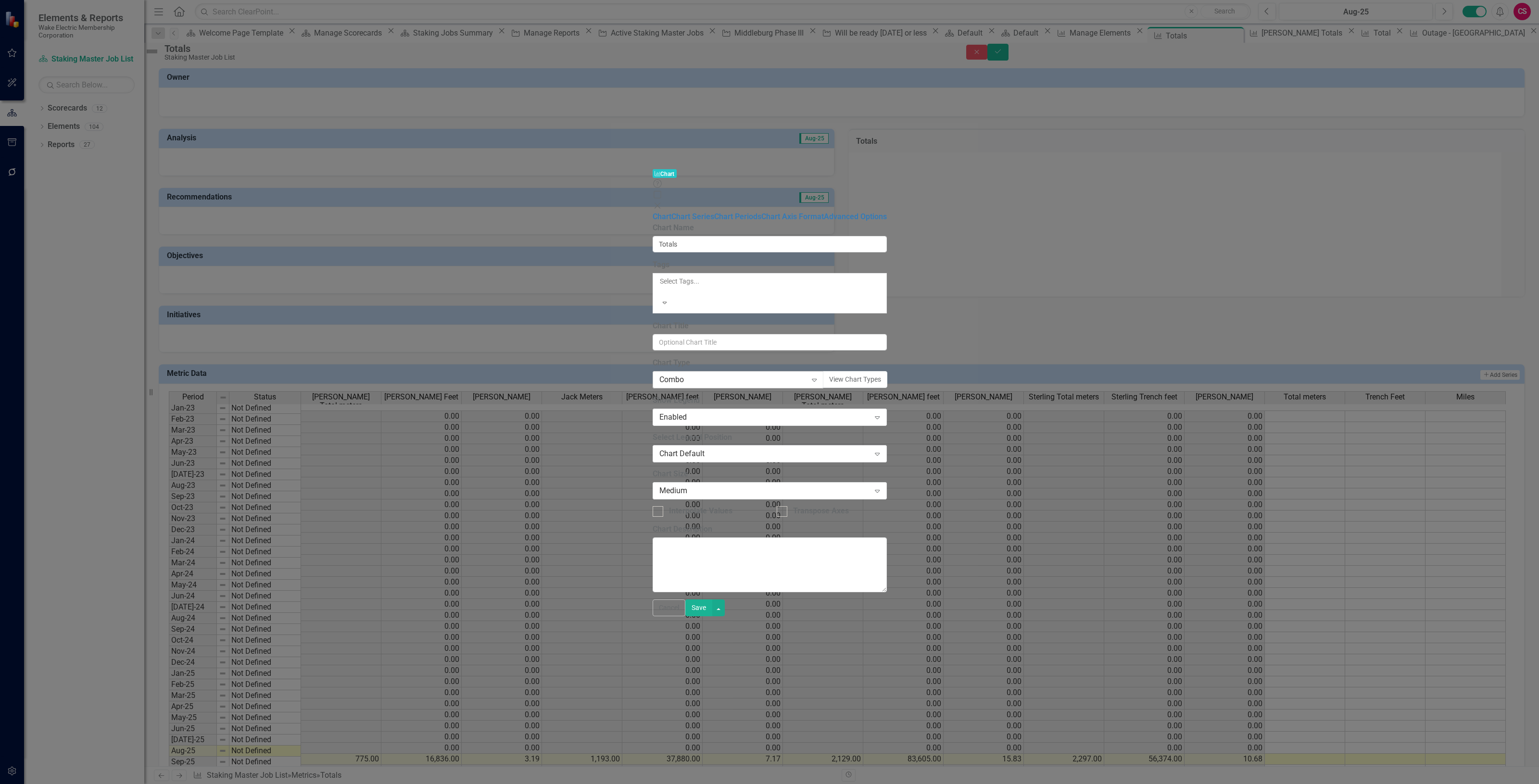
click at [659, 374] on div "Combo" at bounding box center [733, 380] width 148 height 11
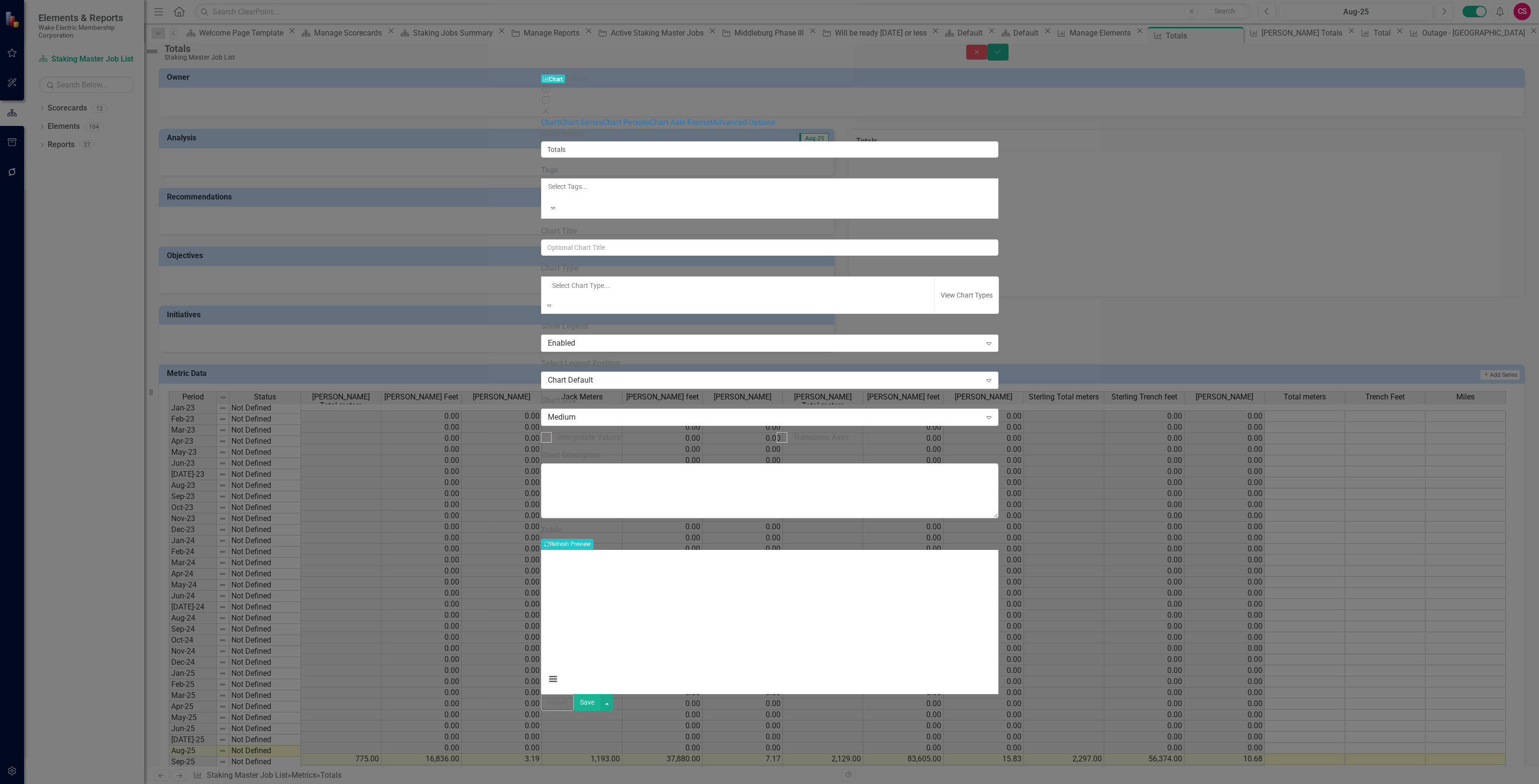
scroll to position [60, 0]
click at [550, 107] on icon "Close" at bounding box center [546, 111] width 10 height 8
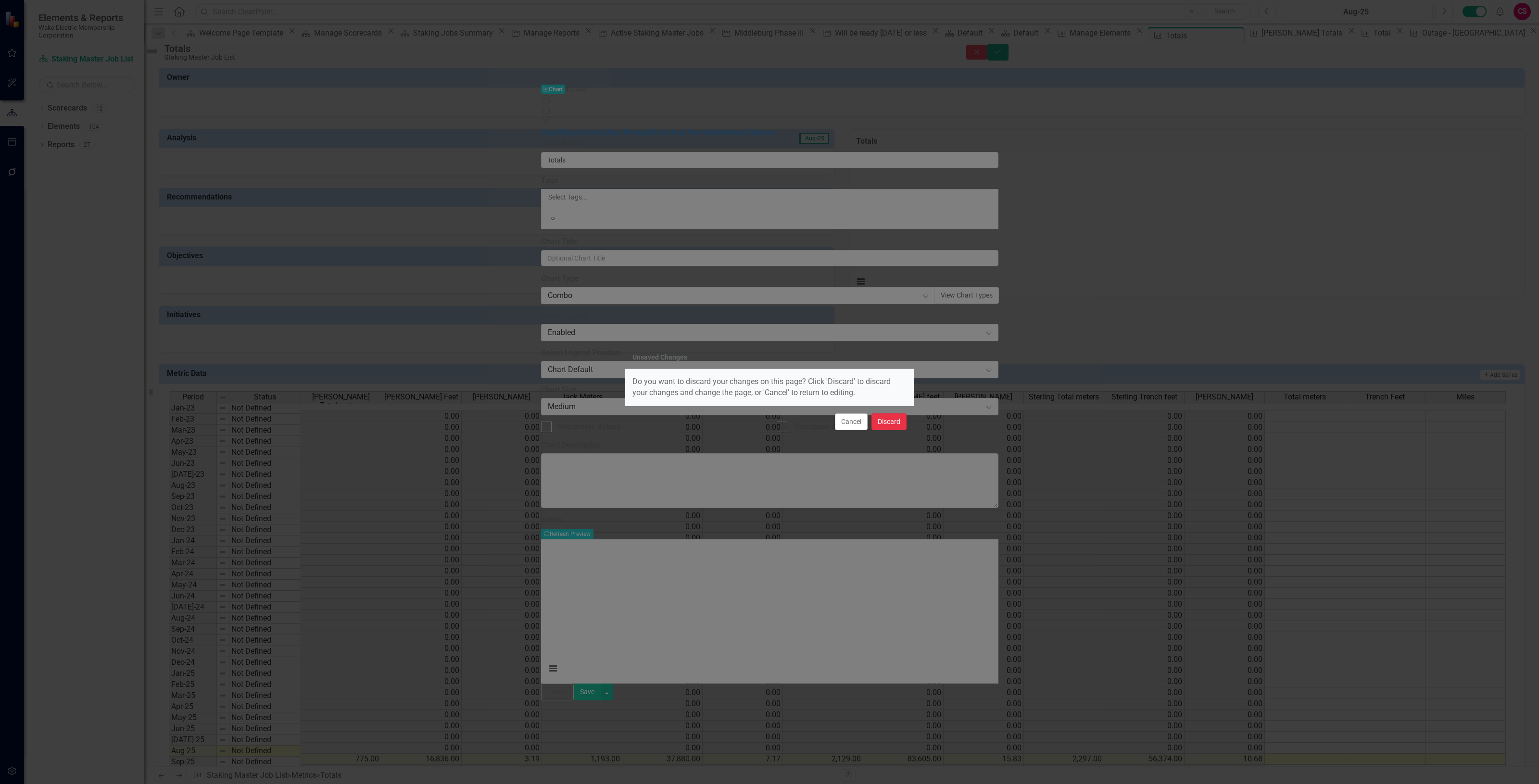
click at [885, 426] on button "Discard" at bounding box center [889, 422] width 35 height 17
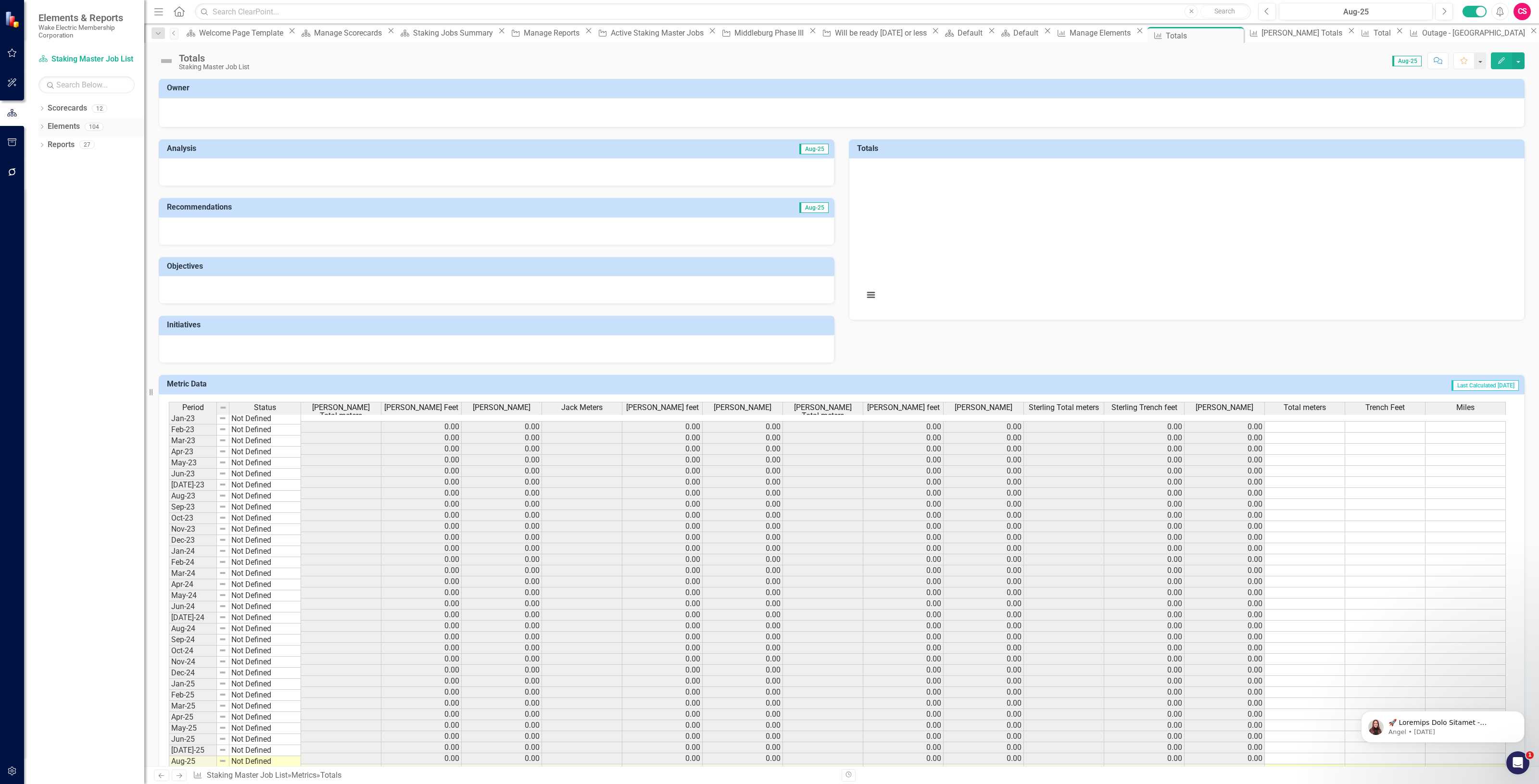
click at [61, 125] on link "Elements" at bounding box center [64, 127] width 32 height 11
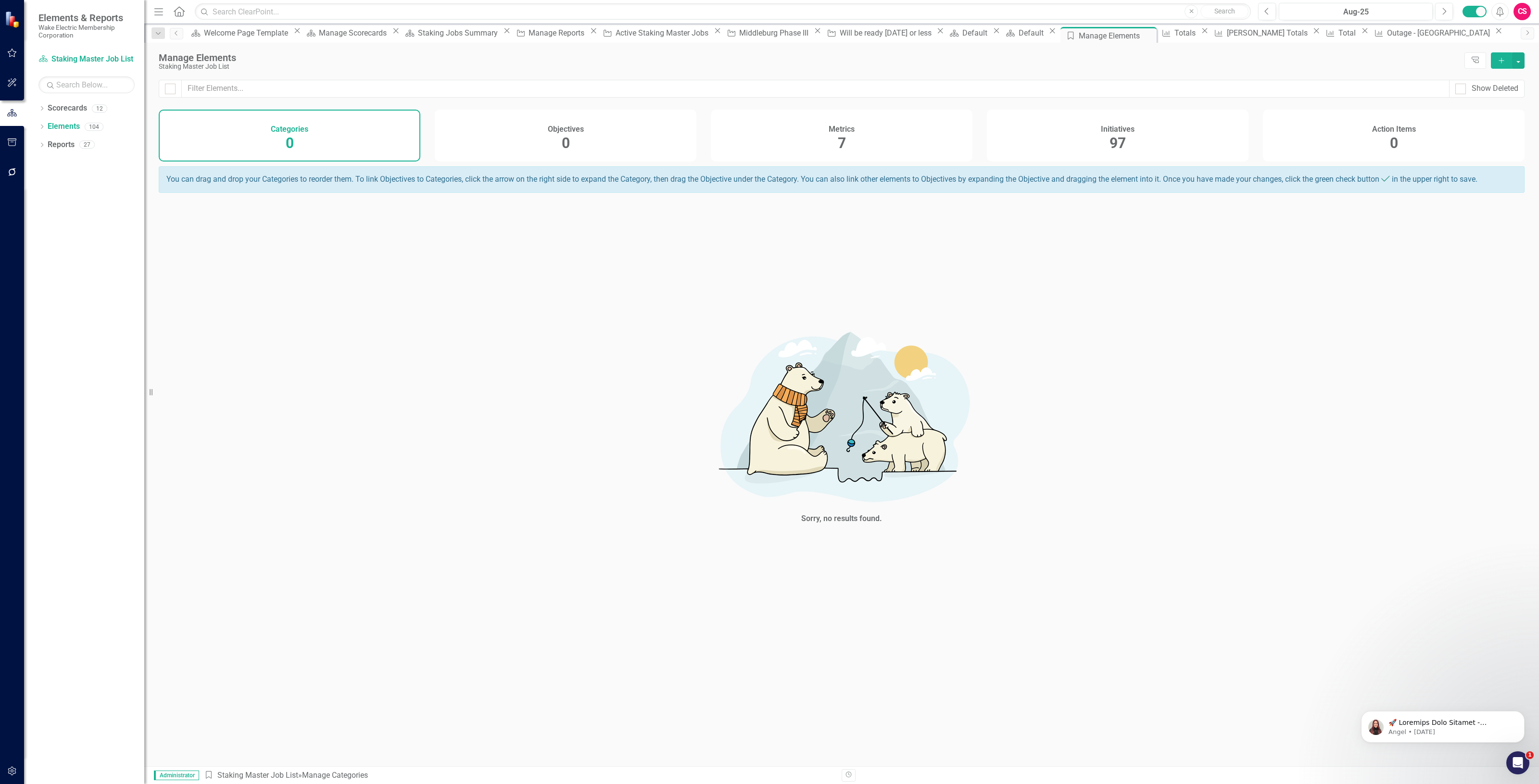
click at [809, 133] on div "Metrics 7" at bounding box center [841, 135] width 261 height 52
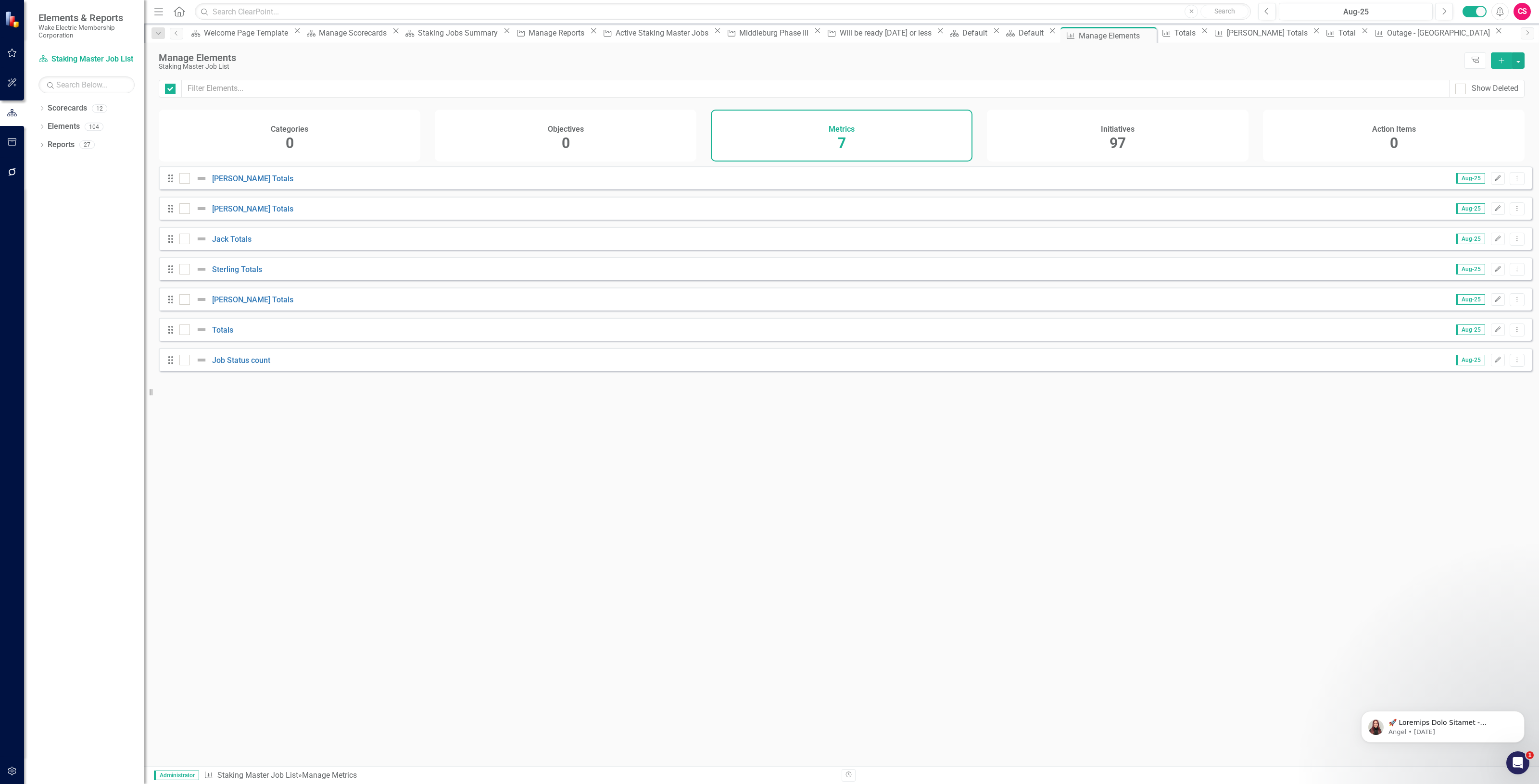
checkbox input "false"
click at [236, 364] on link "Job Status count" at bounding box center [241, 360] width 58 height 9
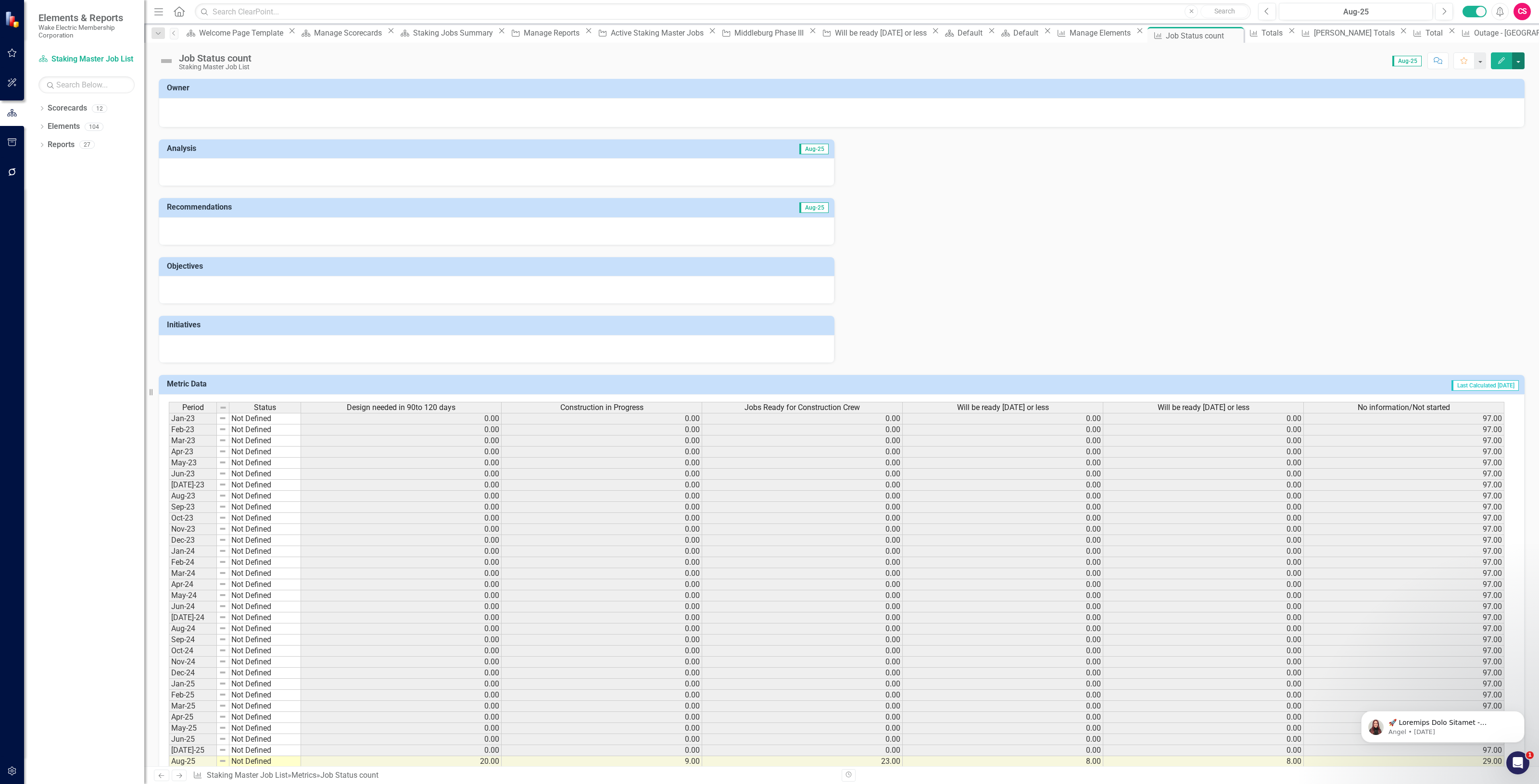
click at [1521, 63] on button "button" at bounding box center [1518, 61] width 12 height 17
click at [1462, 98] on link "Edit Report Edit Layout" at bounding box center [1481, 97] width 85 height 18
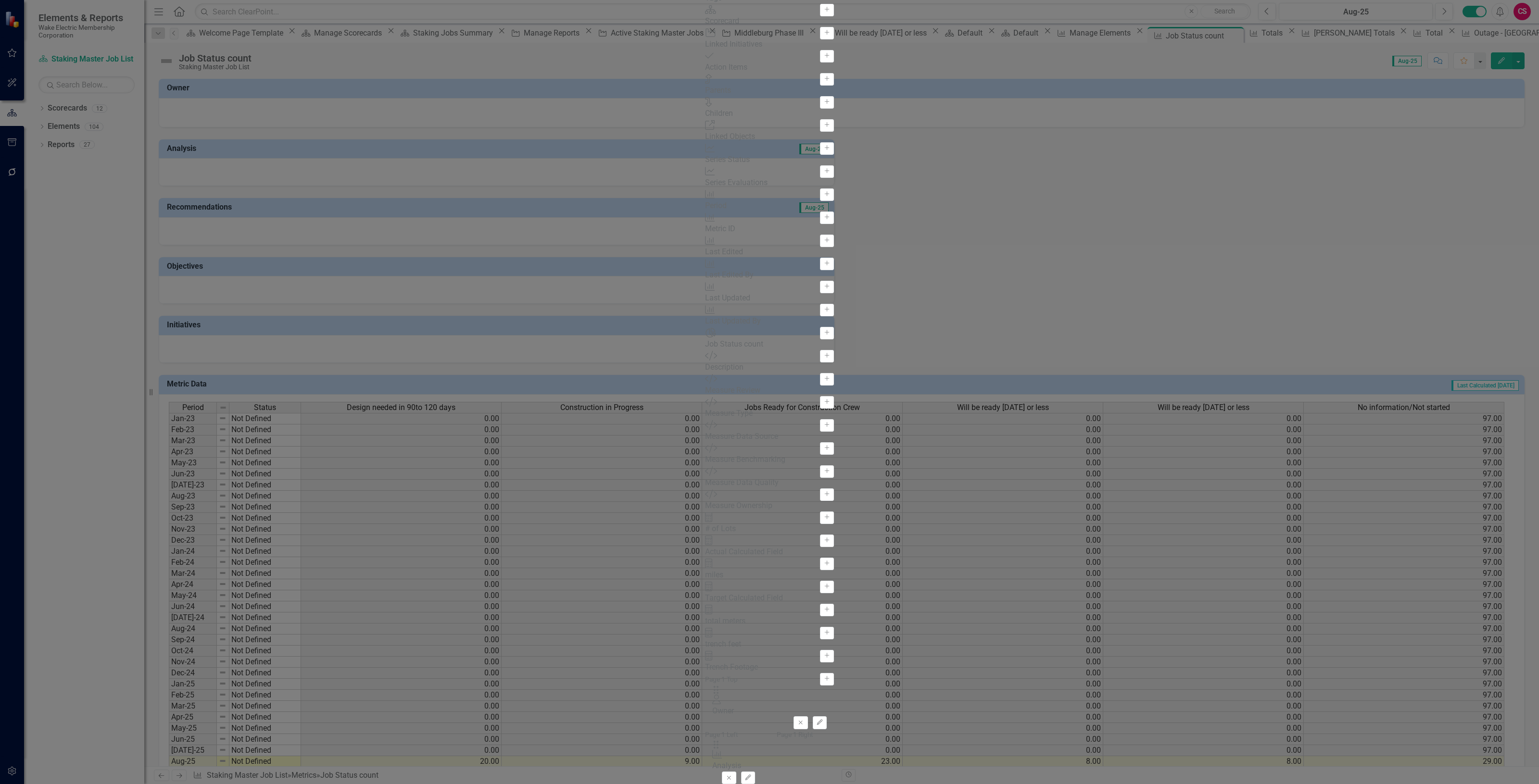
scroll to position [120, 0]
click at [705, 363] on div "Add" at bounding box center [770, 356] width 129 height 12
drag, startPoint x: 474, startPoint y: 580, endPoint x: 476, endPoint y: 573, distance: 7.3
click at [820, 363] on button "Add" at bounding box center [827, 356] width 14 height 12
click at [712, 652] on div "Drag Chart Job Status count Remove Edit" at bounding box center [769, 674] width 114 height 44
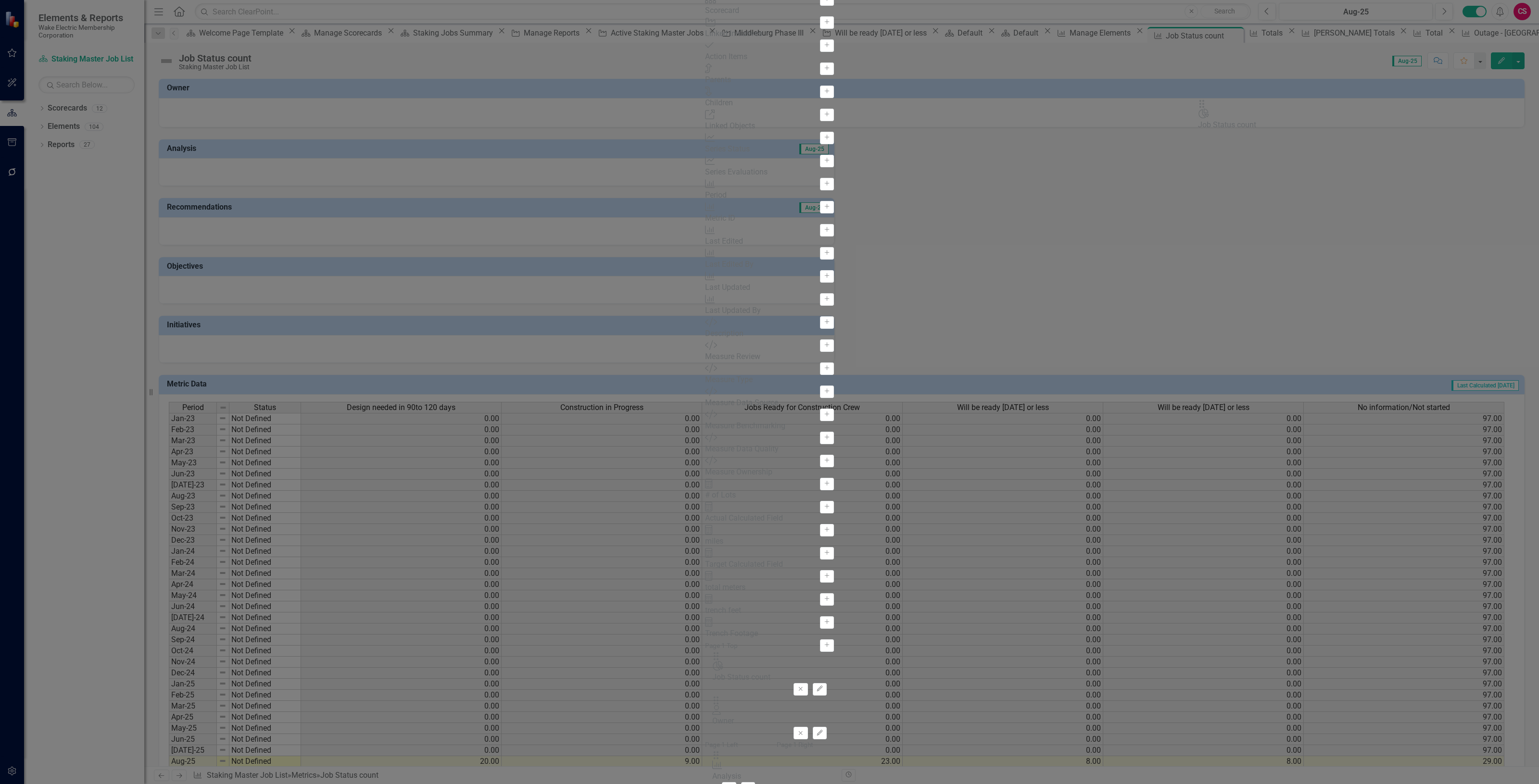
drag, startPoint x: 1218, startPoint y: 111, endPoint x: 1212, endPoint y: 125, distance: 15.2
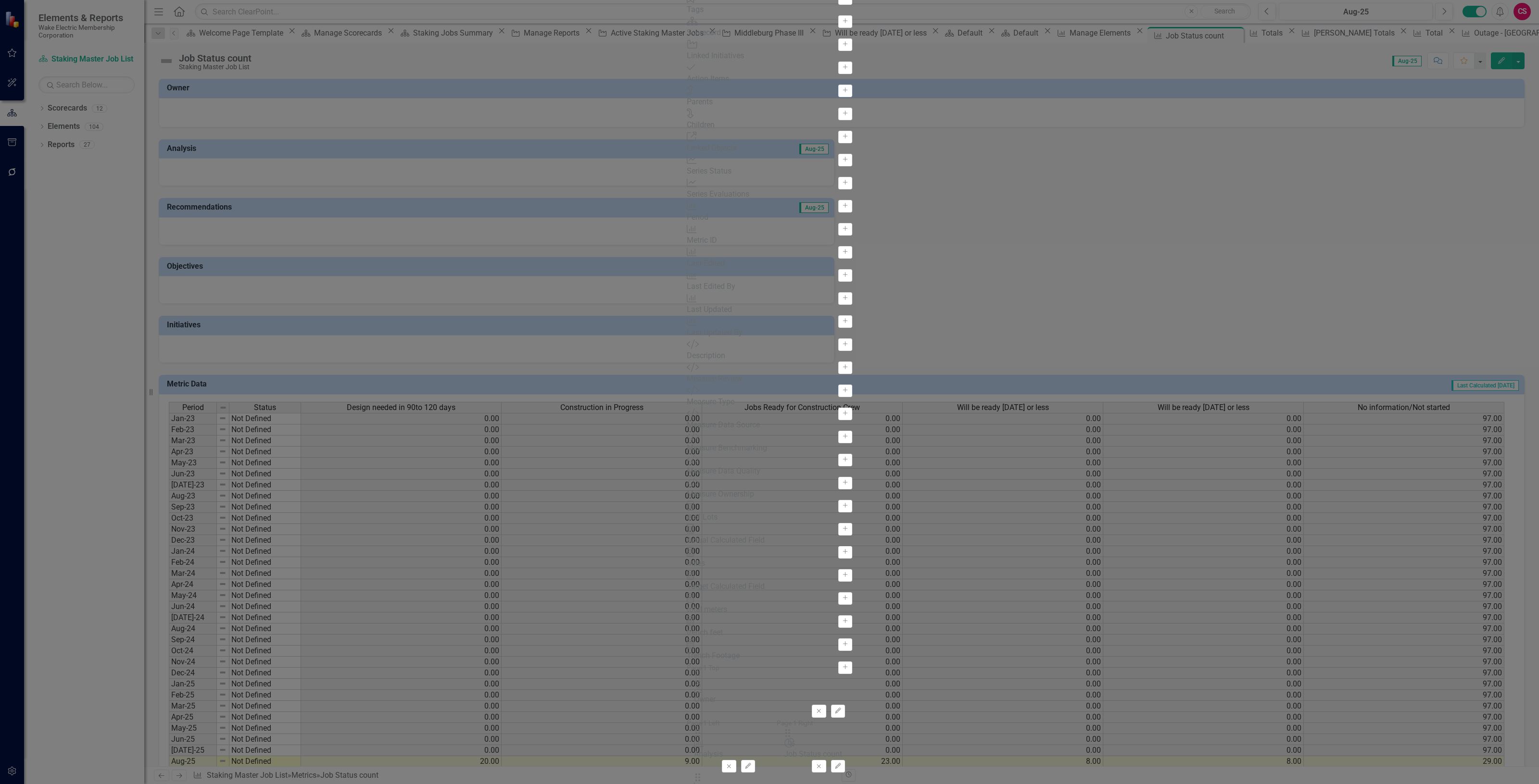
drag, startPoint x: 1212, startPoint y: 125, endPoint x: 1104, endPoint y: 215, distance: 140.6
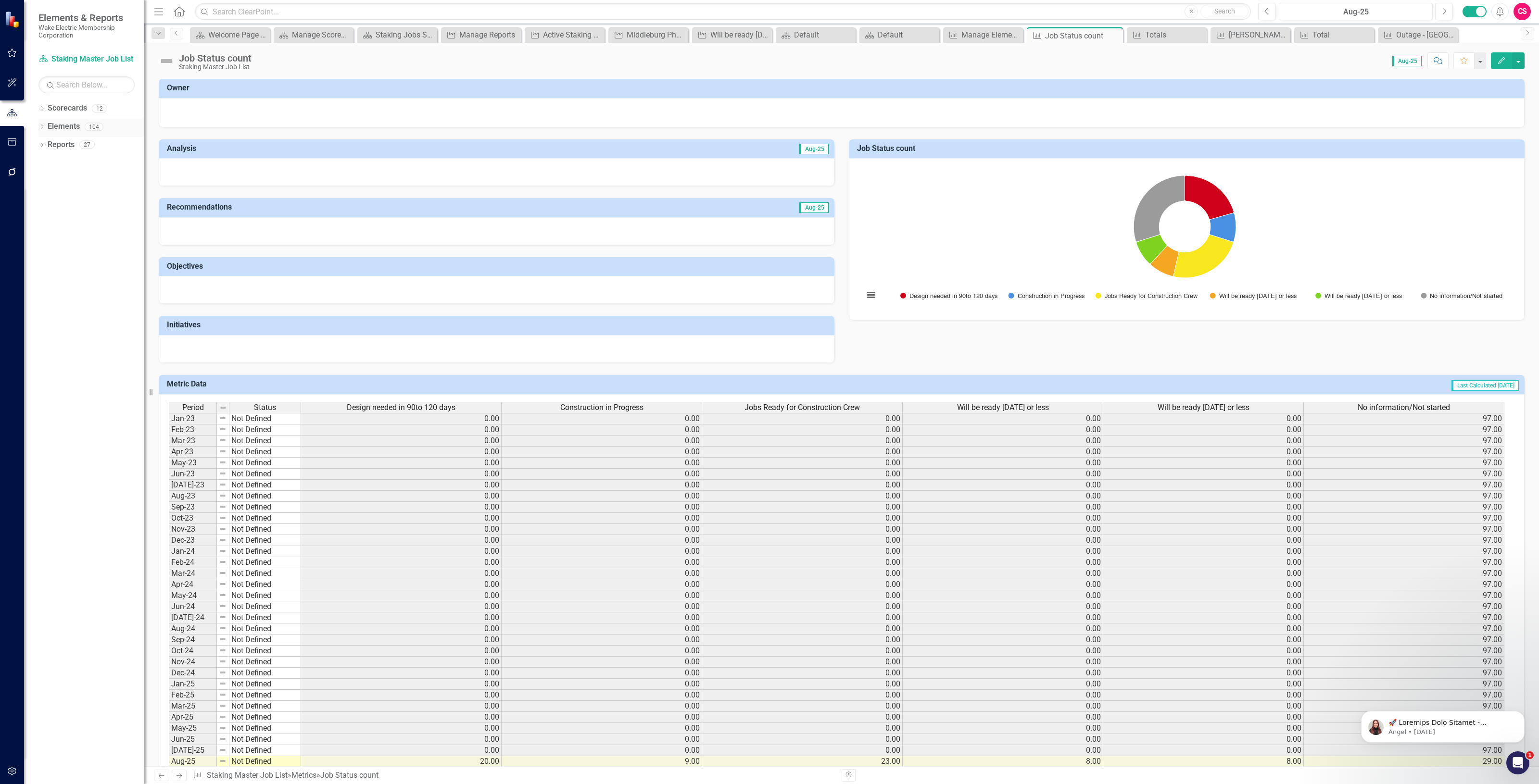
click at [59, 123] on link "Elements" at bounding box center [64, 127] width 32 height 11
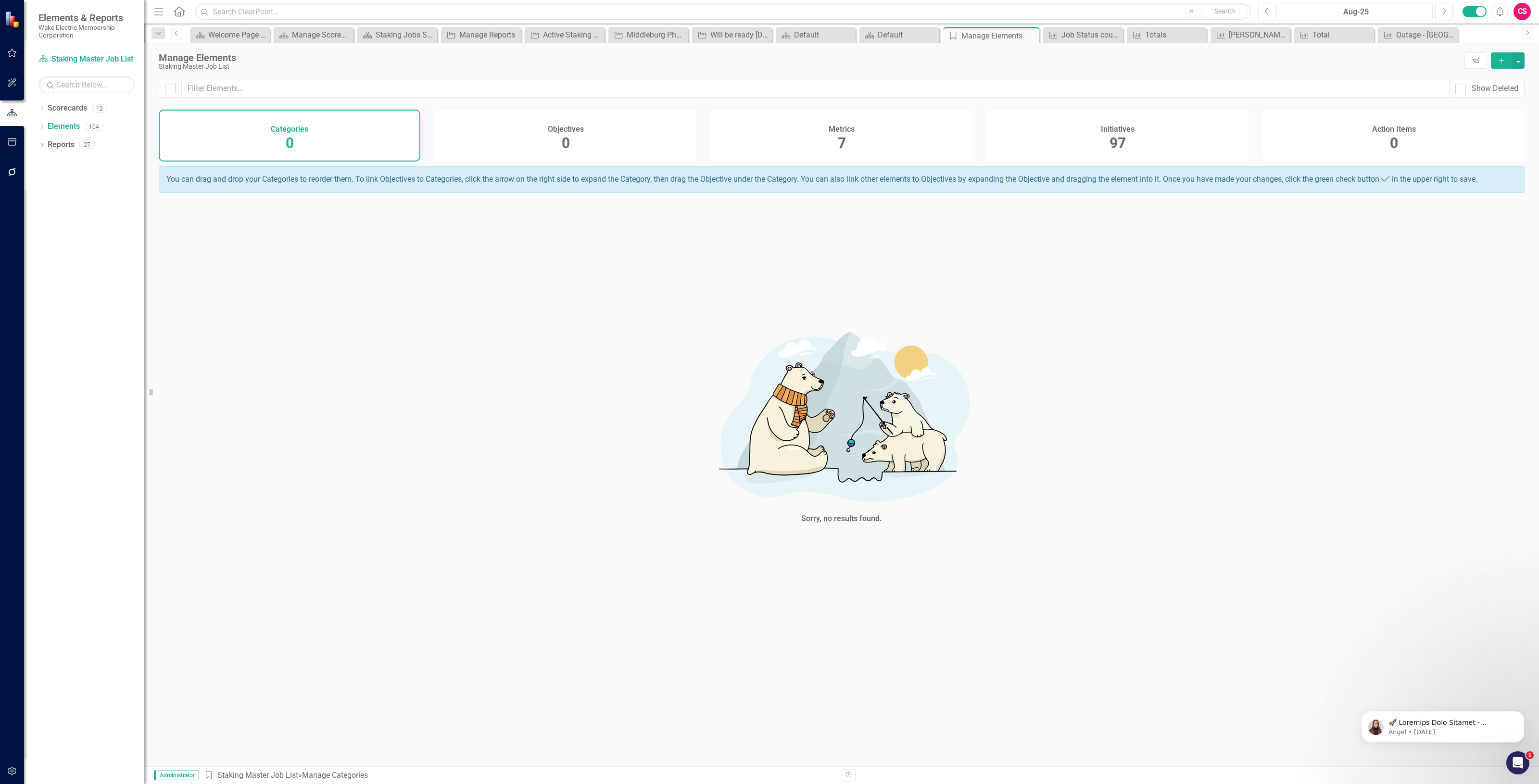
click at [1085, 120] on div "Initiatives 97" at bounding box center [1117, 135] width 261 height 52
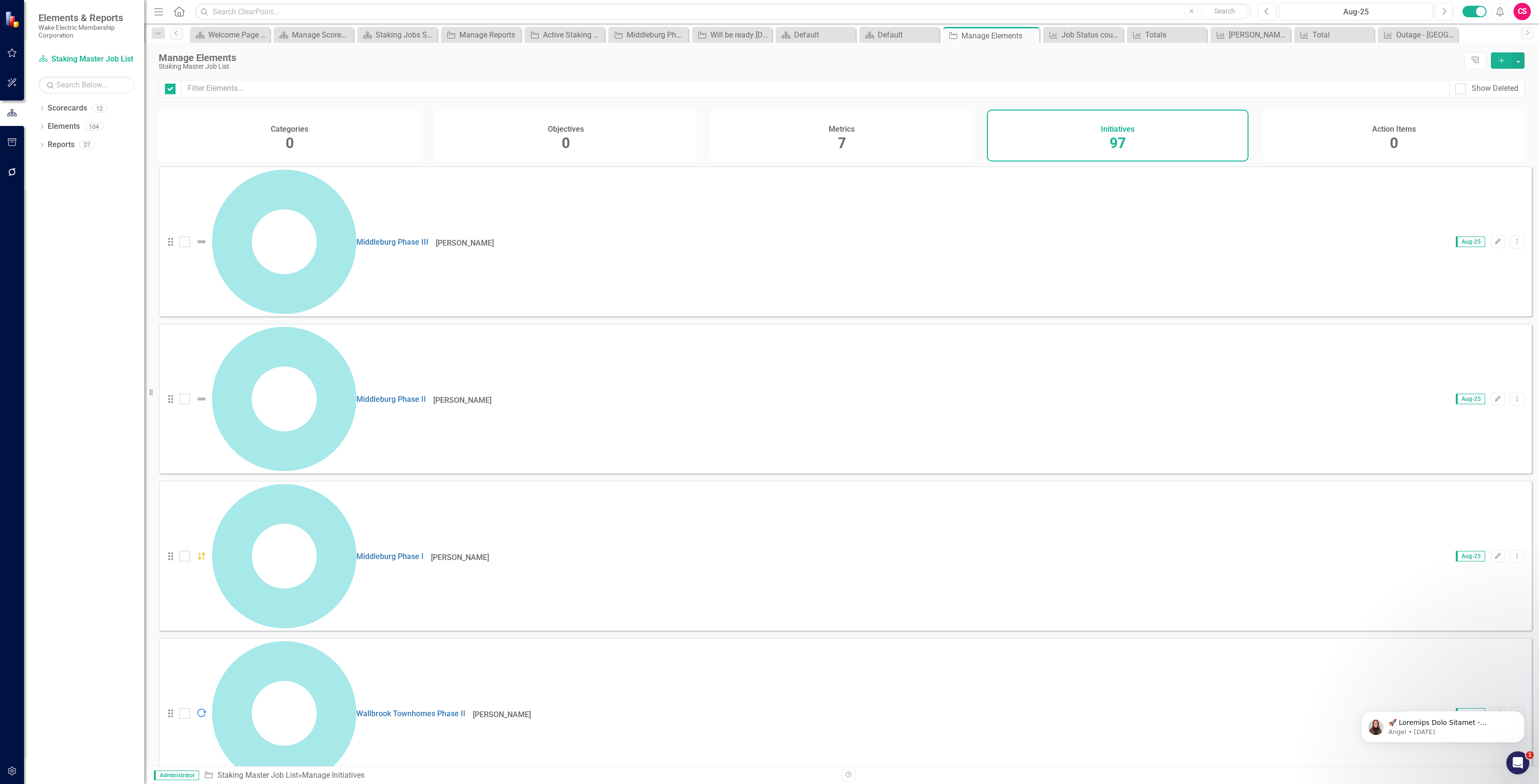
checkbox input "false"
click at [356, 238] on link "Middleburg Phase III" at bounding box center [392, 242] width 72 height 9
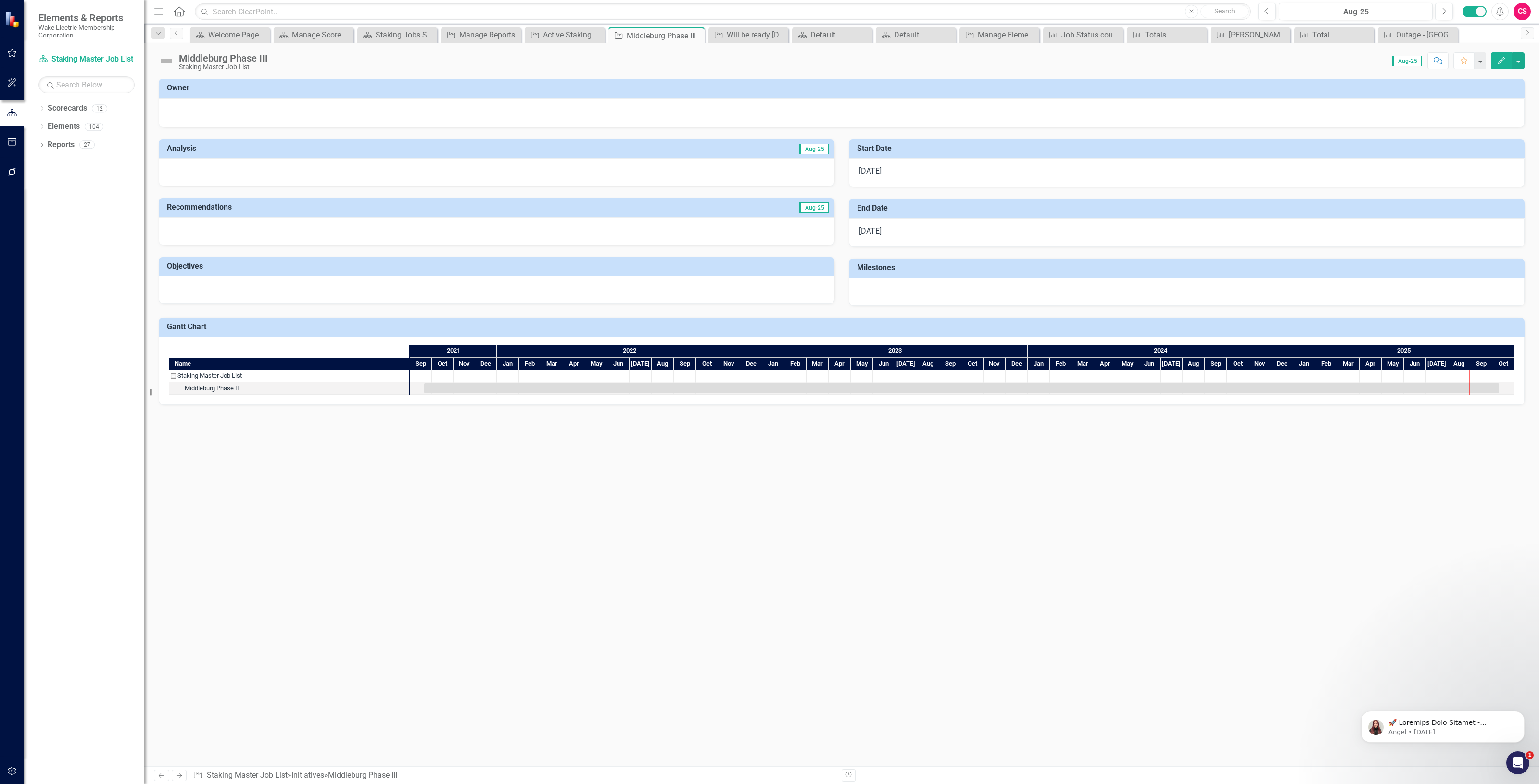
click at [1497, 62] on icon "Edit" at bounding box center [1501, 61] width 8 height 7
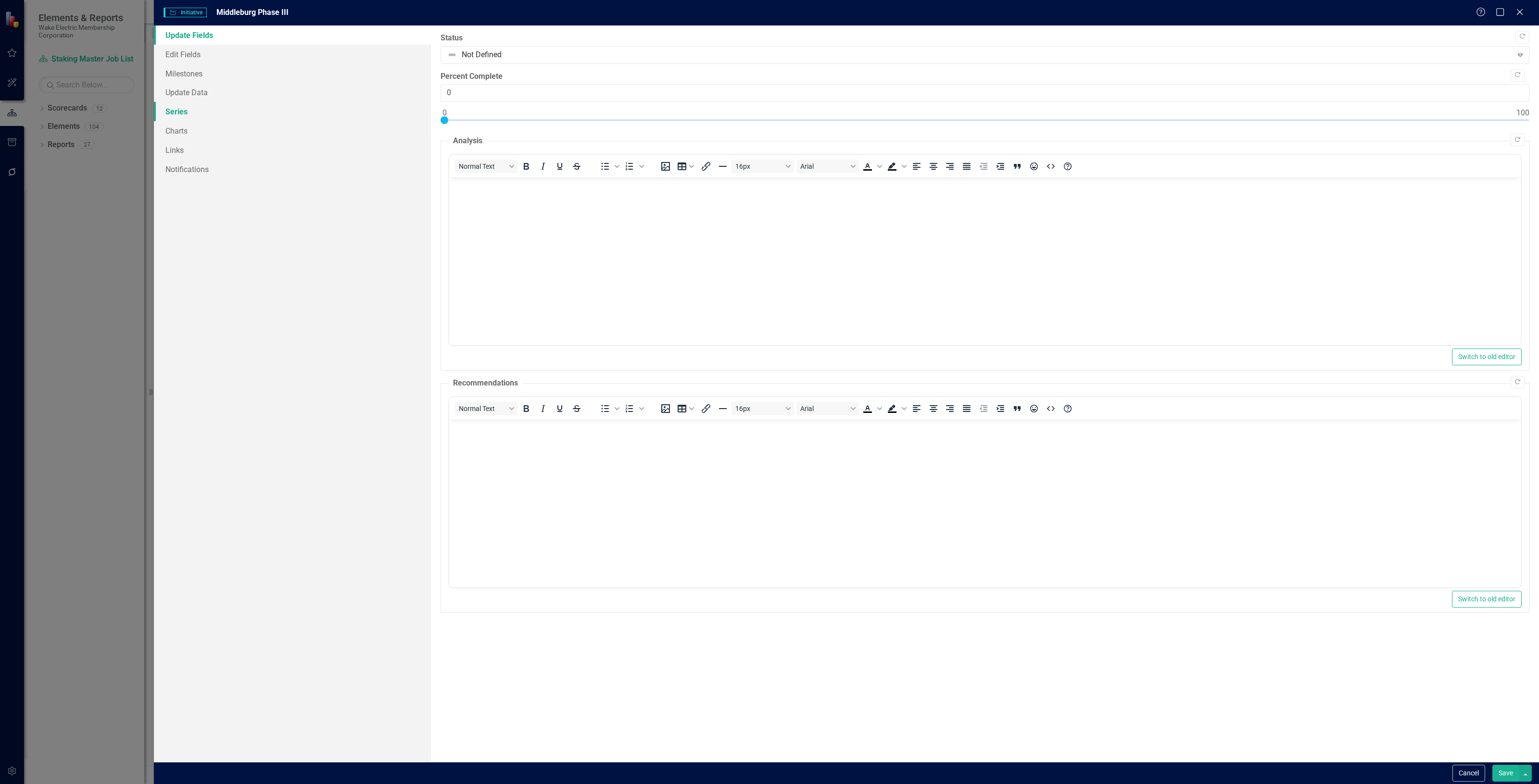
click at [200, 110] on link "Series" at bounding box center [293, 112] width 277 height 19
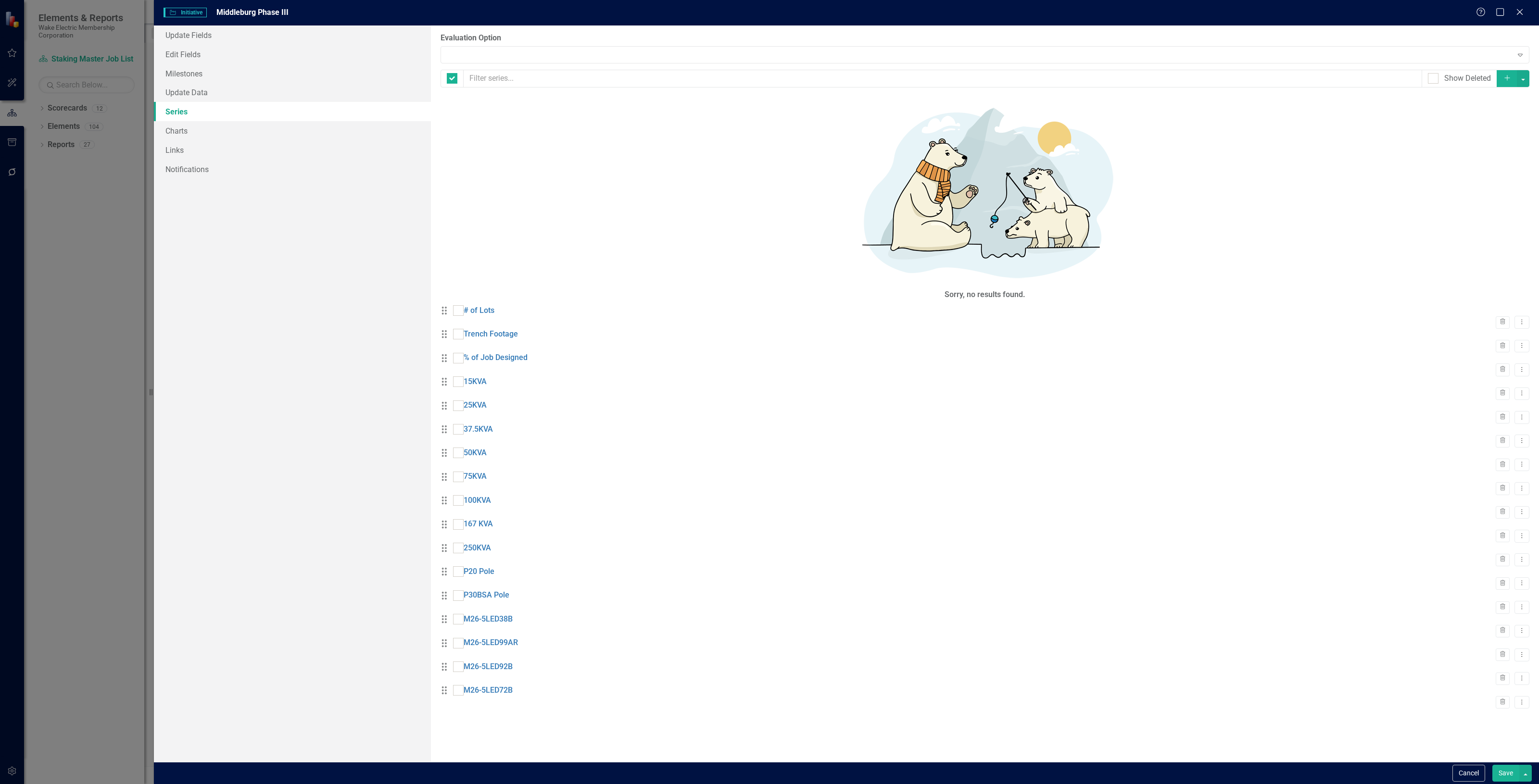
checkbox input "false"
click at [208, 82] on link "Update Data" at bounding box center [293, 92] width 277 height 19
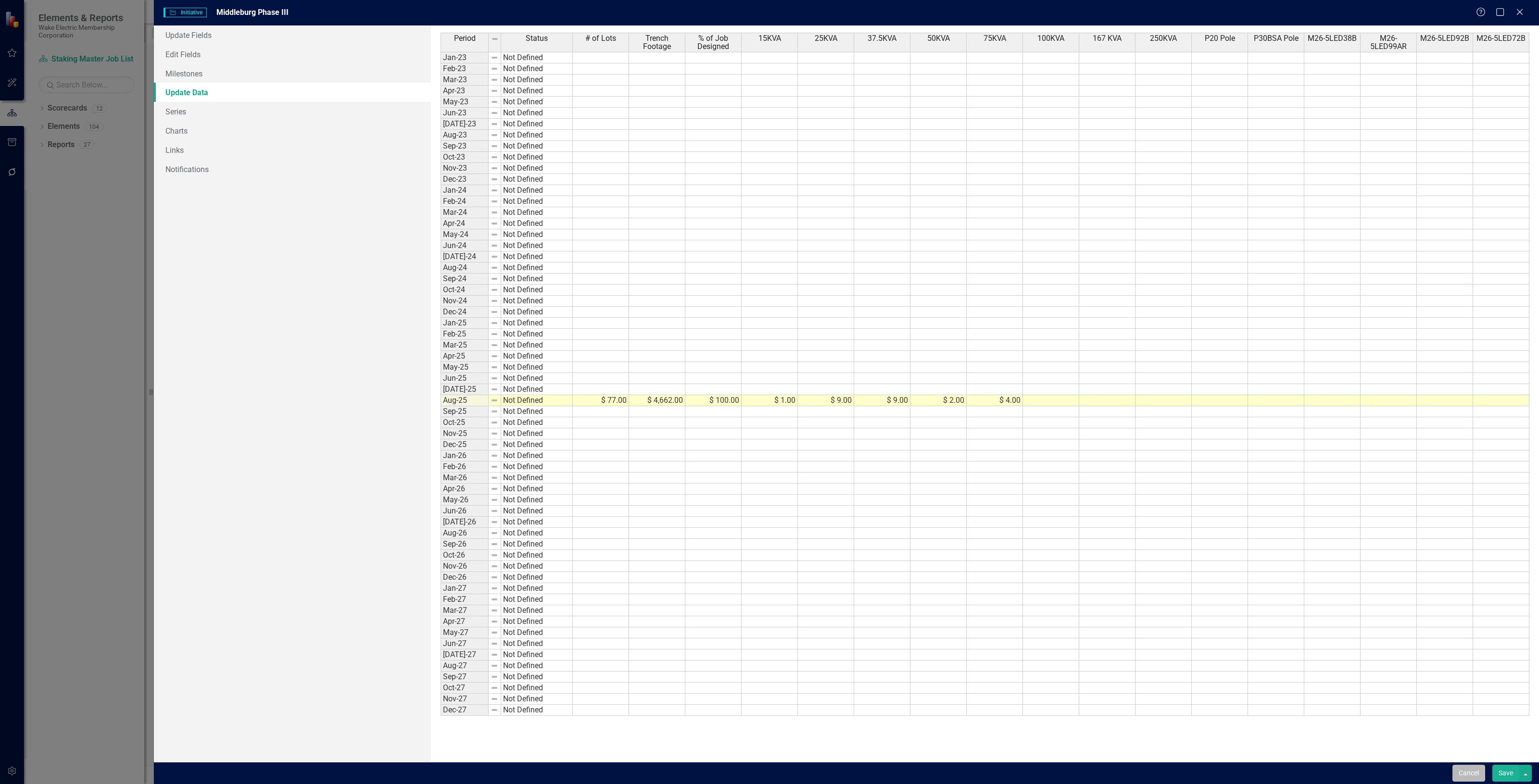
click at [1472, 780] on button "Cancel" at bounding box center [1468, 774] width 33 height 17
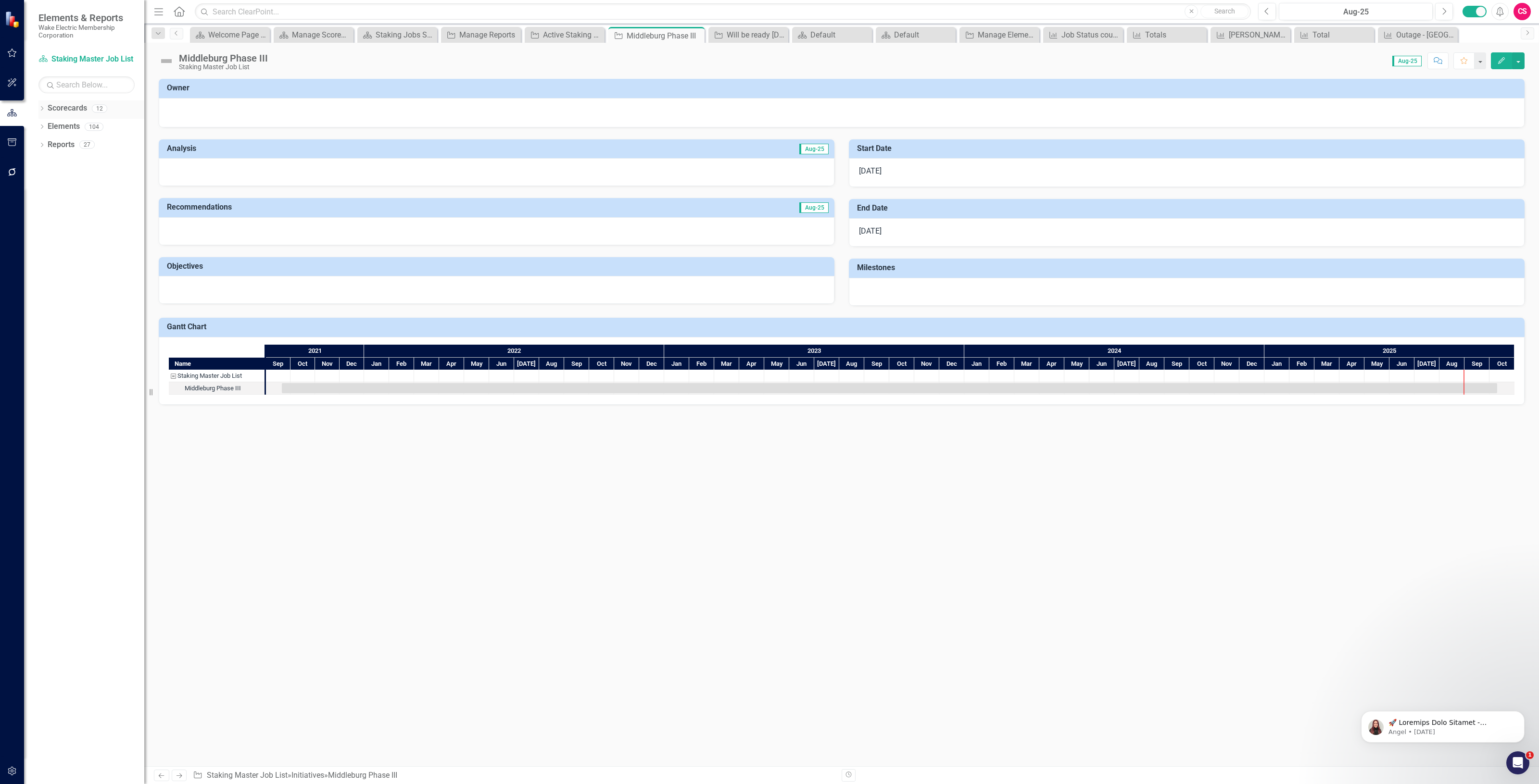
click at [64, 106] on link "Scorecards" at bounding box center [67, 108] width 40 height 11
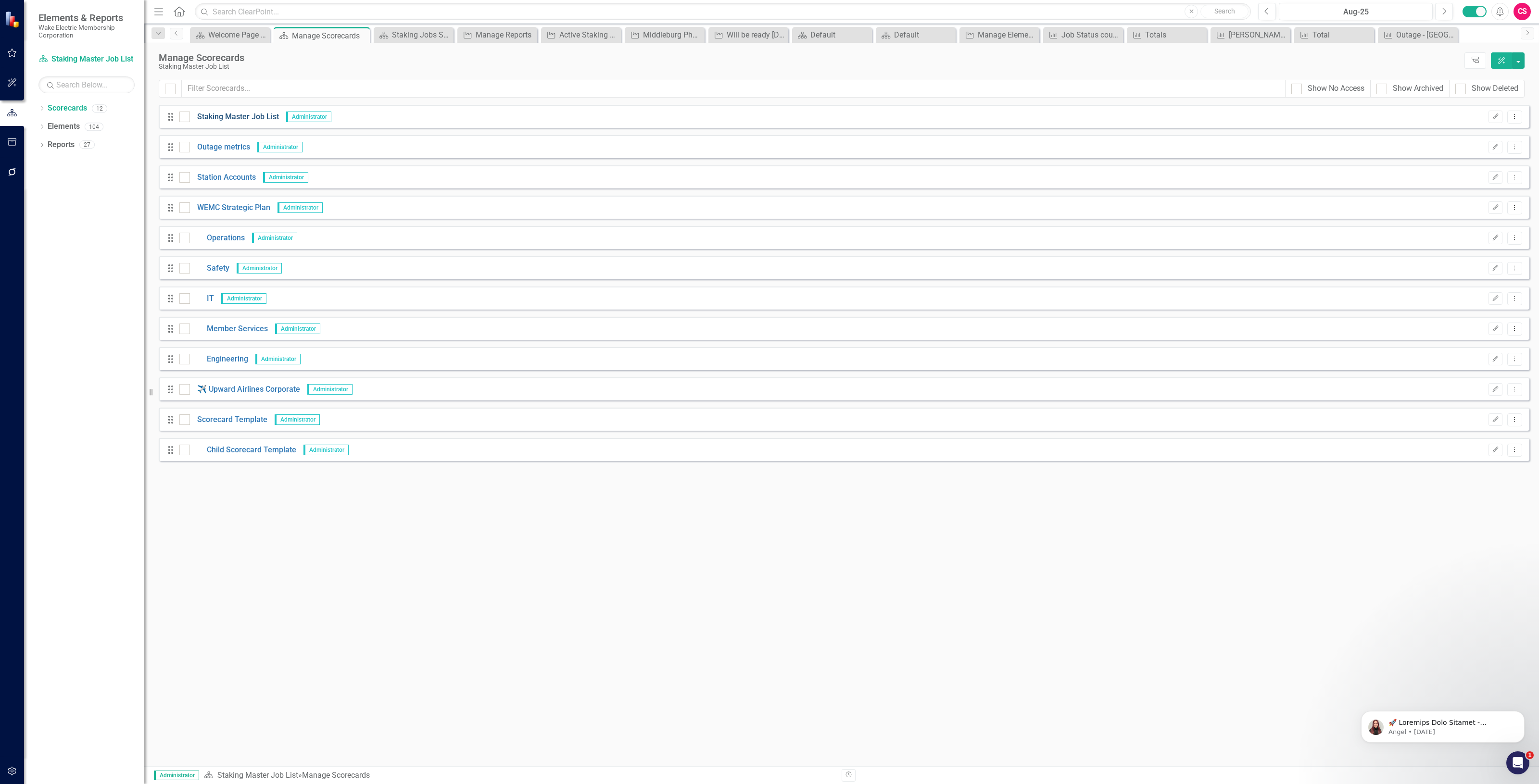
click at [231, 119] on link "Staking Master Job List" at bounding box center [234, 117] width 89 height 11
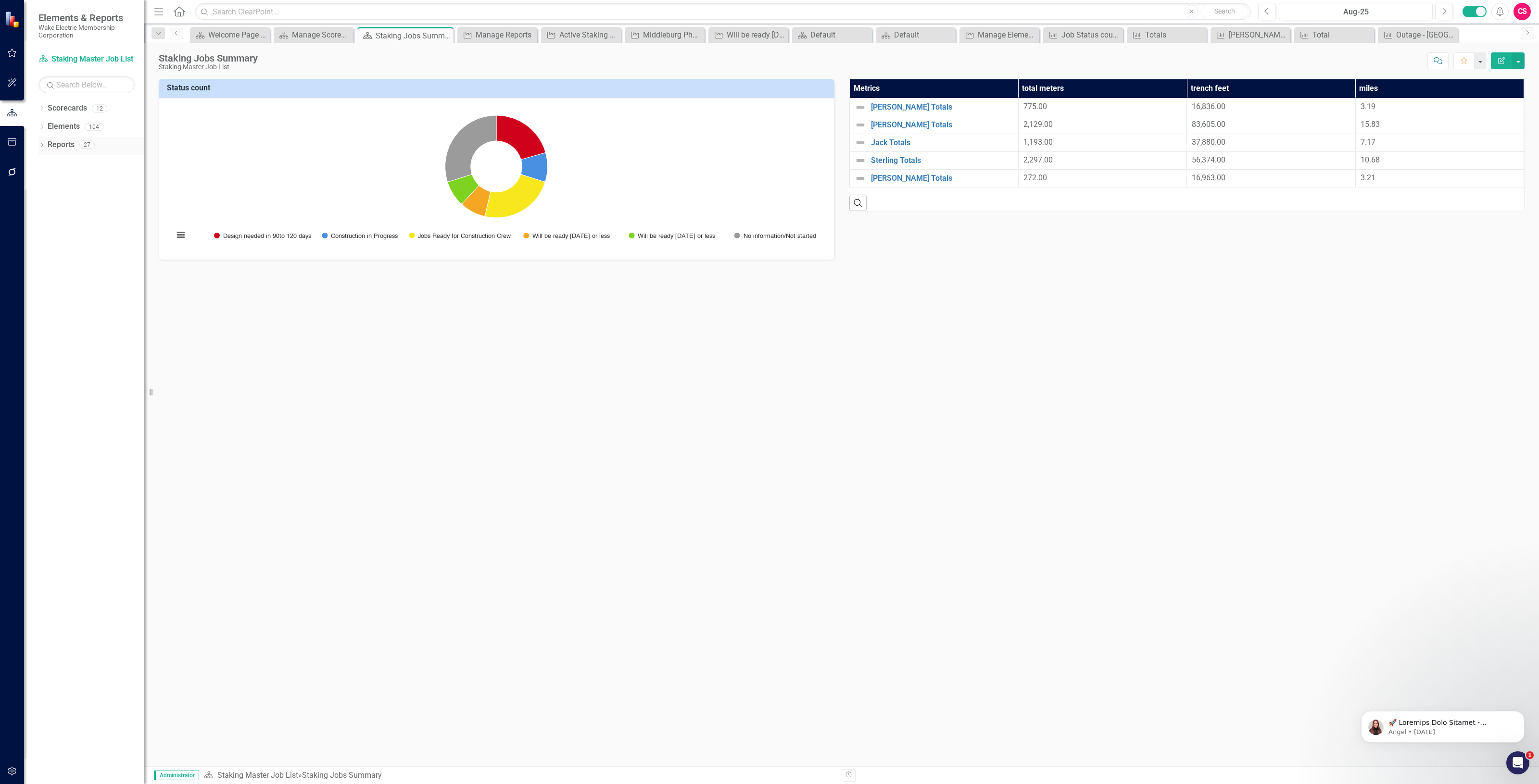
click at [60, 148] on link "Reports" at bounding box center [61, 145] width 27 height 11
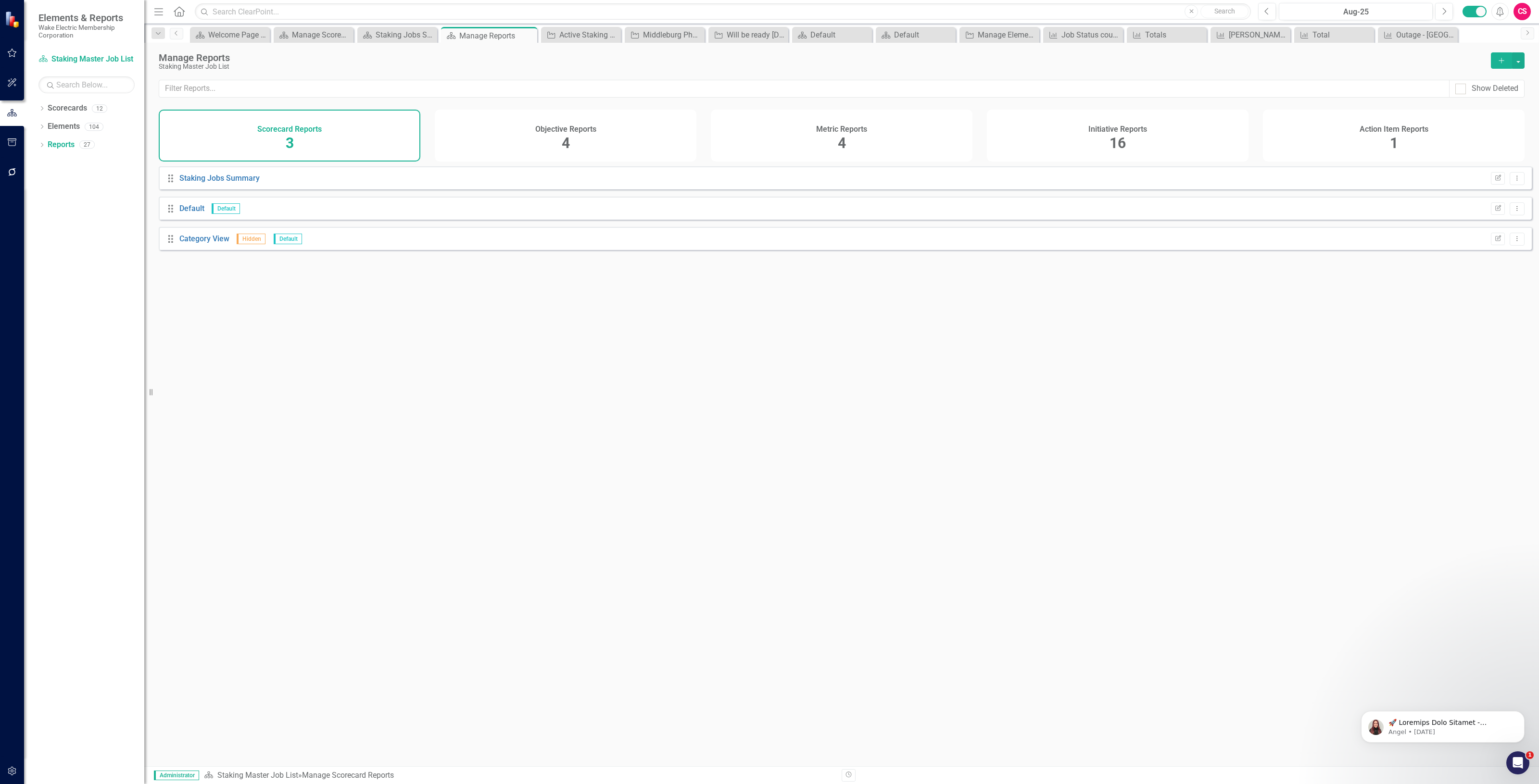
click at [1068, 132] on div "Initiative Reports 16" at bounding box center [1117, 135] width 261 height 52
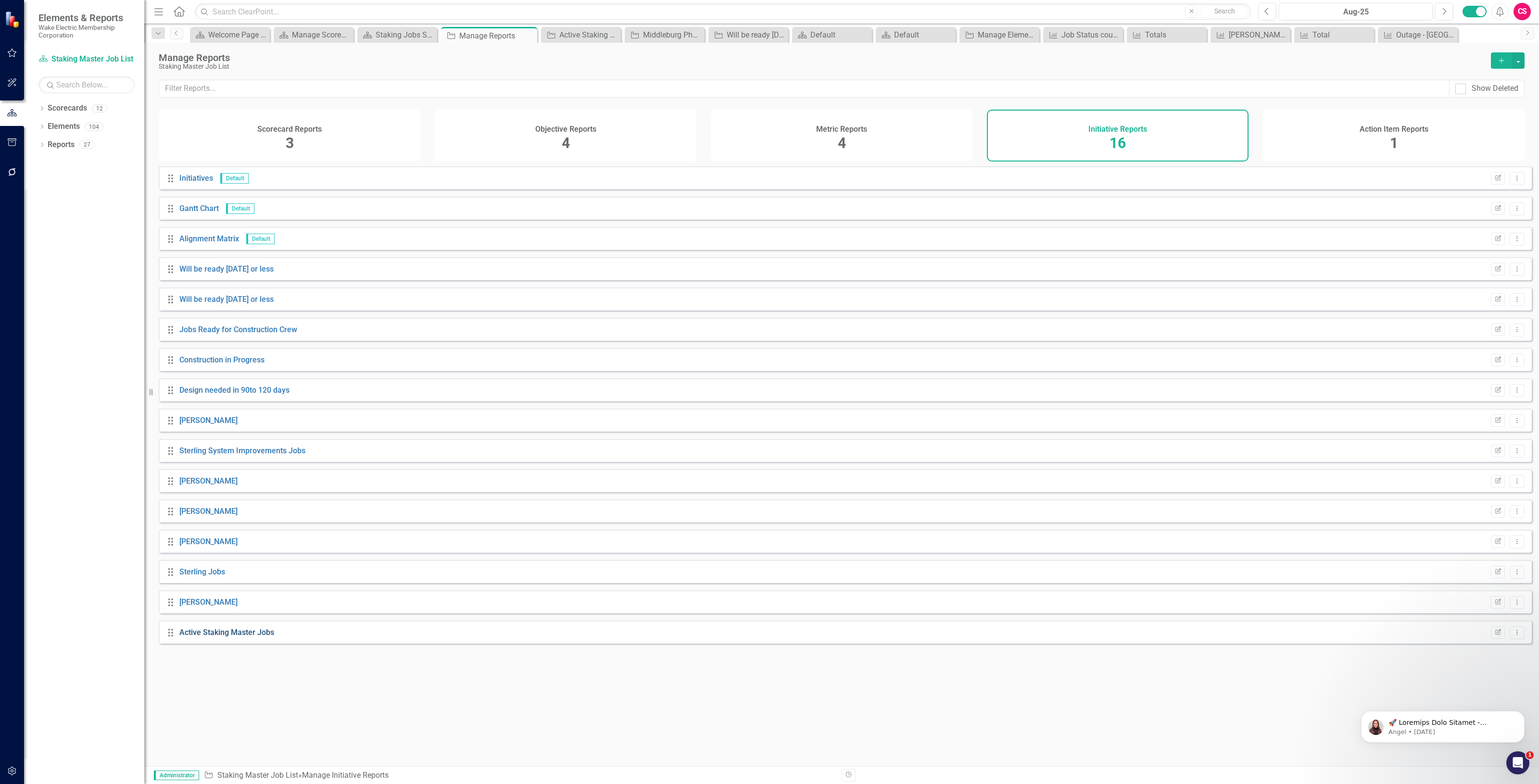
click at [227, 637] on link "Active Staking Master Jobs" at bounding box center [227, 632] width 95 height 9
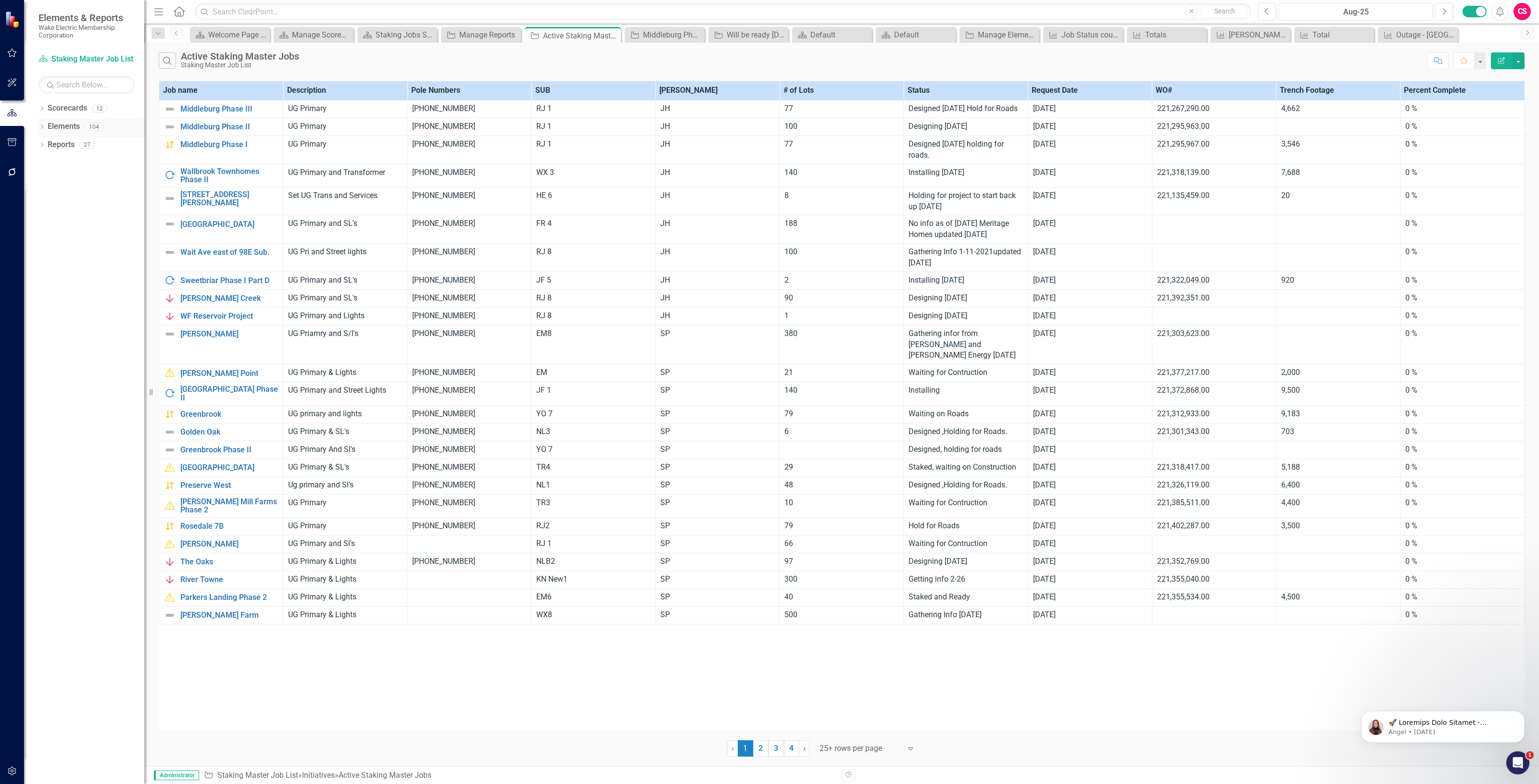
click at [66, 125] on link "Elements" at bounding box center [64, 127] width 32 height 11
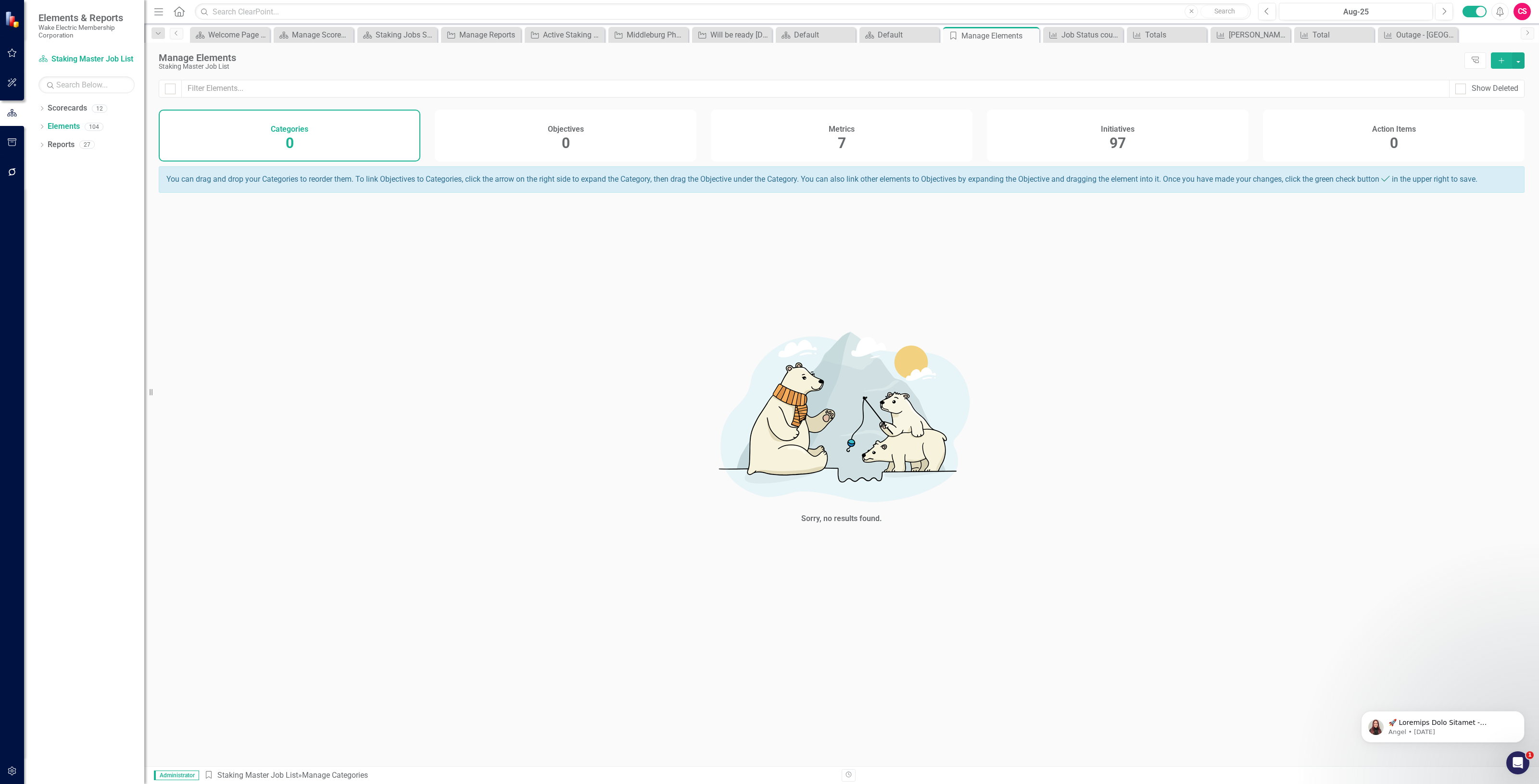
click at [1061, 146] on div "Initiatives 97" at bounding box center [1117, 135] width 261 height 52
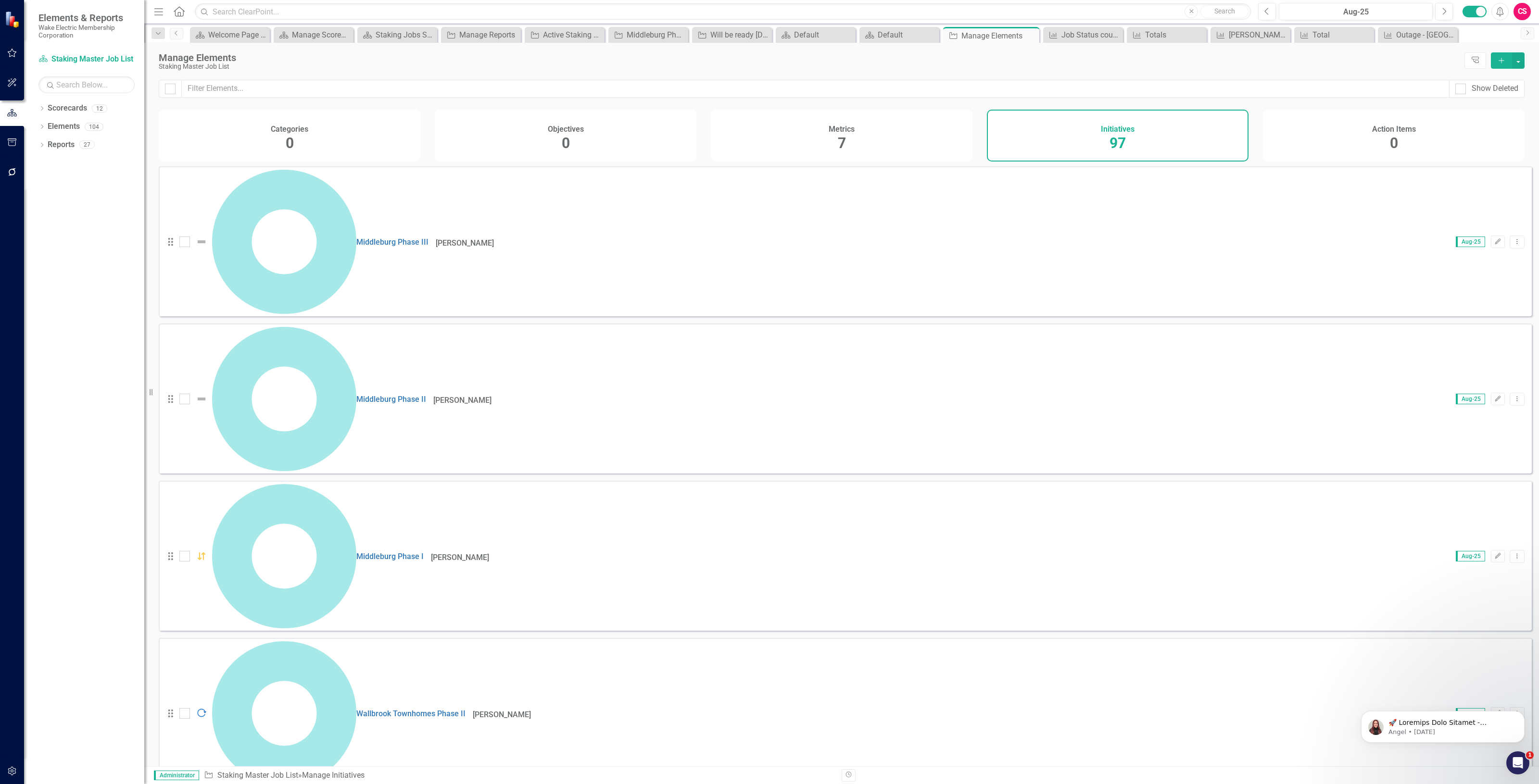
click at [1501, 56] on button "Add" at bounding box center [1501, 61] width 21 height 17
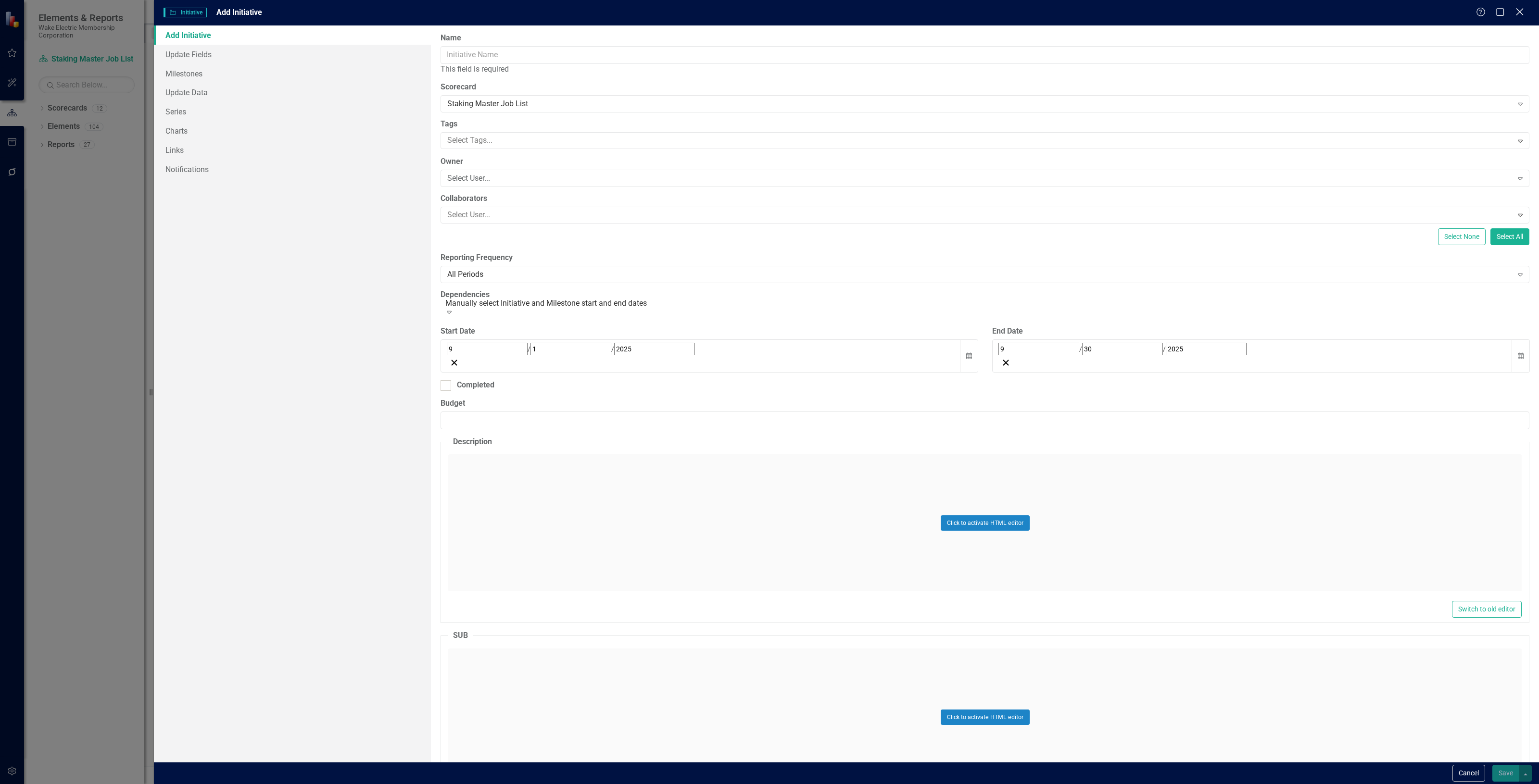
click at [1522, 10] on icon at bounding box center [1519, 12] width 7 height 7
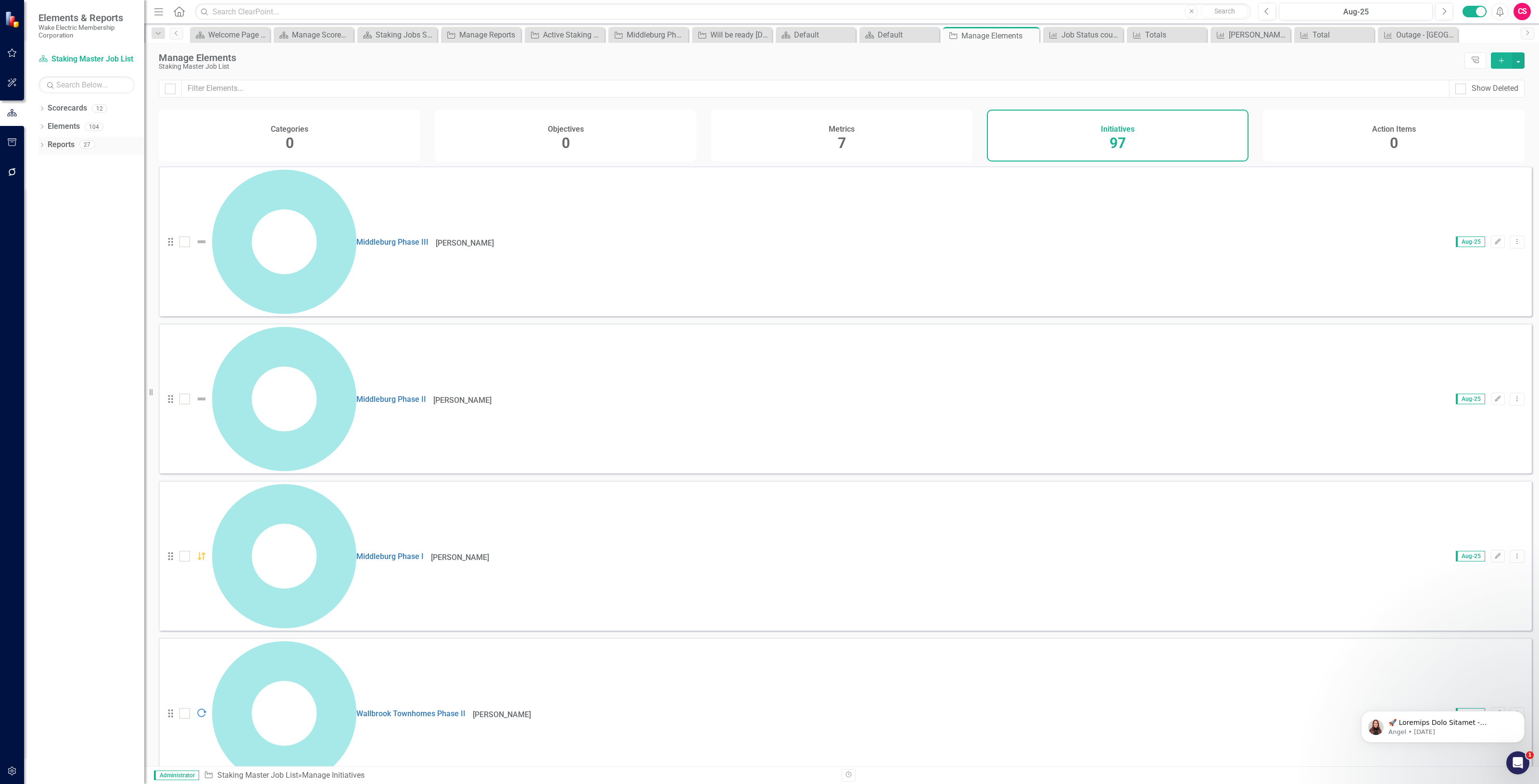
click at [54, 142] on link "Reports" at bounding box center [61, 145] width 27 height 11
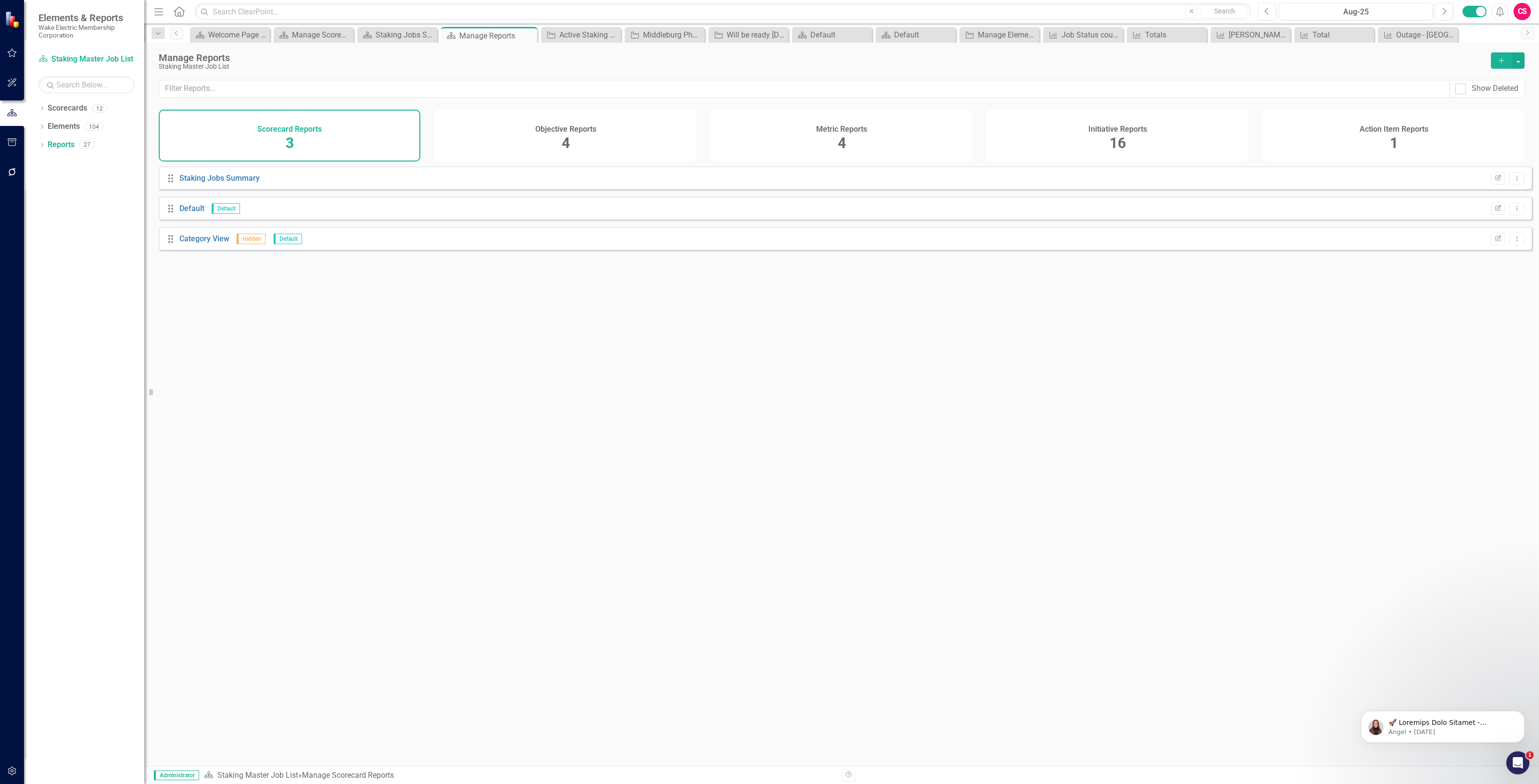
click at [1164, 144] on div "Initiative Reports 16" at bounding box center [1117, 135] width 261 height 52
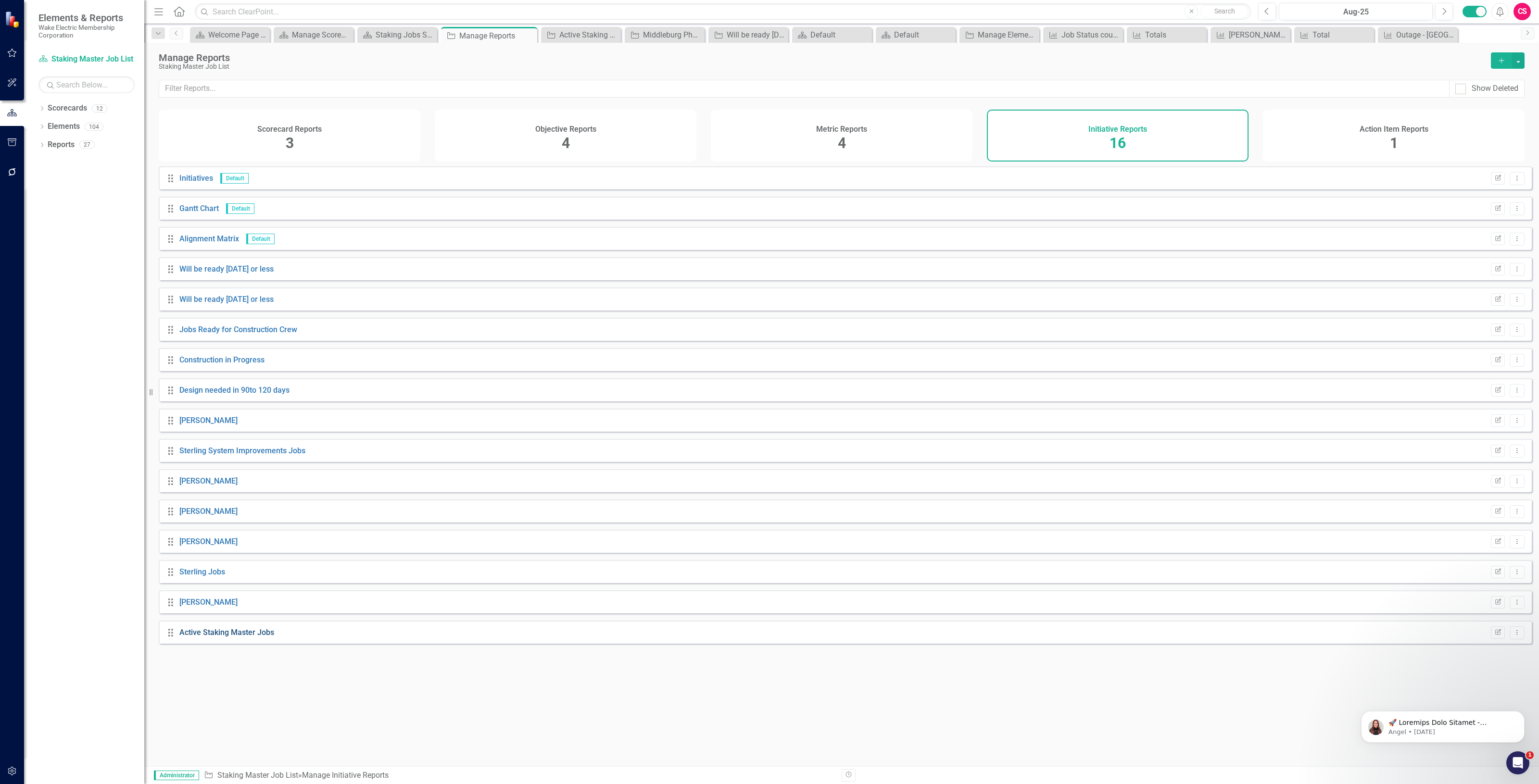
click at [192, 637] on link "Active Staking Master Jobs" at bounding box center [227, 632] width 95 height 9
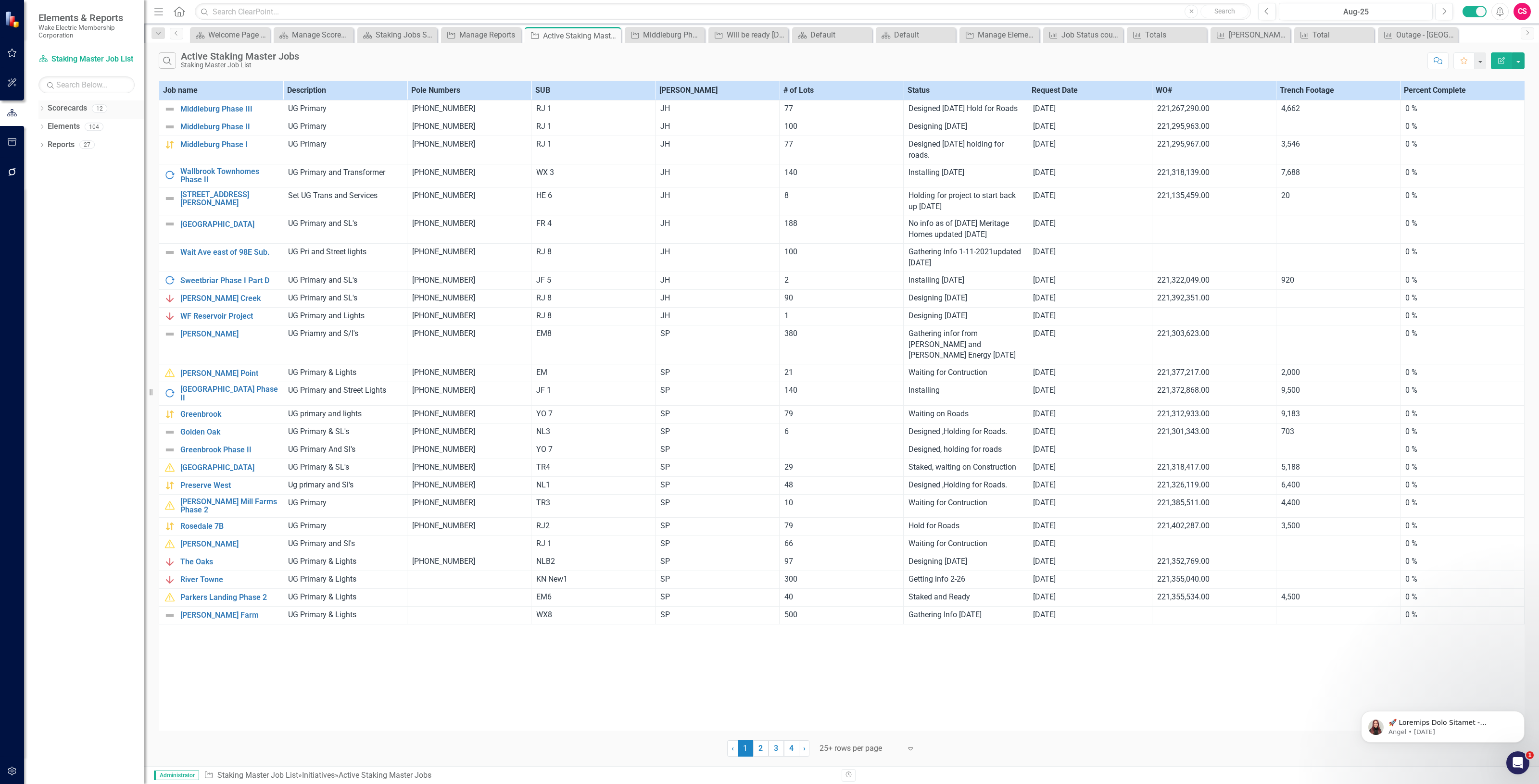
click at [77, 112] on link "Scorecards" at bounding box center [67, 108] width 40 height 11
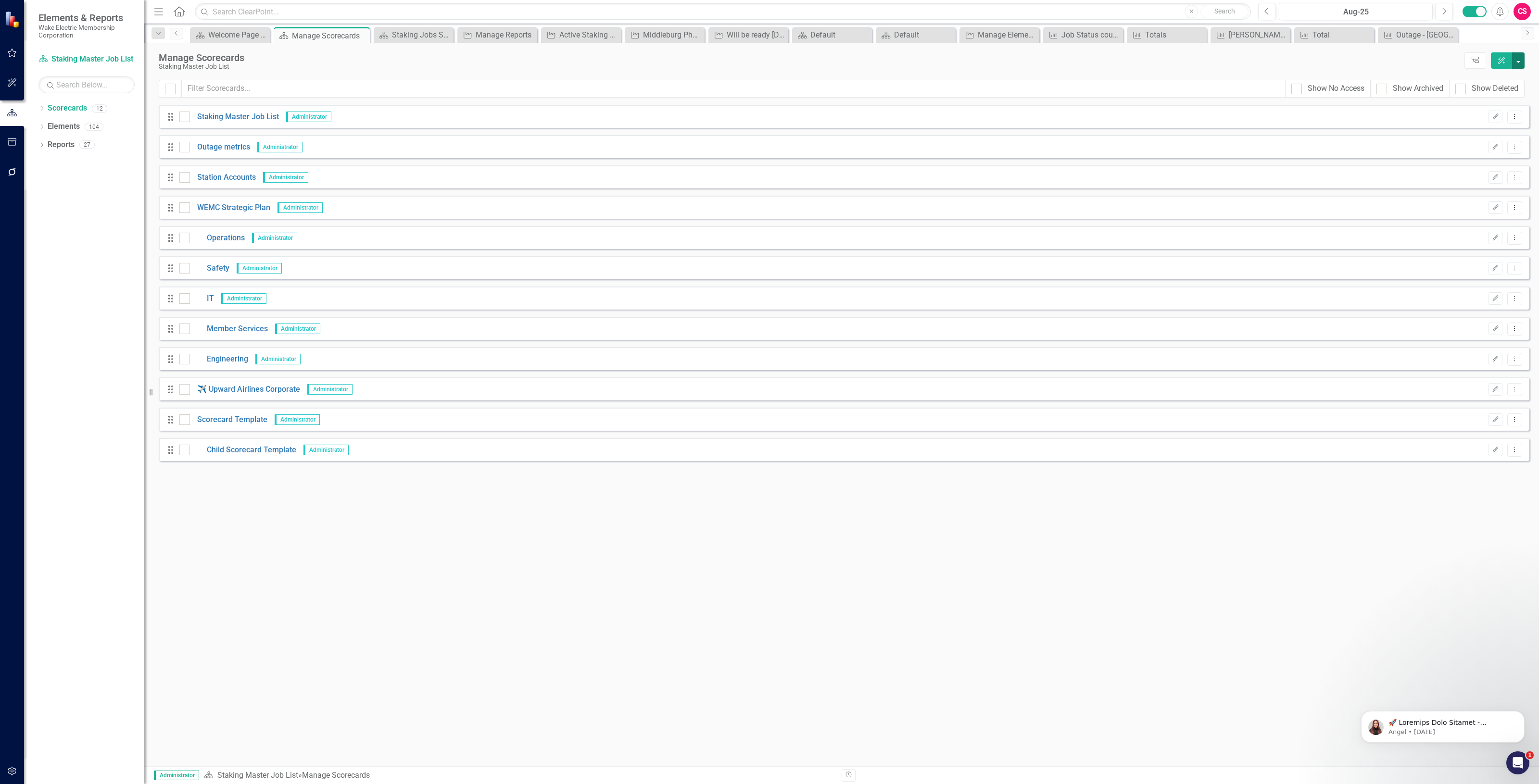
click at [1517, 63] on button "button" at bounding box center [1518, 61] width 12 height 17
click at [1485, 96] on link "Add Add Scorecard" at bounding box center [1475, 98] width 100 height 18
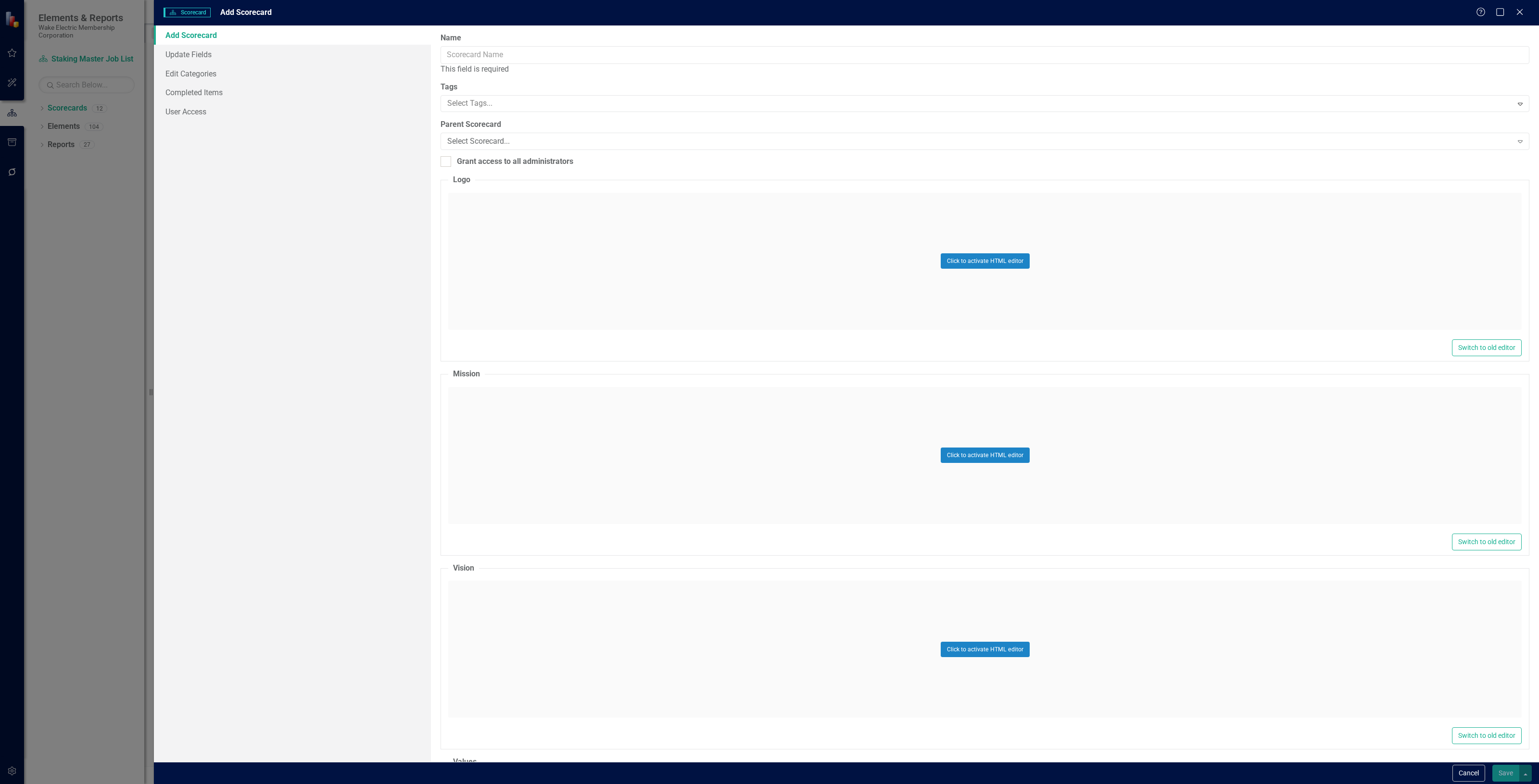
click at [491, 65] on div "This field is required" at bounding box center [984, 69] width 1088 height 11
click at [486, 58] on input "Name" at bounding box center [984, 55] width 1088 height 18
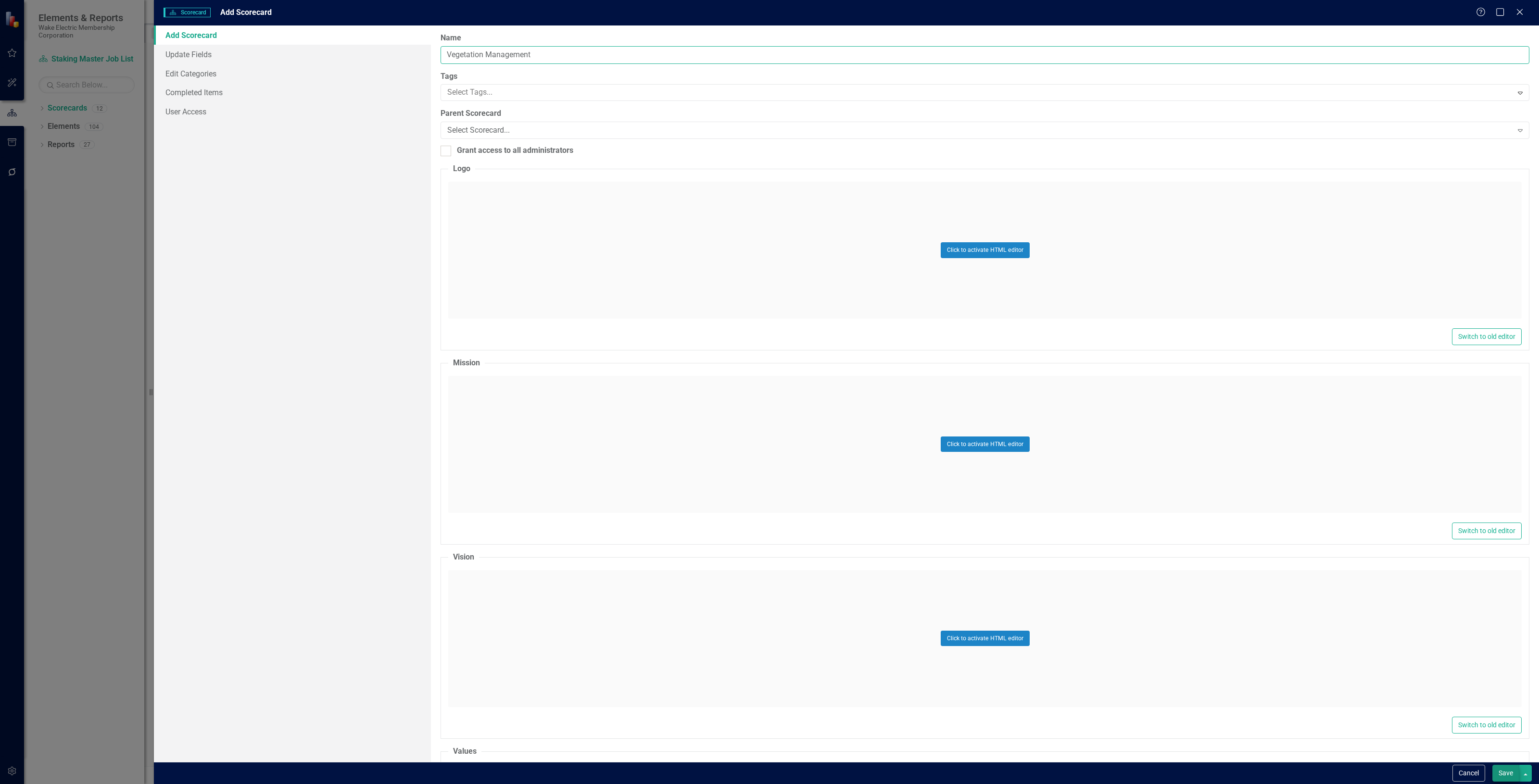
type input "Vegetation Management"
click at [1500, 770] on button "Save" at bounding box center [1505, 774] width 27 height 17
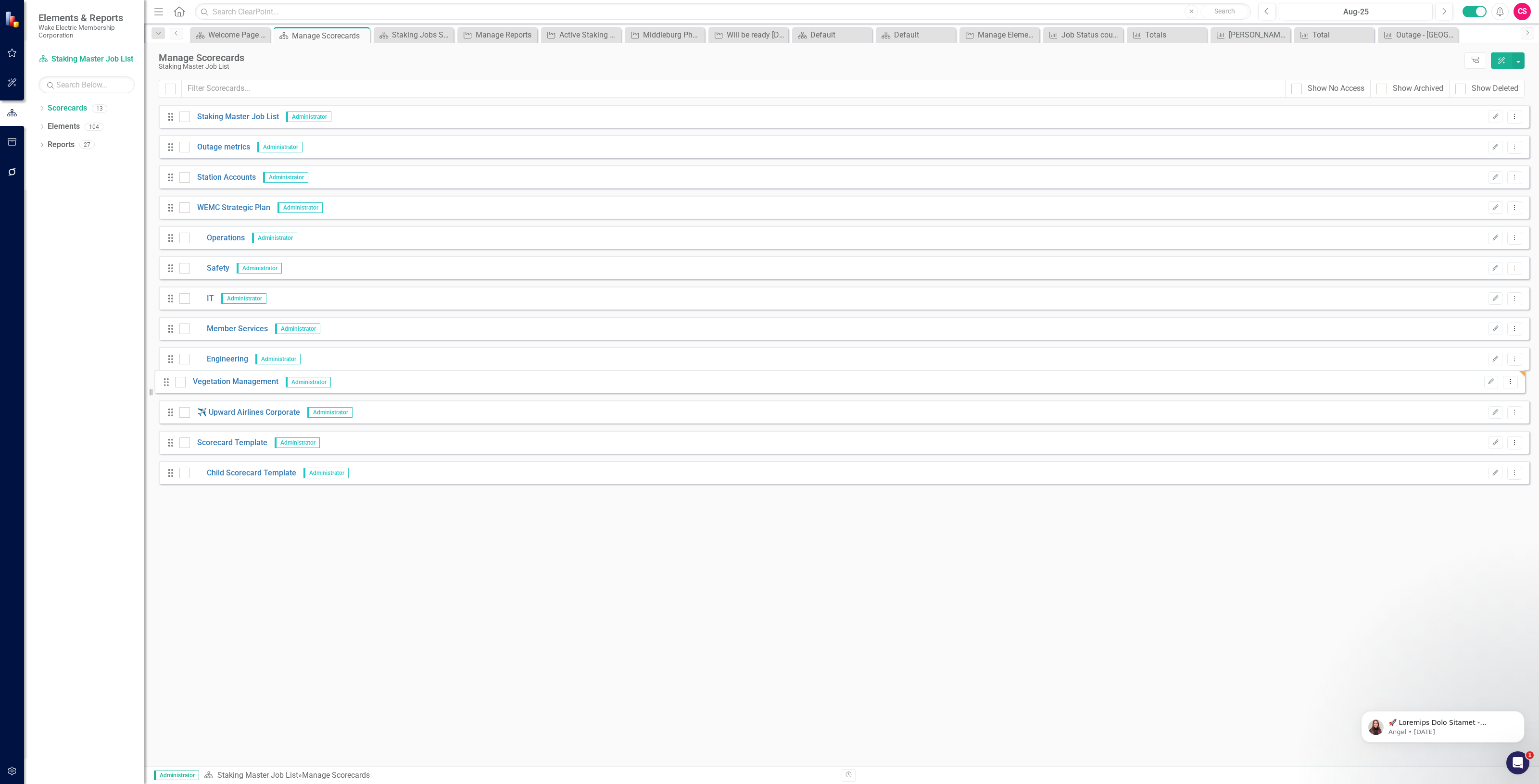
drag, startPoint x: 168, startPoint y: 482, endPoint x: 164, endPoint y: 383, distance: 99.1
click at [164, 383] on div "Drag Staking Master Job List Administrator Edit Dropdown Menu Drag Outage metri…" at bounding box center [844, 298] width 1371 height 387
click at [169, 387] on icon at bounding box center [171, 389] width 5 height 8
click at [1492, 393] on button "Edit" at bounding box center [1495, 390] width 14 height 12
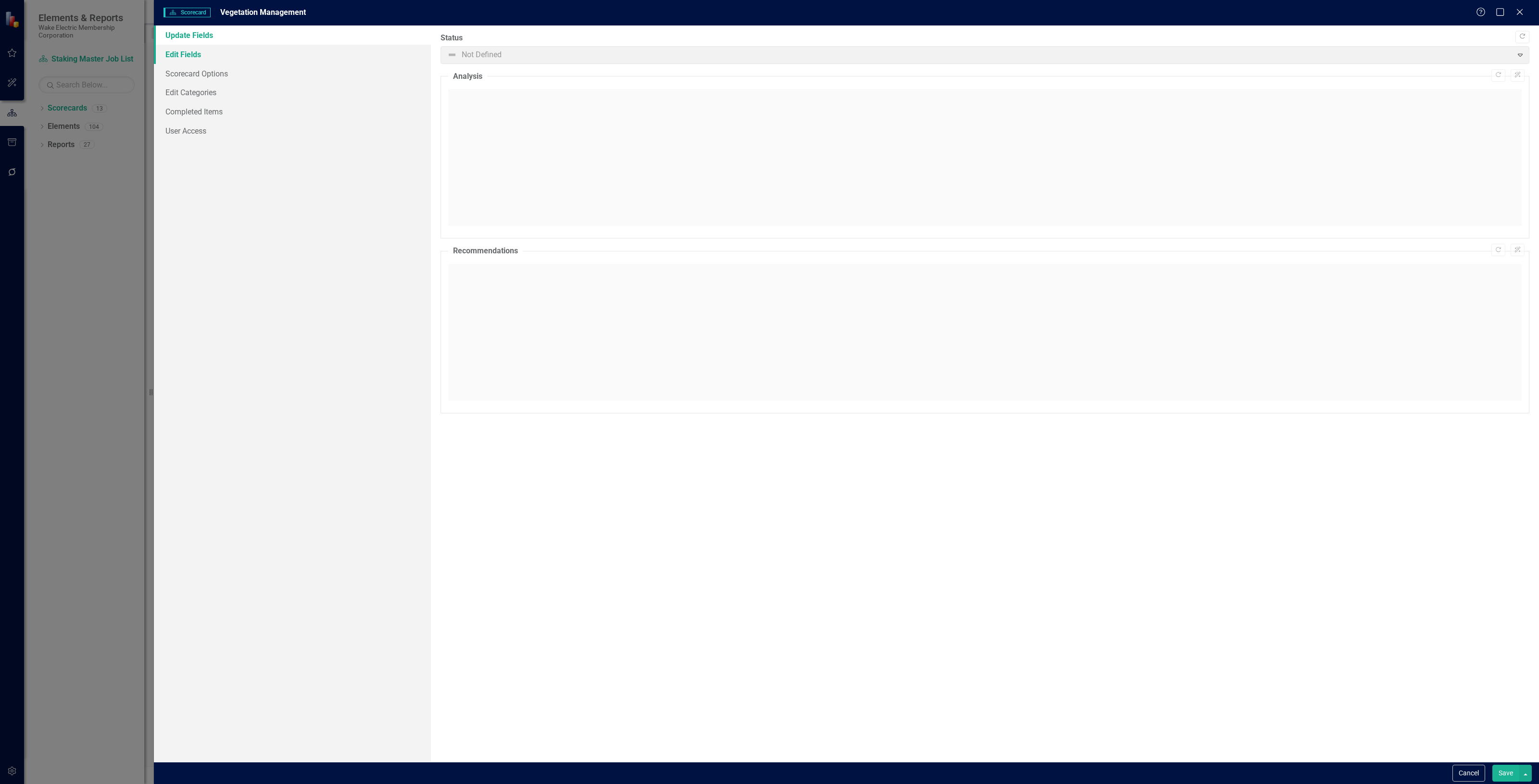
click at [224, 59] on link "Edit Fields" at bounding box center [293, 55] width 277 height 19
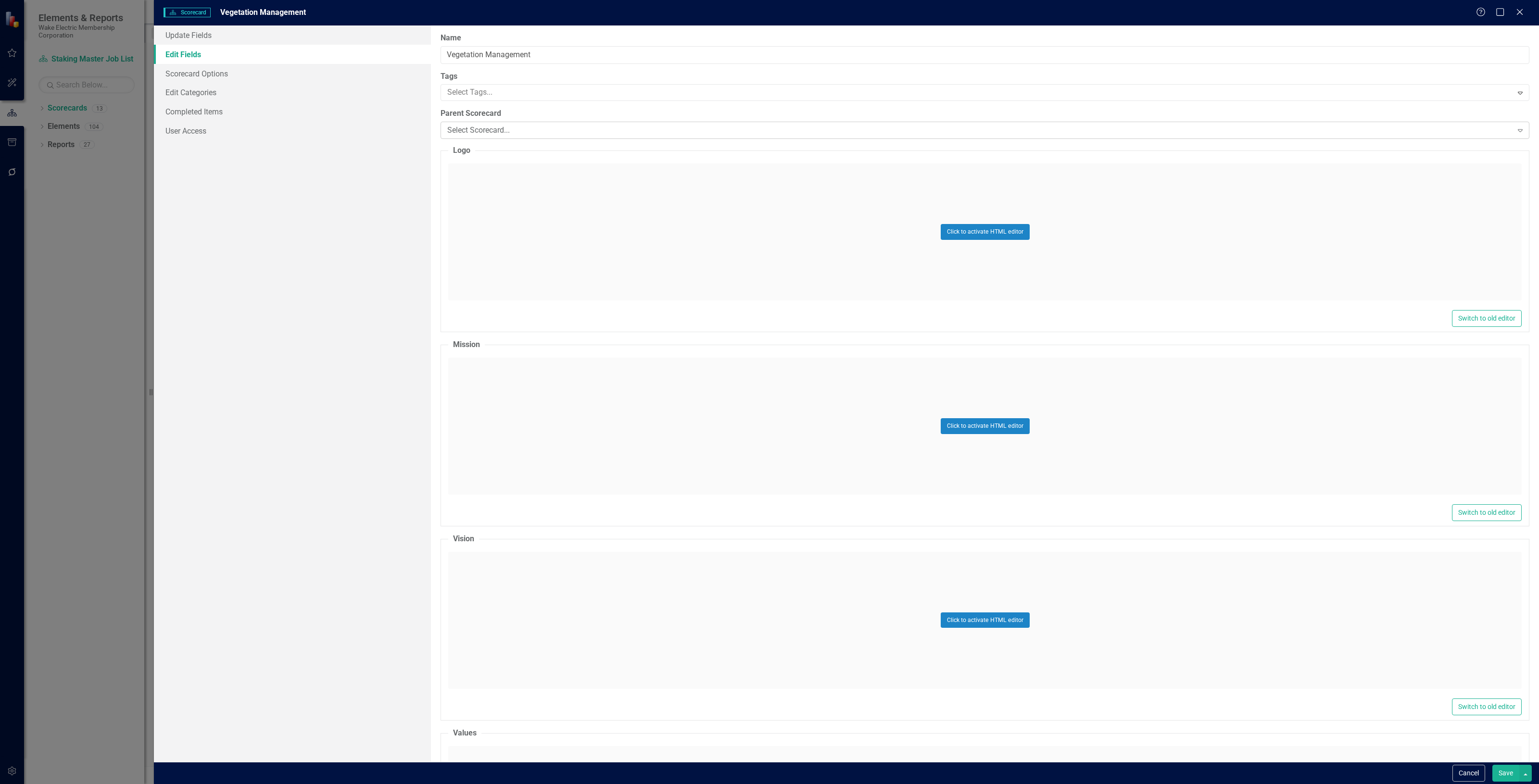
click at [484, 131] on div "Select Scorecard..." at bounding box center [980, 130] width 1065 height 11
click at [1496, 771] on button "Save" at bounding box center [1505, 774] width 27 height 17
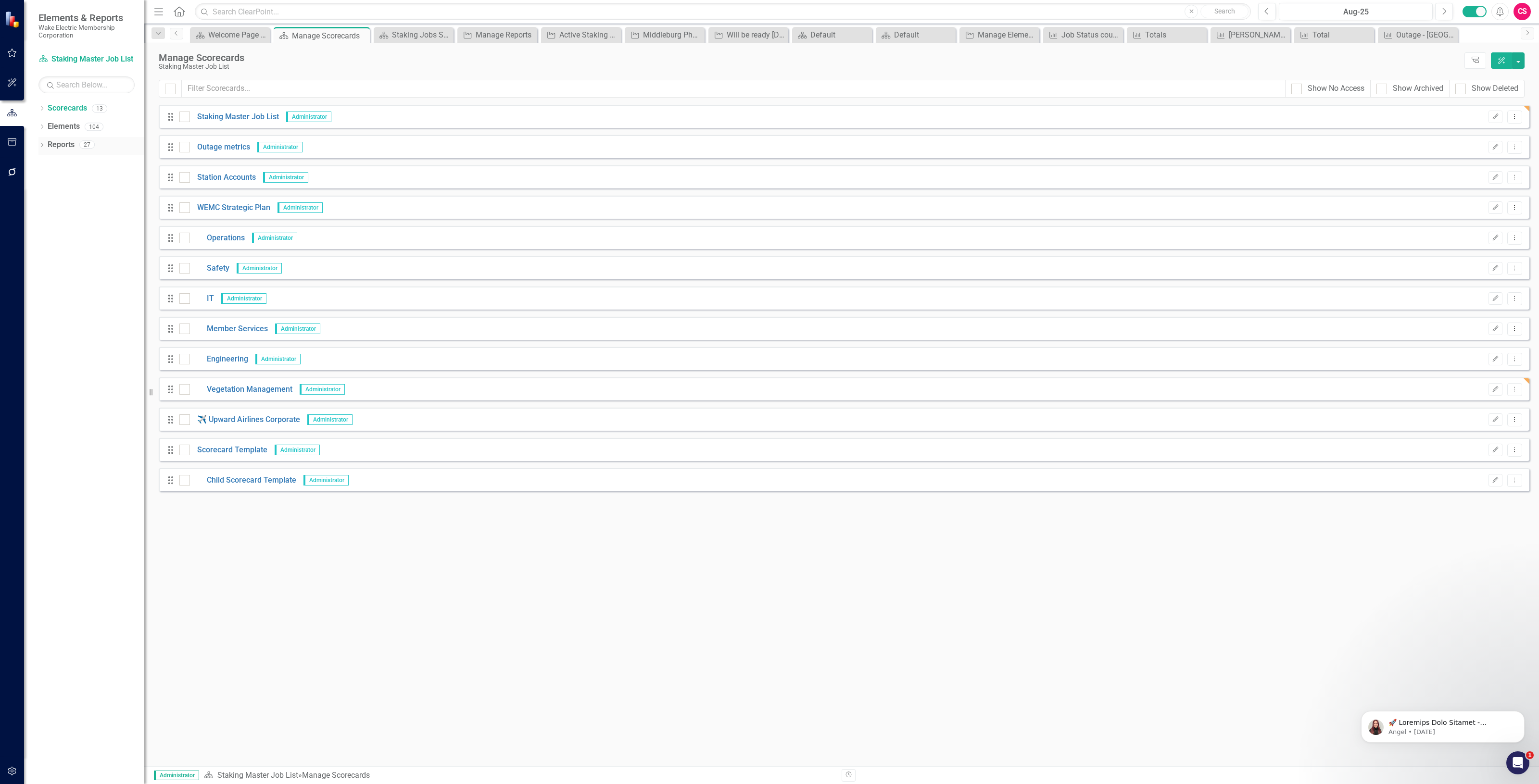
click at [38, 145] on icon "Dropdown" at bounding box center [42, 146] width 7 height 6
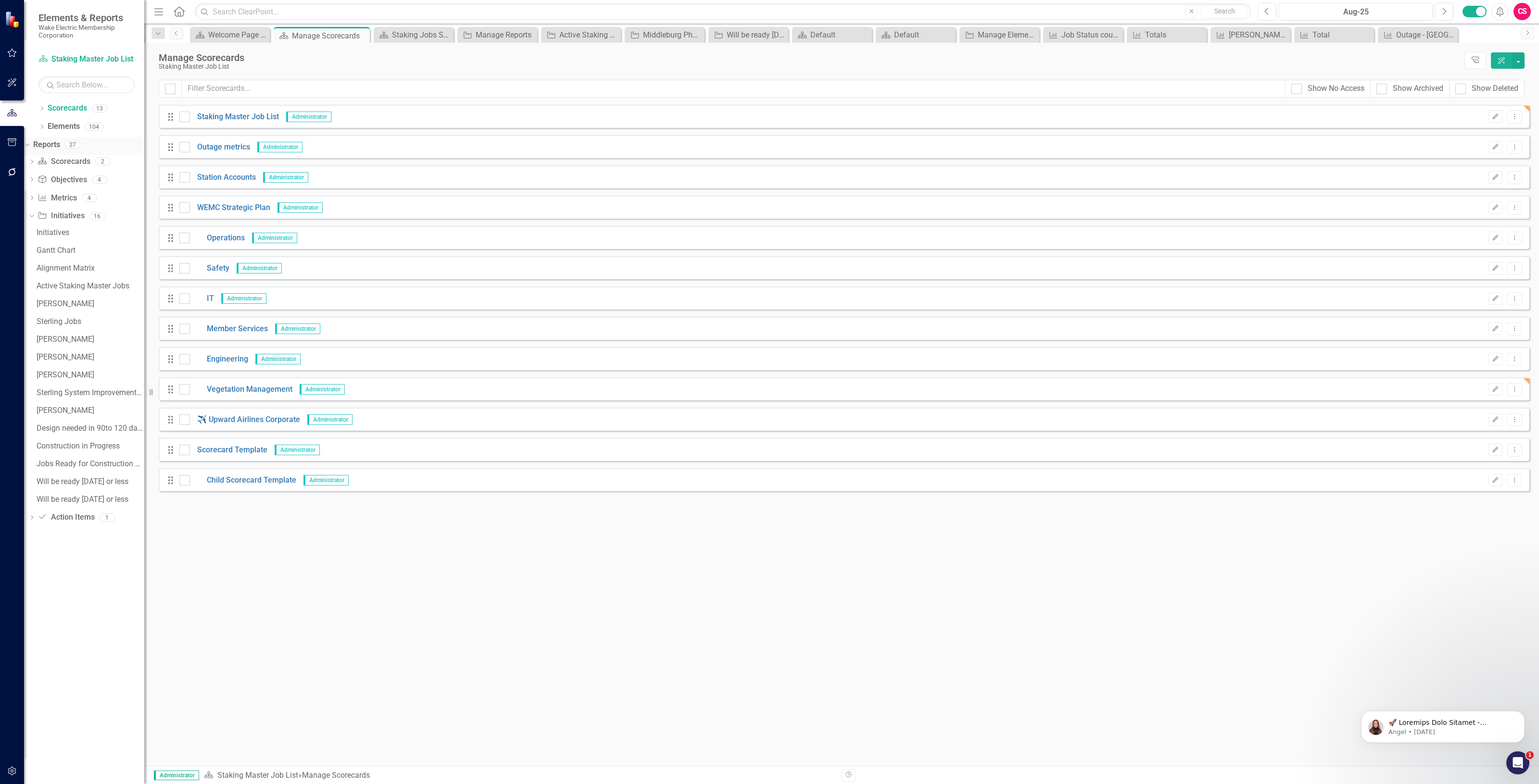
click at [29, 145] on icon "Dropdown" at bounding box center [26, 144] width 6 height 7
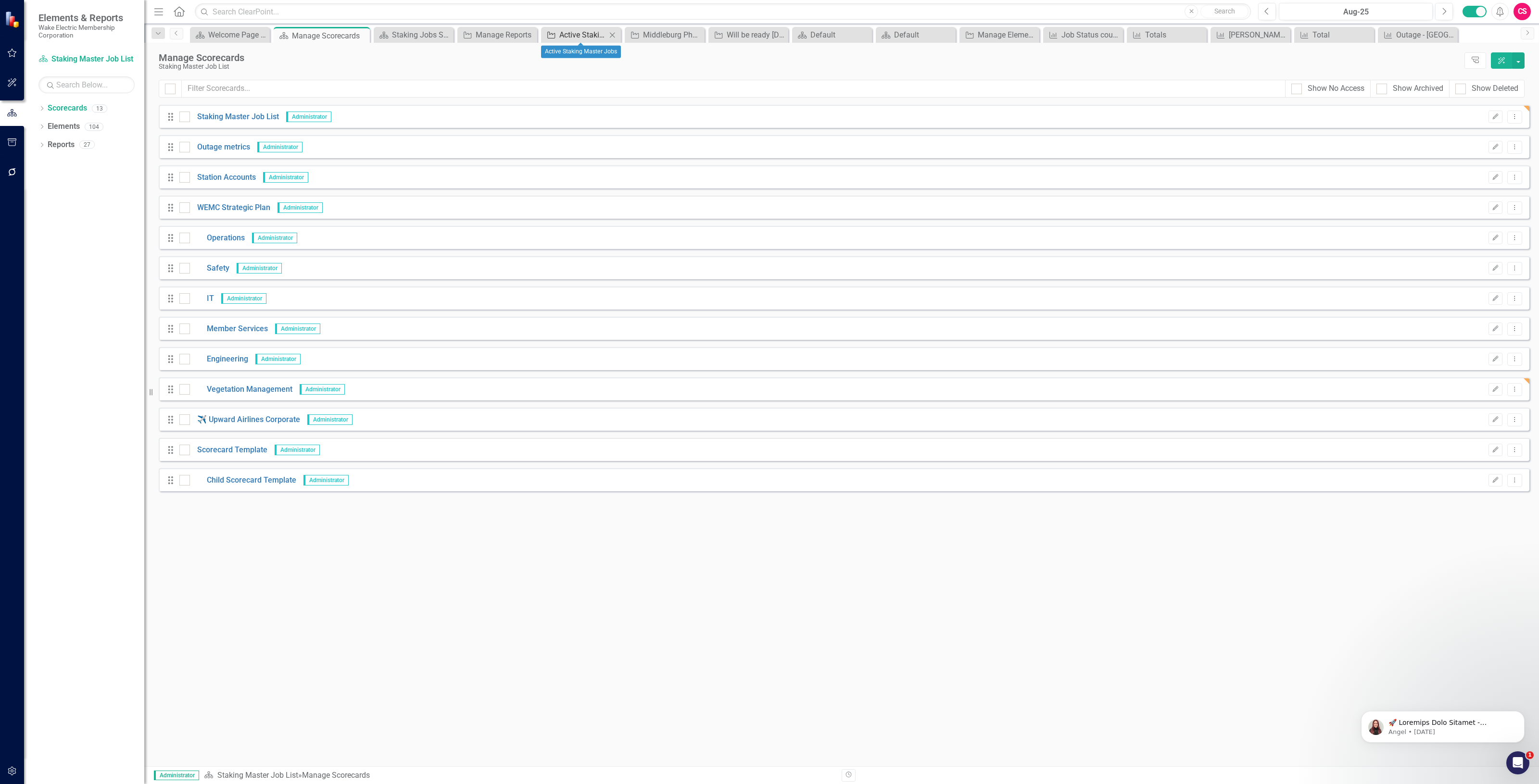
click at [571, 35] on div "Active Staking Master Jobs" at bounding box center [583, 35] width 47 height 12
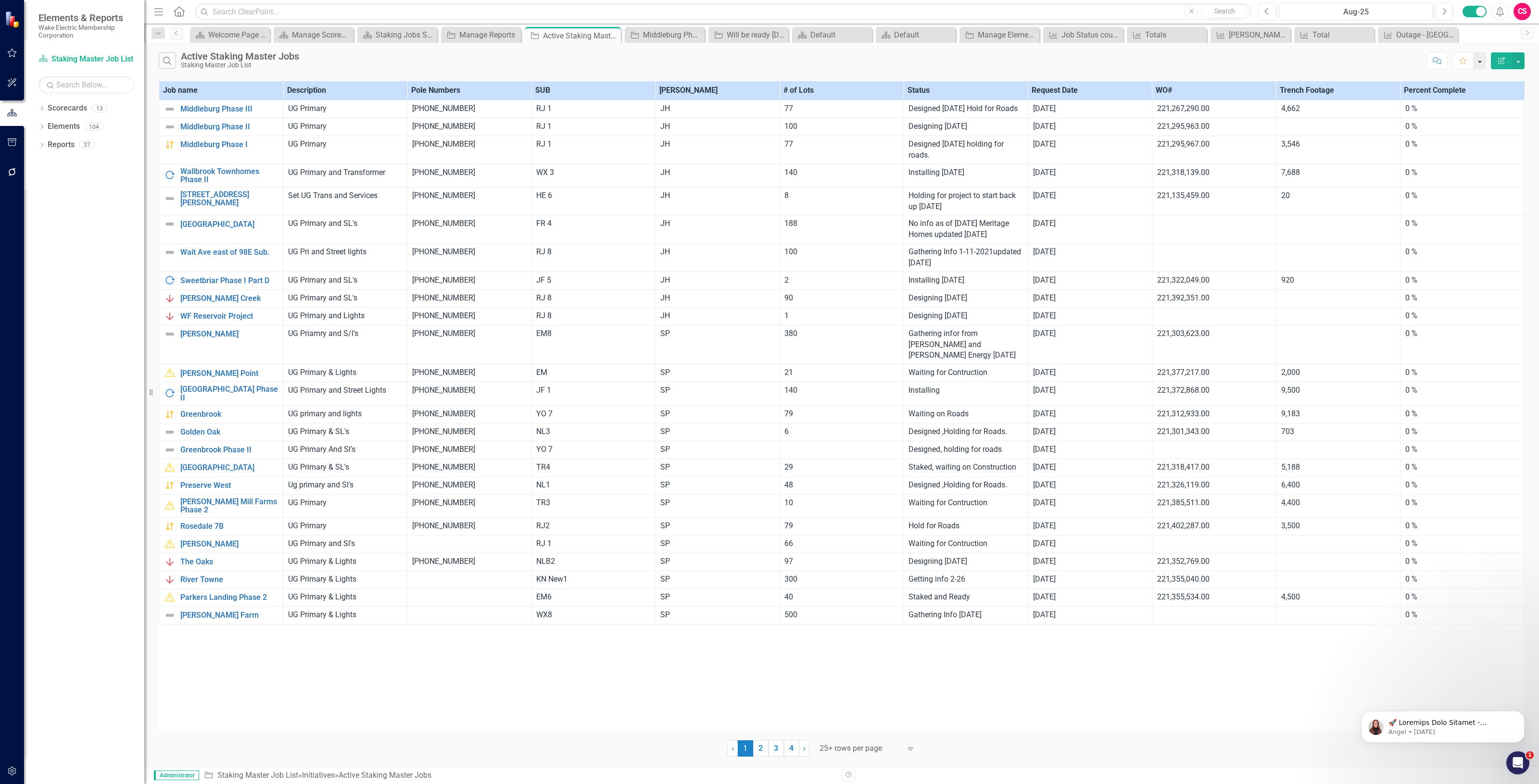
click at [1475, 59] on button "button" at bounding box center [1479, 61] width 12 height 17
click at [10, 53] on icon "button" at bounding box center [12, 53] width 10 height 8
click at [78, 128] on link "My Favorites" at bounding box center [86, 123] width 96 height 11
